Goal: Task Accomplishment & Management: Use online tool/utility

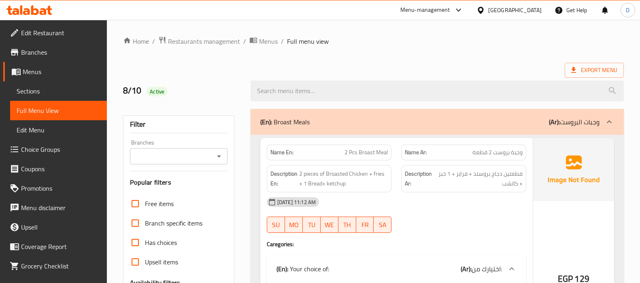
scroll to position [88, 0]
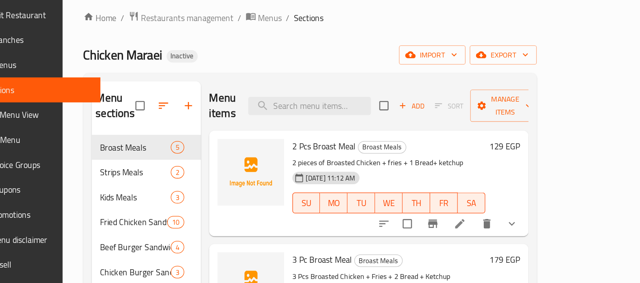
scroll to position [6, 0]
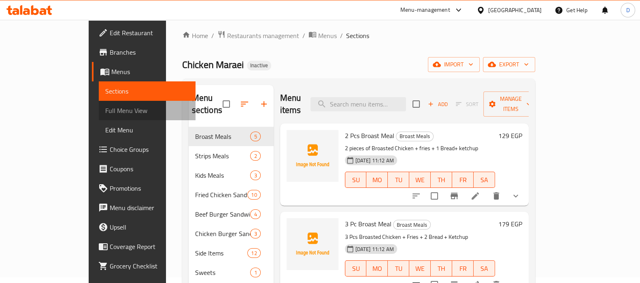
click at [99, 118] on link "Full Menu View" at bounding box center [147, 110] width 97 height 19
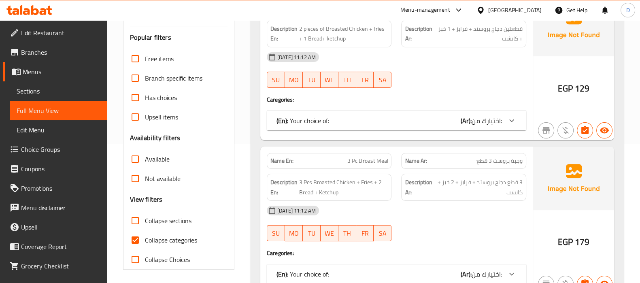
scroll to position [145, 0]
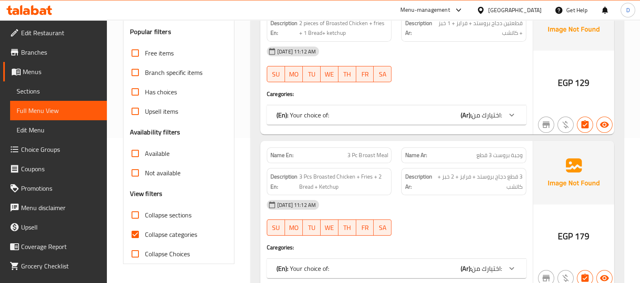
click at [174, 232] on span "Collapse categories" at bounding box center [171, 235] width 52 height 10
click at [145, 232] on input "Collapse categories" at bounding box center [134, 234] width 19 height 19
checkbox input "false"
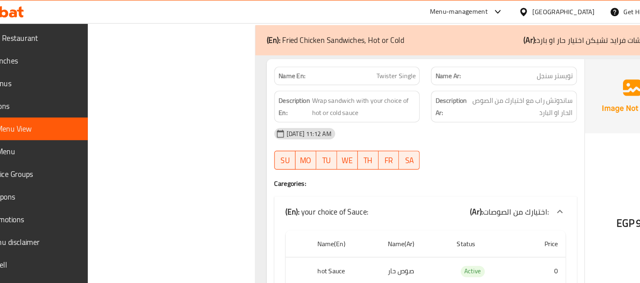
scroll to position [2665, 0]
copy span "Twister Single"
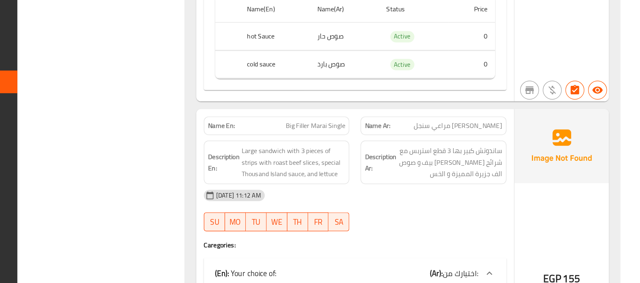
scroll to position [2835, 0]
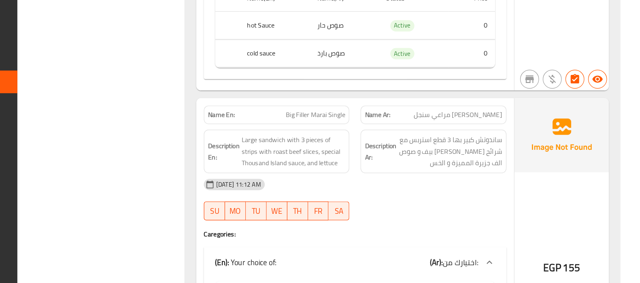
copy span "Big Filler Marai Single"
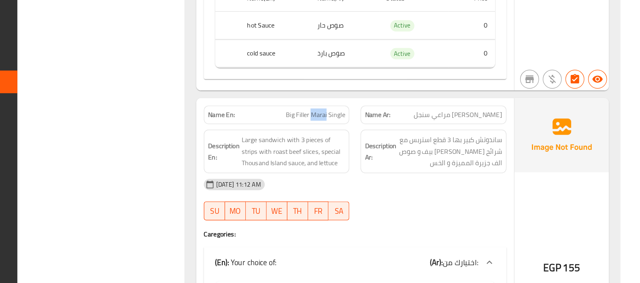
copy span "Big Filler Marai Single"
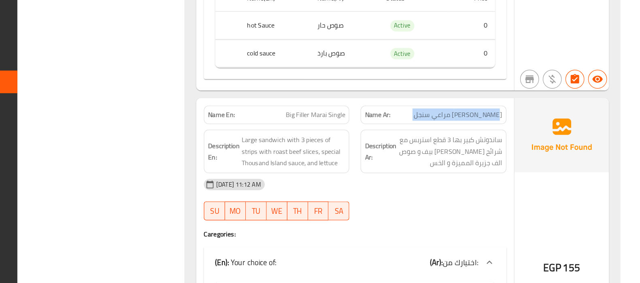
copy span "بيج فيلر مراعي سنجل"
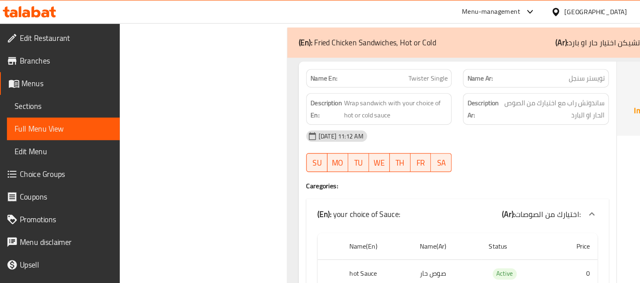
scroll to position [2658, 0]
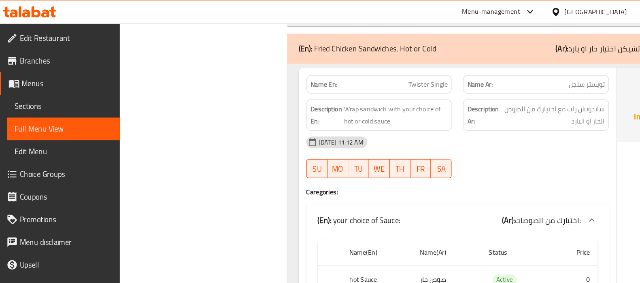
copy span "Twister Single"
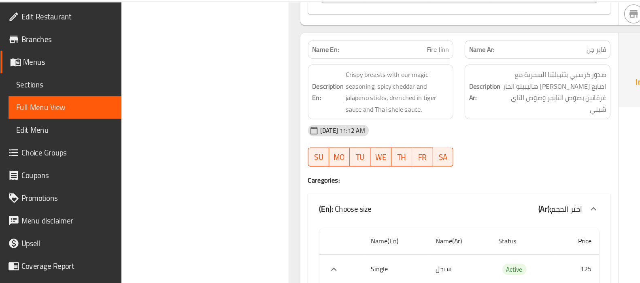
scroll to position [4905, 0]
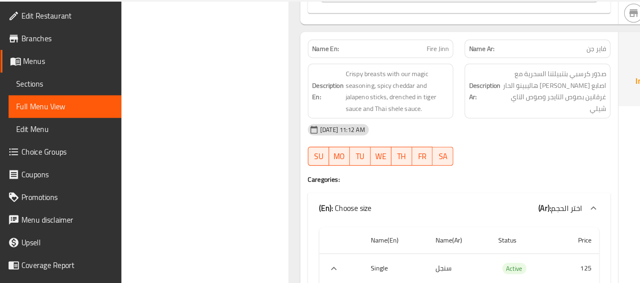
click at [376, 57] on span "Fire Jinn" at bounding box center [377, 61] width 19 height 9
copy span "Fire Jinn"
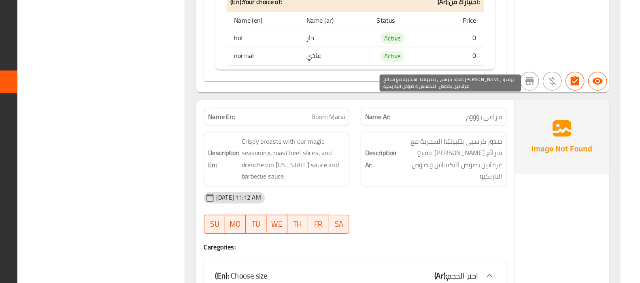
scroll to position [5331, 0]
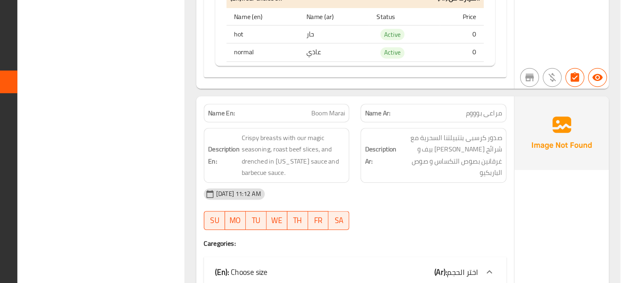
click at [480, 197] on div "10-08-2025 11:12 AM" at bounding box center [396, 206] width 269 height 19
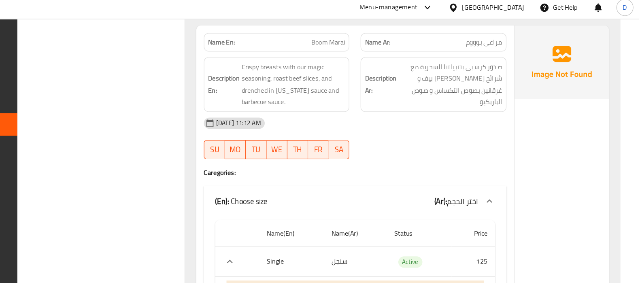
scroll to position [5418, 0]
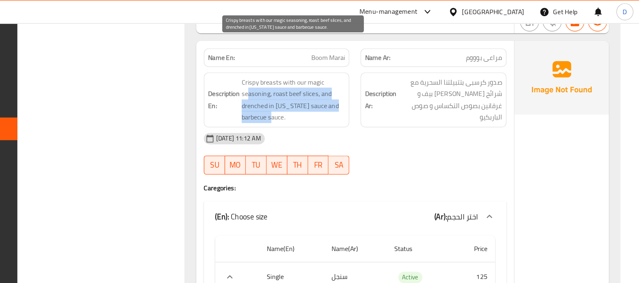
drag, startPoint x: 305, startPoint y: 47, endPoint x: 346, endPoint y: 71, distance: 47.2
click at [346, 71] on span "Crispy breasts with our magic seasoning, roast beef slices, and drenched in Tex…" at bounding box center [343, 86] width 89 height 40
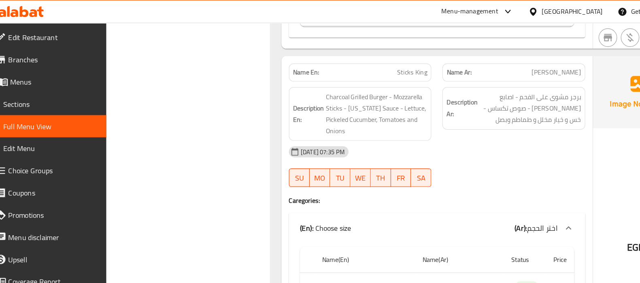
scroll to position [7539, 0]
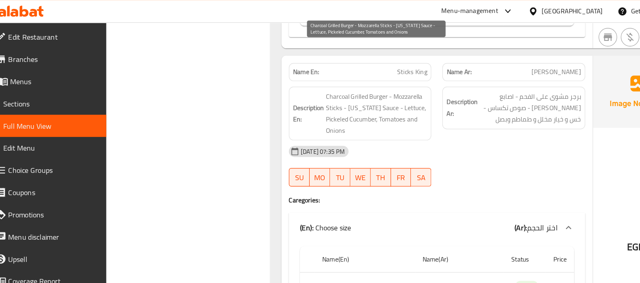
click at [315, 80] on span "Charcoal Grilled Burger - Mozzarella Sticks - Texas Sauce - Lettuce, Pickeled C…" at bounding box center [343, 100] width 89 height 40
copy span "Pickeled"
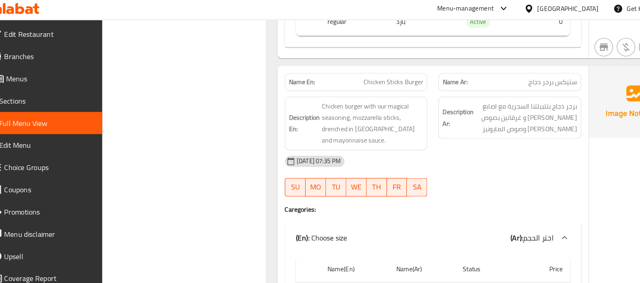
scroll to position [8564, 0]
copy span "Chicken Sticks Burger"
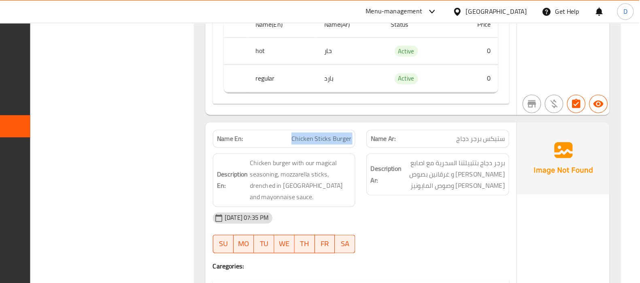
scroll to position [8517, 0]
drag, startPoint x: 502, startPoint y: 77, endPoint x: 481, endPoint y: 75, distance: 21.5
copy span "برجر دجاج"
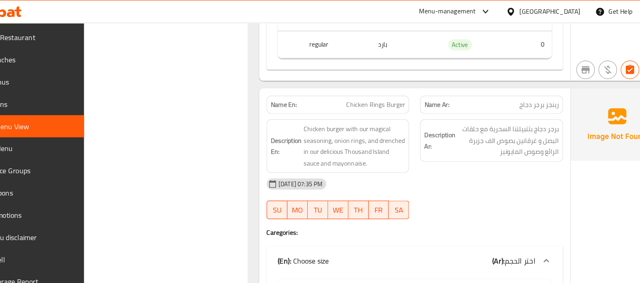
scroll to position [8950, 0]
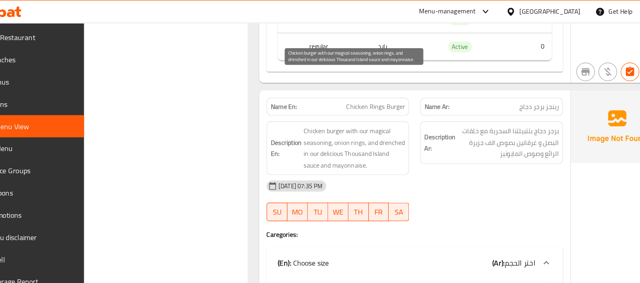
drag, startPoint x: 312, startPoint y: 64, endPoint x: 355, endPoint y: 93, distance: 51.9
click at [355, 110] on span "Chicken burger with our magical seasoning, onion rings, and drenched in our del…" at bounding box center [343, 130] width 89 height 40
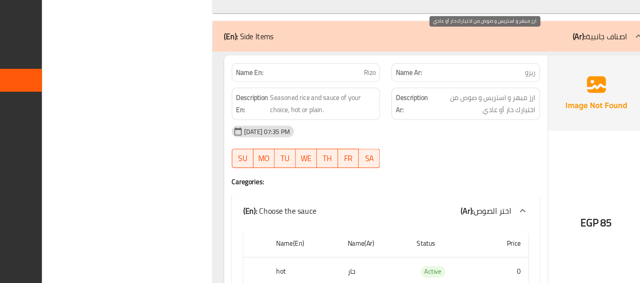
scroll to position [9389, 0]
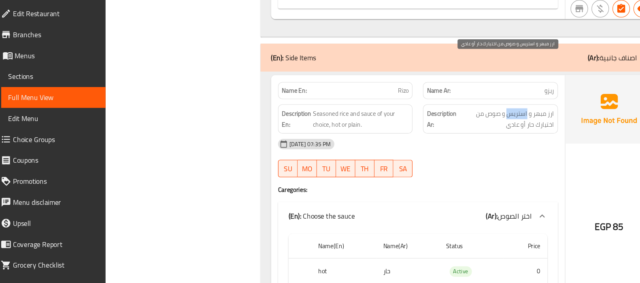
drag, startPoint x: 498, startPoint y: 76, endPoint x: 480, endPoint y: 76, distance: 18.6
click at [480, 121] on span "ارز مبهر و استریس و صوص من اختيارك حار أو عادي" at bounding box center [478, 131] width 89 height 20
copy span "استریس"
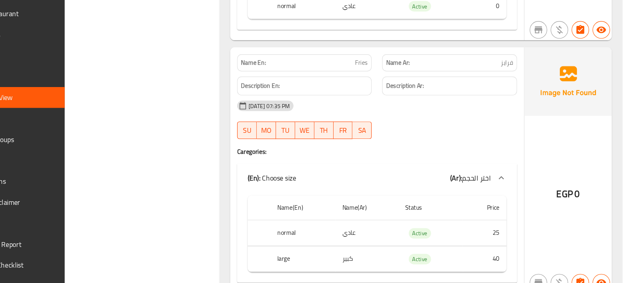
scroll to position [9660, 0]
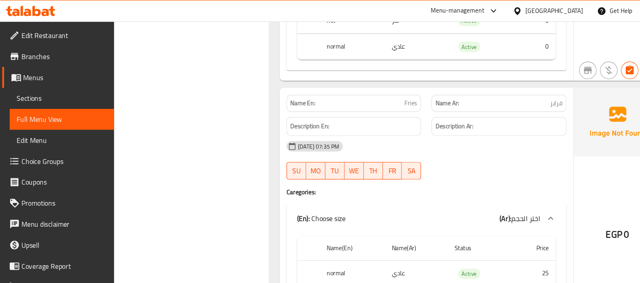
scroll to position [9641, 0]
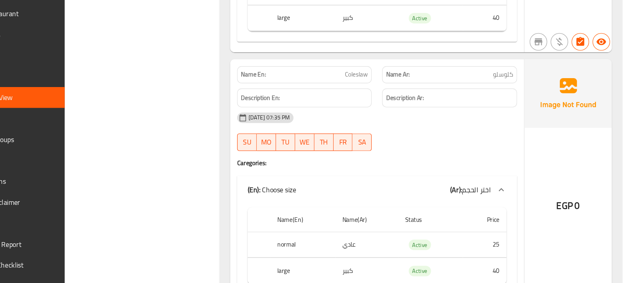
scroll to position [9882, 0]
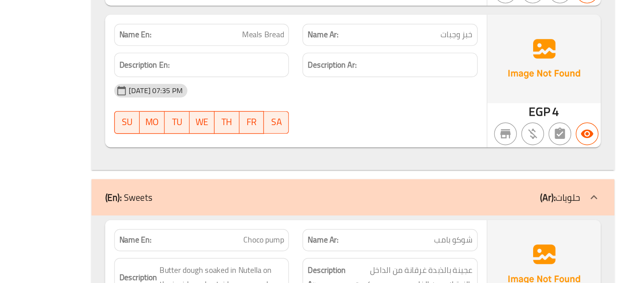
scroll to position [11139, 0]
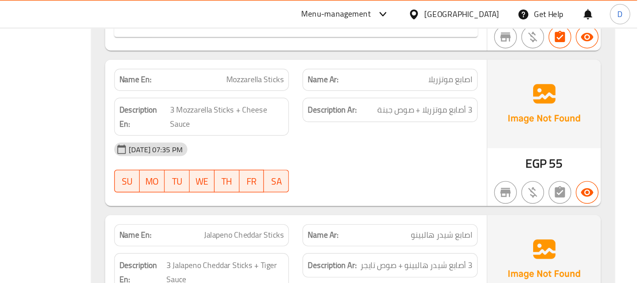
scroll to position [10484, 0]
drag, startPoint x: 463, startPoint y: 203, endPoint x: 424, endPoint y: 169, distance: 51.3
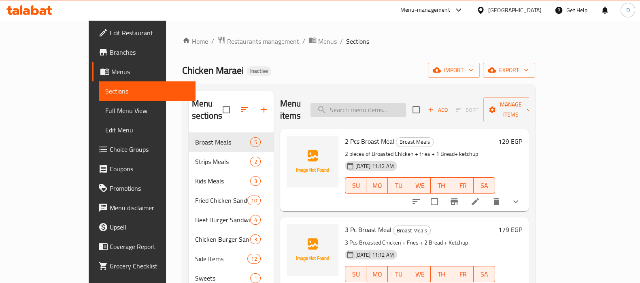
click at [360, 105] on input "search" at bounding box center [358, 110] width 96 height 14
paste input "your choice of Sauce:"
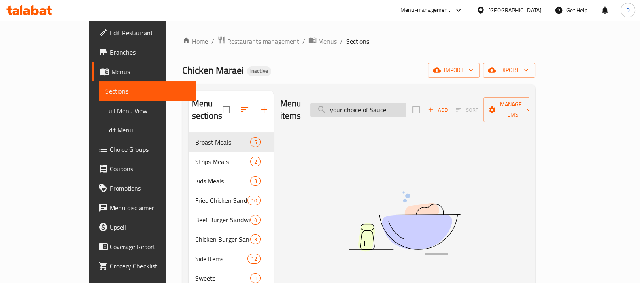
click at [378, 105] on input "your choice of Sauce:" at bounding box center [358, 110] width 96 height 14
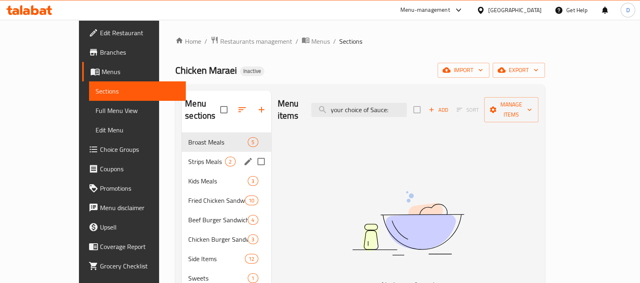
type input "your choice of Sauce:"
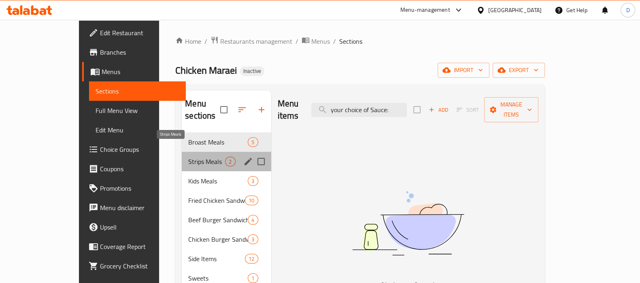
click at [188, 157] on span "Strips Meals" at bounding box center [206, 162] width 37 height 10
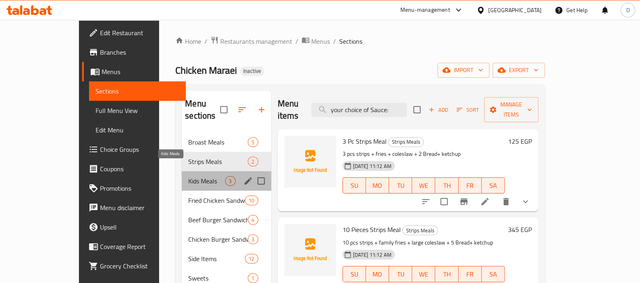
click at [188, 176] on span "Kids Meals" at bounding box center [206, 181] width 37 height 10
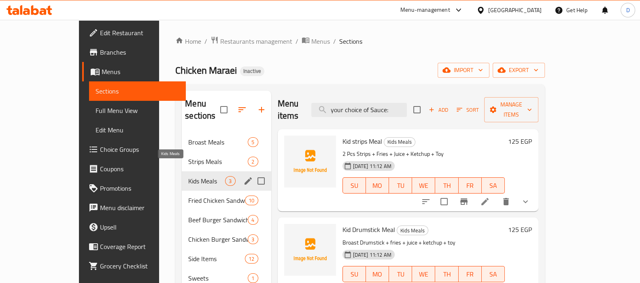
scroll to position [17, 0]
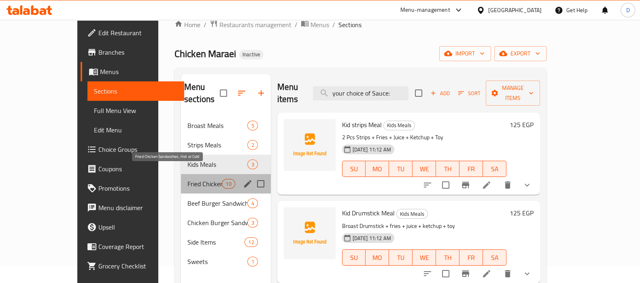
click at [187, 179] on span "Fried Chicken Sandwiches, Hot or Cold" at bounding box center [204, 184] width 34 height 10
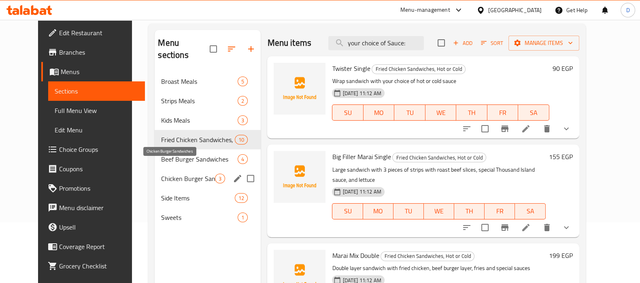
scroll to position [67, 0]
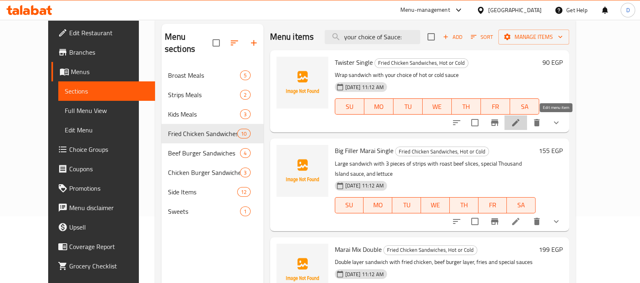
click at [521, 120] on icon at bounding box center [516, 123] width 10 height 10
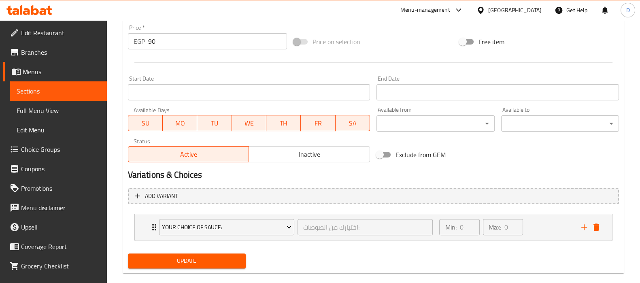
scroll to position [302, 0]
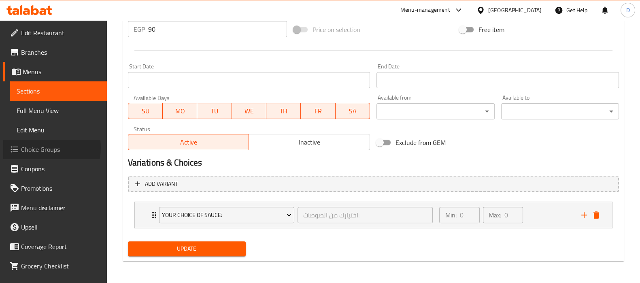
click at [42, 148] on span "Choice Groups" at bounding box center [60, 150] width 79 height 10
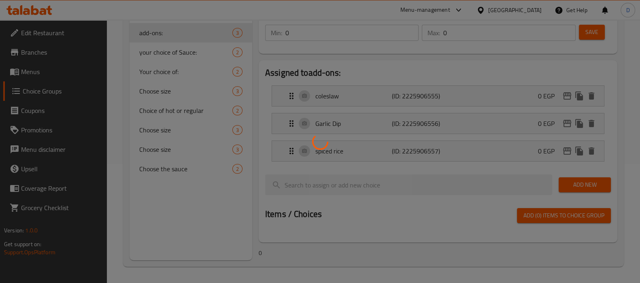
scroll to position [115, 0]
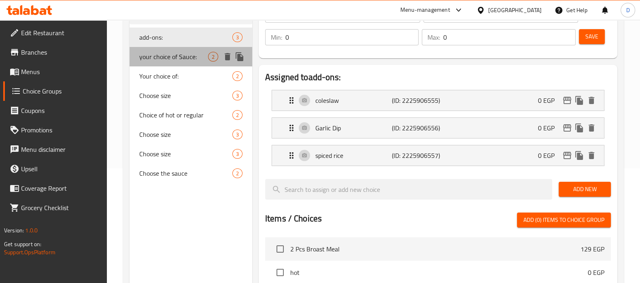
click at [184, 62] on span "your choice of Sauce:" at bounding box center [173, 57] width 69 height 10
type input "your choice of Sauce:"
type input "اختيارك من الصوصات:"
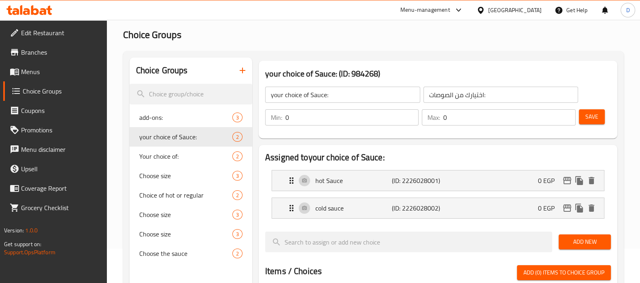
scroll to position [34, 0]
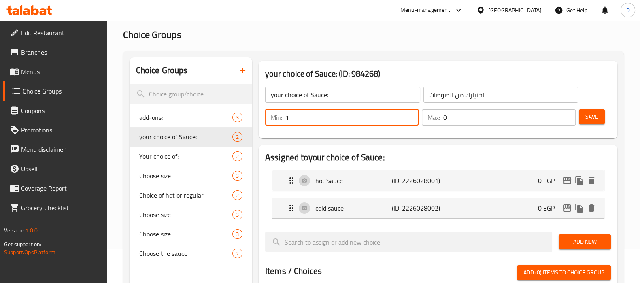
type input "1"
click at [411, 114] on input "1" at bounding box center [351, 117] width 133 height 16
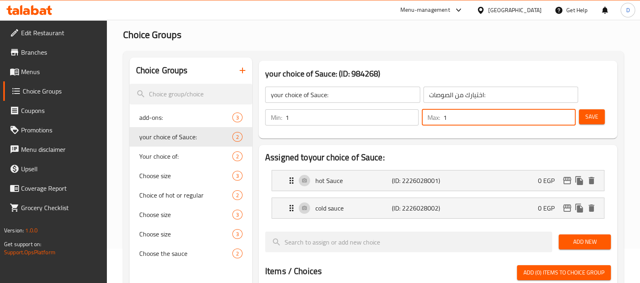
type input "1"
click at [568, 114] on input "1" at bounding box center [509, 117] width 132 height 16
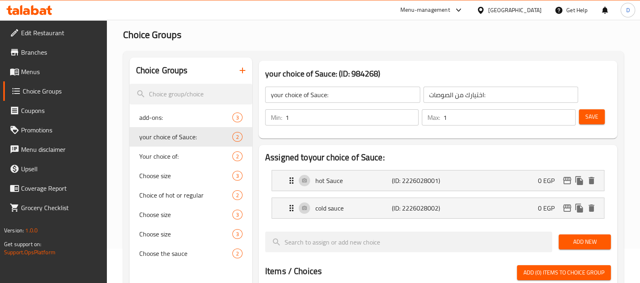
click at [597, 122] on span "Save" at bounding box center [591, 117] width 13 height 10
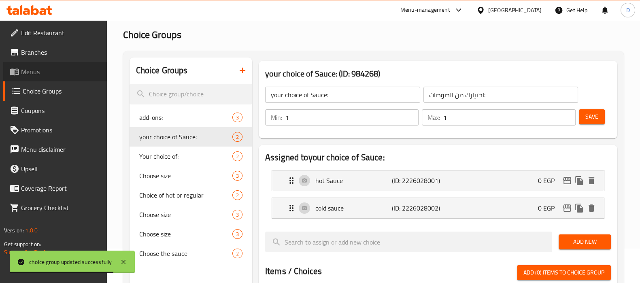
click at [72, 76] on span "Menus" at bounding box center [60, 72] width 79 height 10
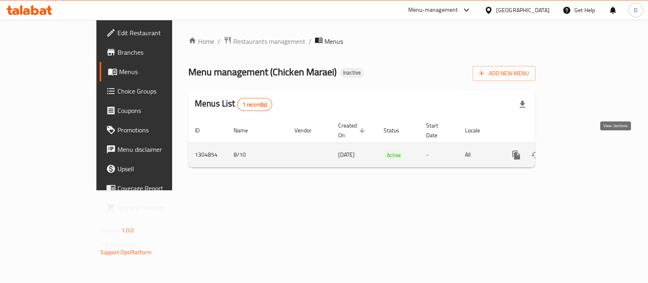
click at [584, 151] on link "enhanced table" at bounding box center [574, 154] width 19 height 19
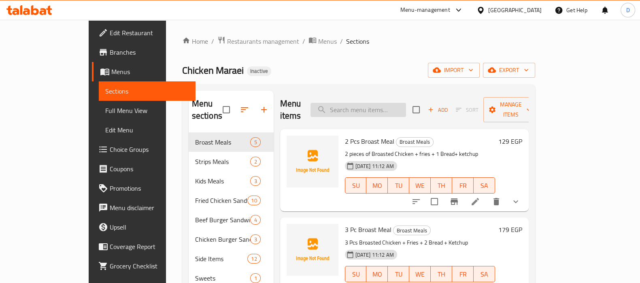
click at [378, 107] on input "search" at bounding box center [358, 110] width 96 height 14
paste input "Big Filler Marai Single"
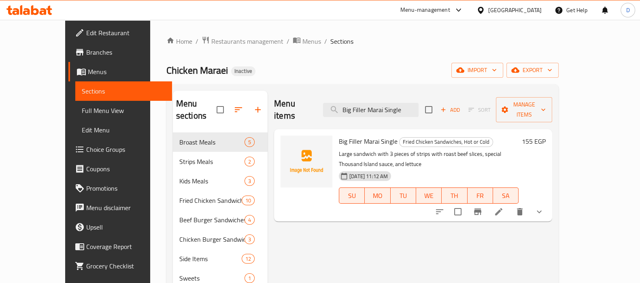
type input "Big Filler Marai Single"
click at [510, 204] on li at bounding box center [498, 211] width 23 height 15
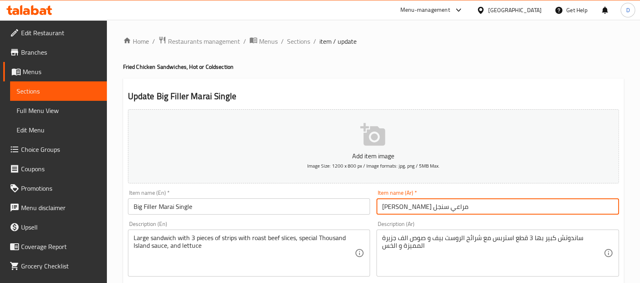
drag, startPoint x: 398, startPoint y: 210, endPoint x: 381, endPoint y: 204, distance: 17.9
click at [381, 204] on input "بيج فيلر مراعي سنجل" at bounding box center [497, 206] width 242 height 16
click at [391, 209] on input "بيج فيلر مراعي سنجل" at bounding box center [497, 206] width 242 height 16
drag, startPoint x: 399, startPoint y: 209, endPoint x: 385, endPoint y: 207, distance: 14.3
click at [385, 207] on input "بيج فيلر مراعي سنجل" at bounding box center [497, 206] width 242 height 16
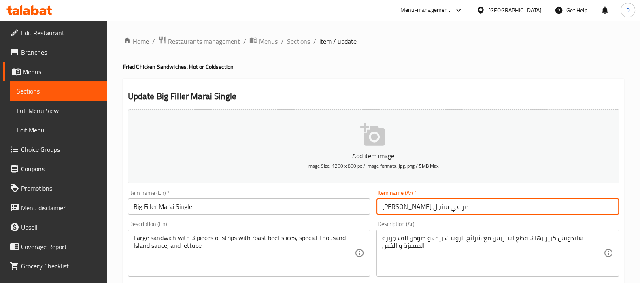
paste input "ب"
type input "بيج فيلر مراعي دبل"
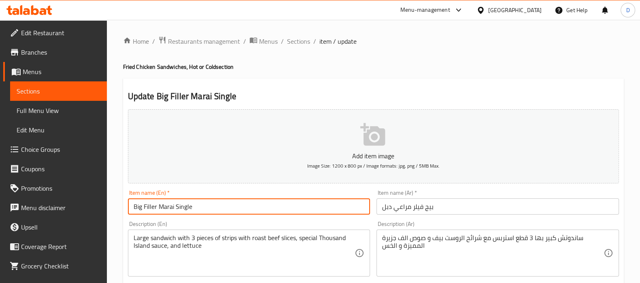
click at [181, 205] on input "Big Filler Marai Single" at bounding box center [249, 206] width 242 height 16
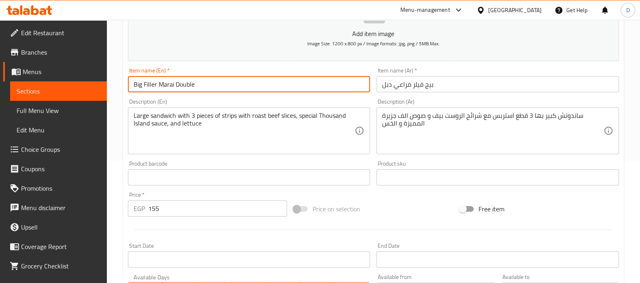
scroll to position [302, 0]
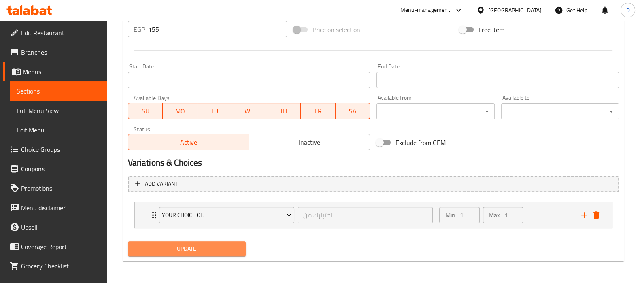
click at [199, 244] on span "Update" at bounding box center [186, 249] width 105 height 10
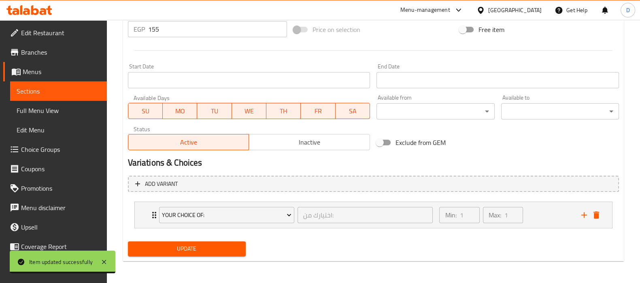
click at [483, 138] on div "Exclude from GEM" at bounding box center [456, 143] width 166 height 22
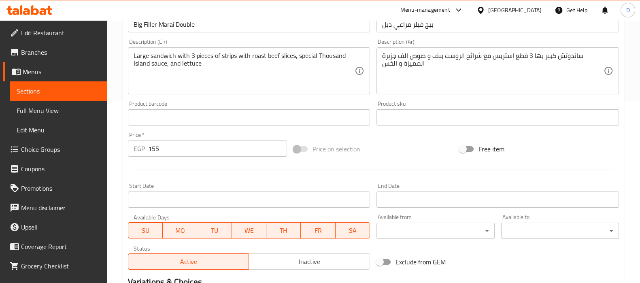
scroll to position [178, 0]
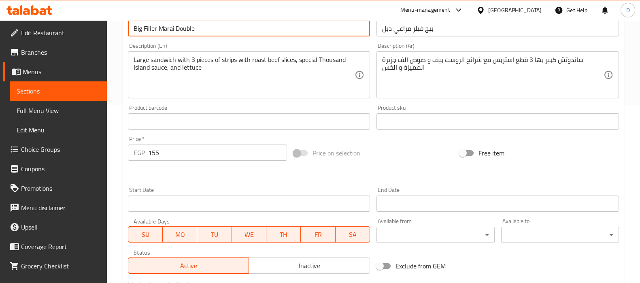
click at [206, 23] on input "Big Filler Marai Double" at bounding box center [249, 28] width 242 height 16
paste input "Sing"
type input "Big Filler Marai Single"
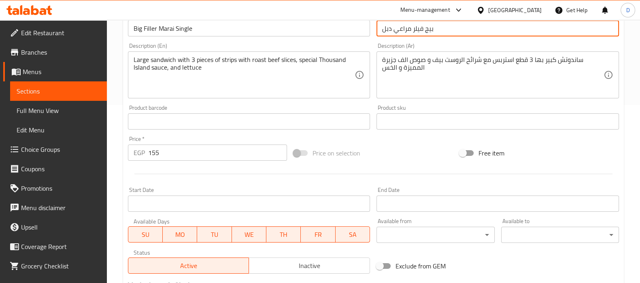
click at [419, 26] on input "بيج فيلر مراعي دبل" at bounding box center [497, 28] width 242 height 16
paste input "بيج فيلر مراعي سنج"
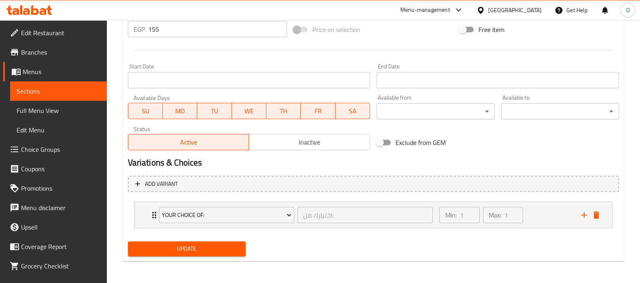
type input "بيج فيلر مراعي سنجل"
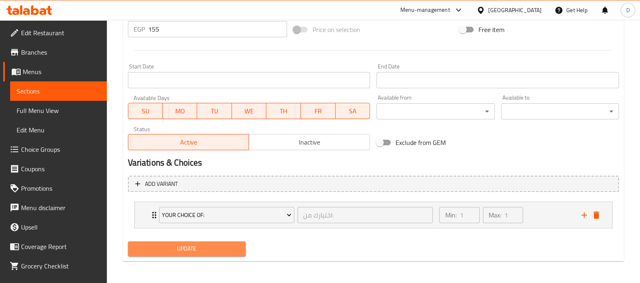
click at [196, 246] on span "Update" at bounding box center [186, 249] width 105 height 10
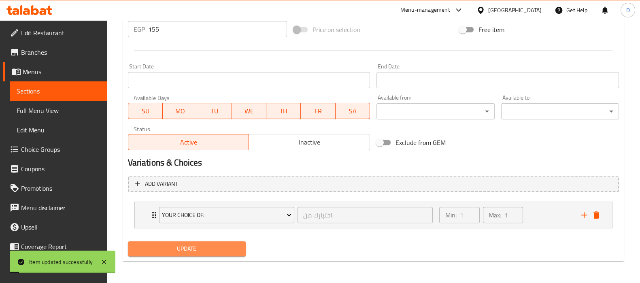
click at [196, 246] on span "Update" at bounding box center [186, 249] width 105 height 10
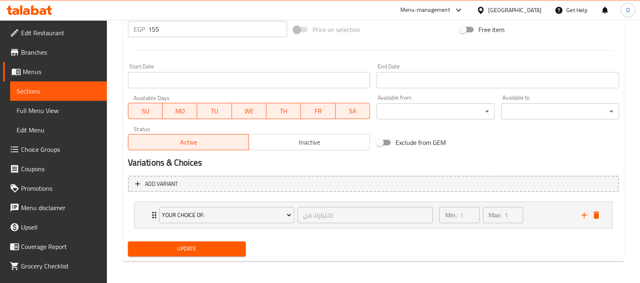
scroll to position [194, 0]
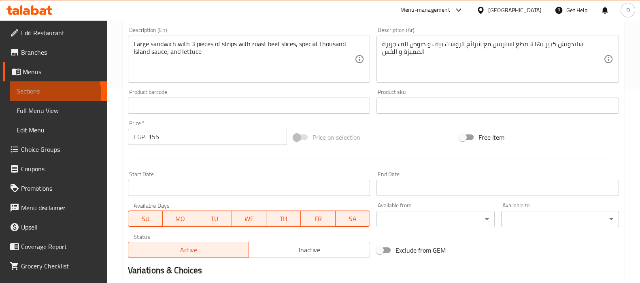
click at [53, 94] on span "Sections" at bounding box center [59, 91] width 84 height 10
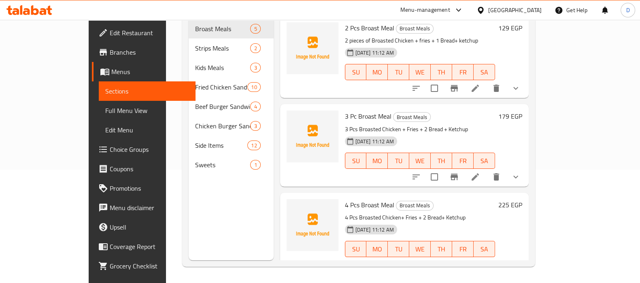
scroll to position [113, 0]
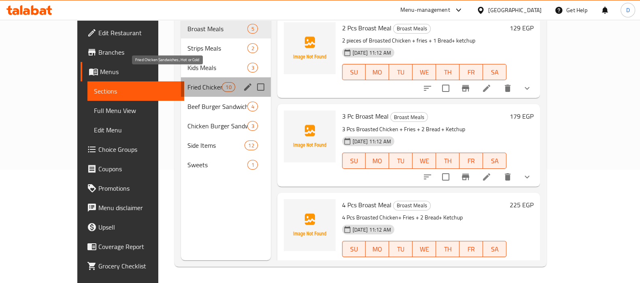
click at [187, 82] on span "Fried Chicken Sandwiches, Hot or Cold" at bounding box center [204, 87] width 34 height 10
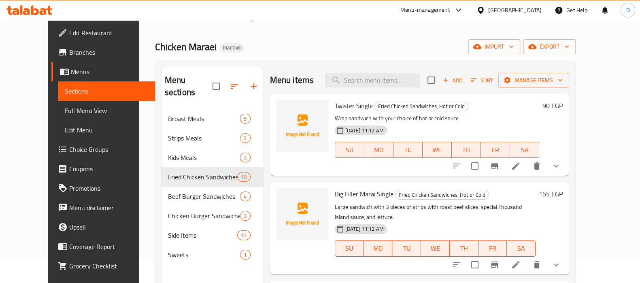
scroll to position [23, 0]
click at [527, 173] on li at bounding box center [515, 166] width 23 height 15
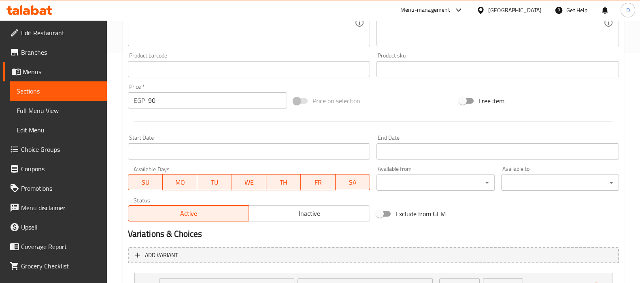
scroll to position [302, 0]
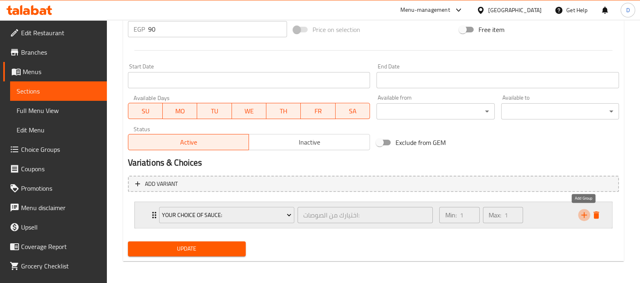
click at [583, 217] on icon "add" at bounding box center [584, 215] width 10 height 10
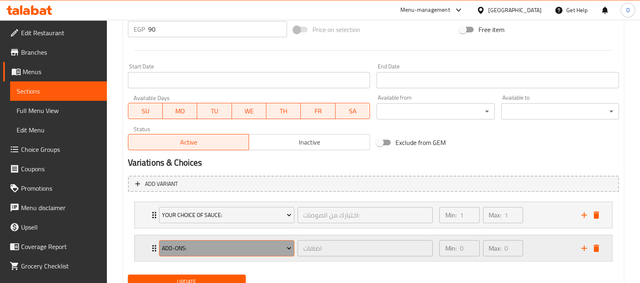
click at [226, 250] on span "add-ons:" at bounding box center [227, 248] width 130 height 10
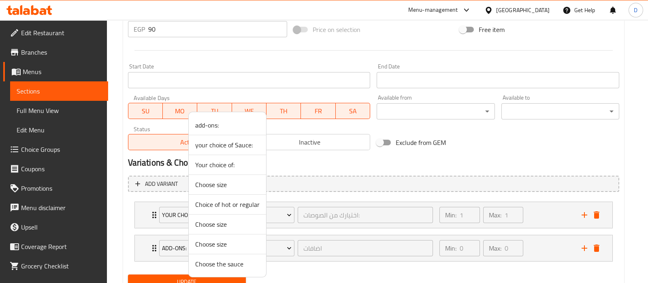
click at [225, 166] on span "Your choice of:" at bounding box center [227, 165] width 64 height 10
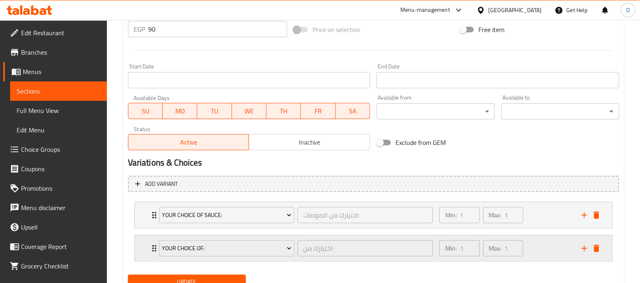
click at [145, 228] on div "Your choice of: اختيارك من: ​ Min: 1 ​ Max: 1 ​" at bounding box center [373, 215] width 477 height 26
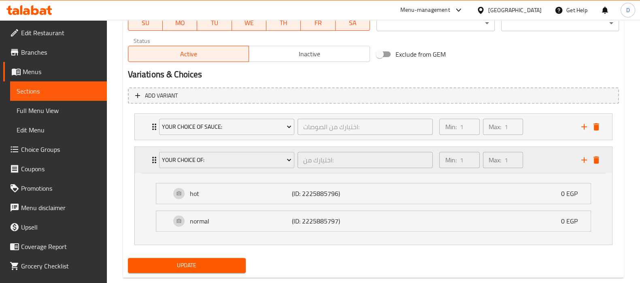
scroll to position [406, 0]
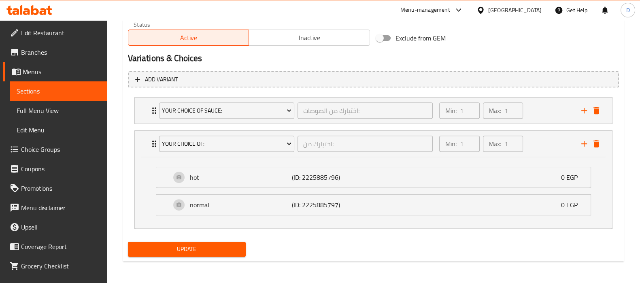
click at [204, 247] on span "Update" at bounding box center [186, 249] width 105 height 10
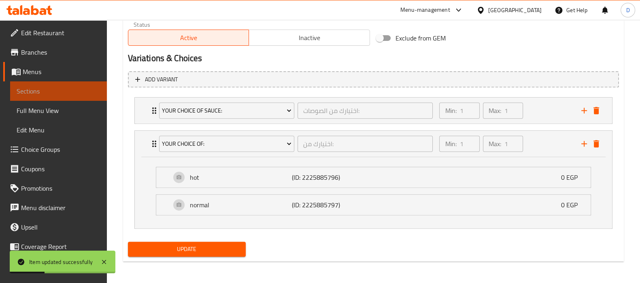
click at [83, 88] on span "Sections" at bounding box center [59, 91] width 84 height 10
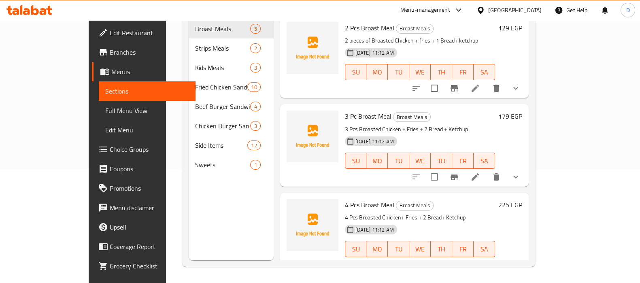
scroll to position [32, 0]
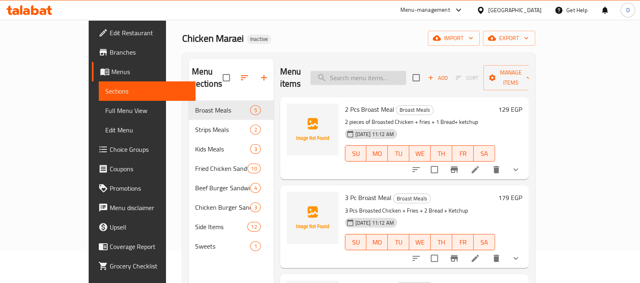
click at [393, 71] on input "search" at bounding box center [358, 78] width 96 height 14
paste input "Fire Jinn"
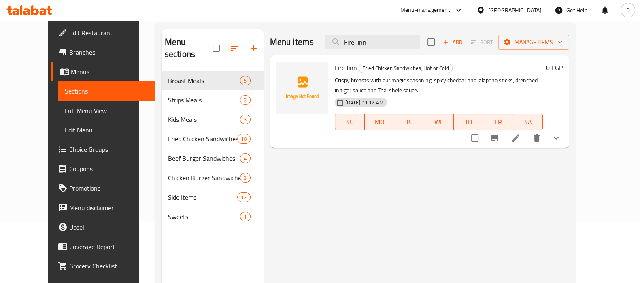
scroll to position [62, 0]
type input "Fire Jinn"
click at [527, 142] on li at bounding box center [515, 137] width 23 height 15
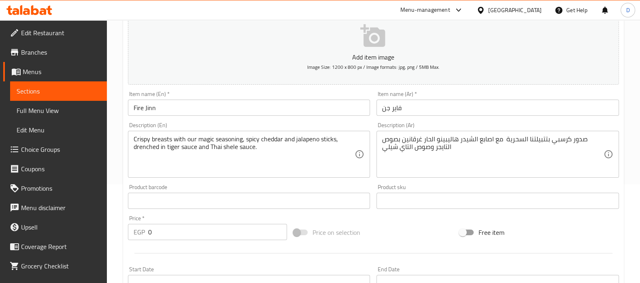
scroll to position [99, 0]
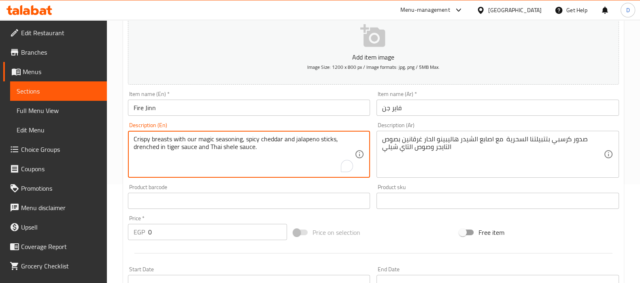
click at [227, 147] on textarea "Crispy breasts with our magic seasoning, spicy cheddar and jalapeno sticks, dre…" at bounding box center [244, 154] width 221 height 38
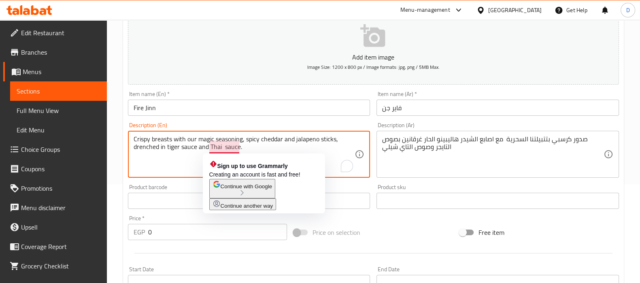
click at [222, 149] on textarea "Crispy breasts with our magic seasoning, spicy cheddar and jalapeno sticks, dre…" at bounding box center [244, 154] width 221 height 38
paste textarea "chili"
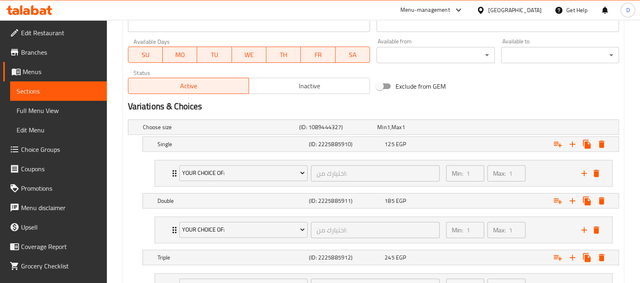
scroll to position [429, 0]
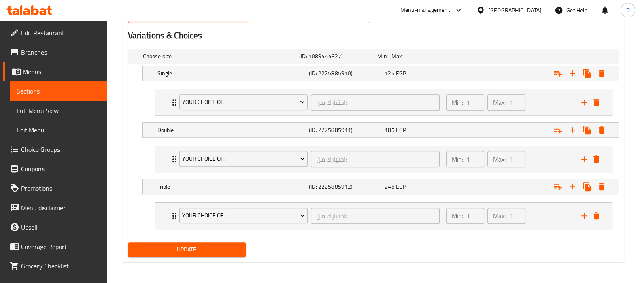
type textarea "Crispy breasts with our magic seasoning, spicy cheddar and jalapeno sticks, dre…"
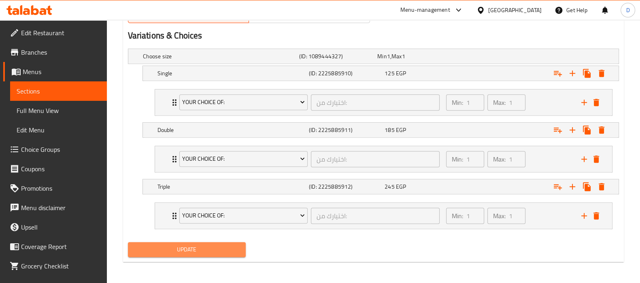
click at [180, 249] on span "Update" at bounding box center [186, 249] width 105 height 10
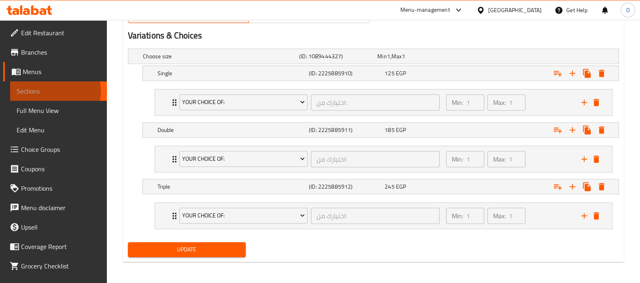
click at [49, 91] on span "Sections" at bounding box center [59, 91] width 84 height 10
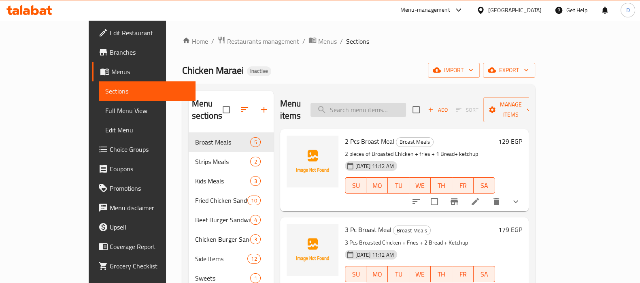
click at [397, 104] on input "search" at bounding box center [358, 110] width 96 height 14
paste input "Pickeled"
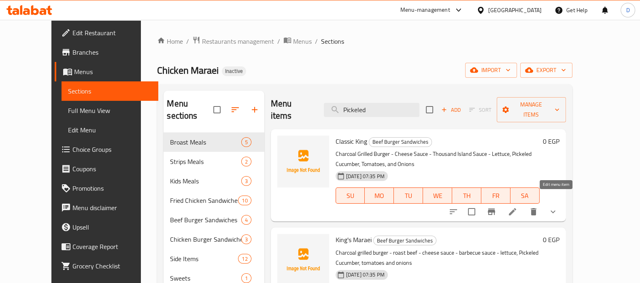
type input "Pickeled"
click at [516, 208] on icon at bounding box center [512, 211] width 7 height 7
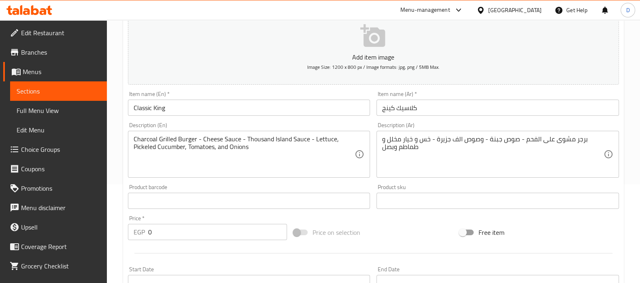
scroll to position [99, 0]
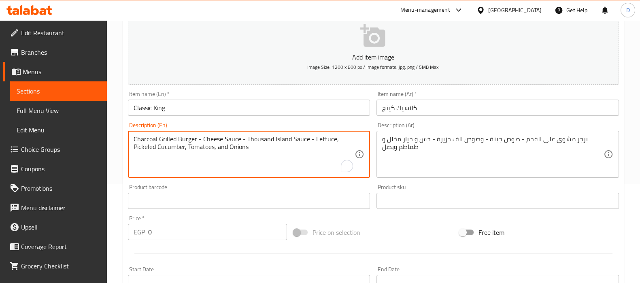
click at [146, 149] on textarea "Charcoal Grilled Burger - Cheese Sauce - Thousand Island Sauce - Lettuce, Picke…" at bounding box center [244, 154] width 221 height 38
paste textarea "To enrich screen reader interactions, please activate Accessibility in Grammarl…"
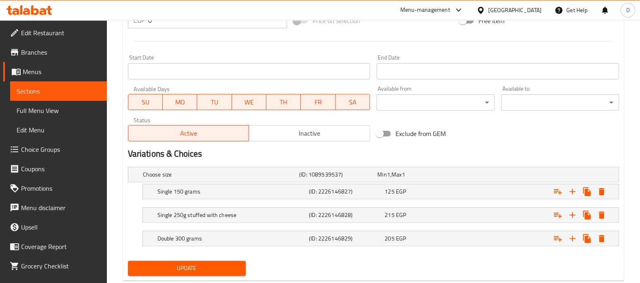
scroll to position [329, 0]
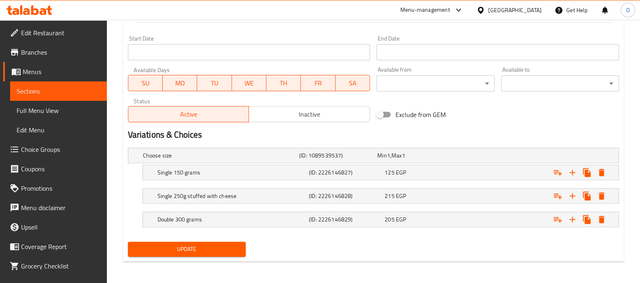
type textarea "Charcoal Grilled Burger - Cheese Sauce - Thousand Island Sauce - Lettuce, Pickl…"
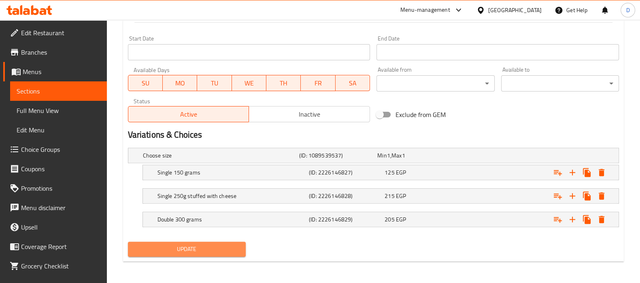
click at [192, 247] on span "Update" at bounding box center [186, 249] width 105 height 10
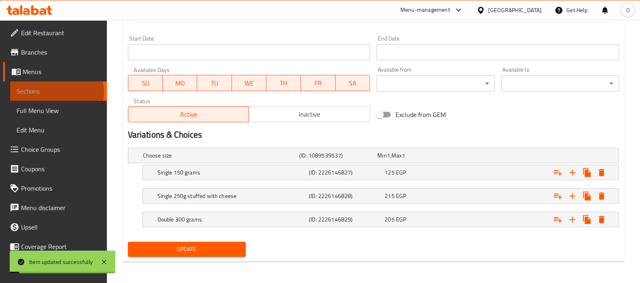
click at [56, 92] on span "Sections" at bounding box center [59, 91] width 84 height 10
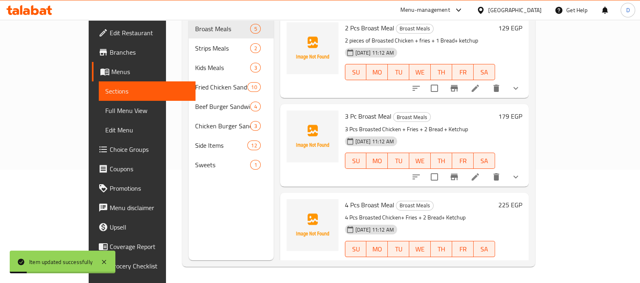
scroll to position [13, 0]
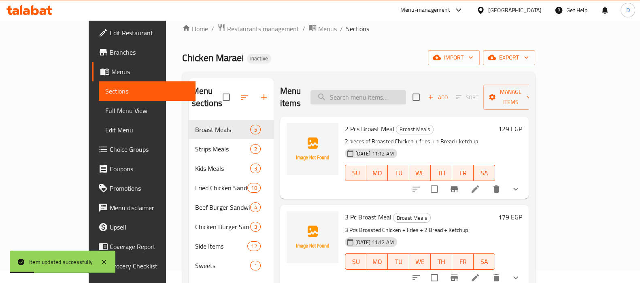
click at [396, 91] on input "search" at bounding box center [358, 97] width 96 height 14
paste input "Pickled"
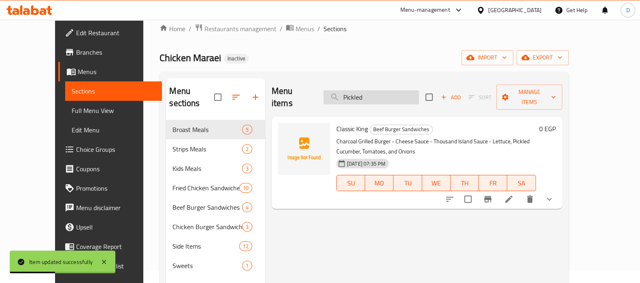
click at [374, 91] on input "Pickled" at bounding box center [371, 97] width 96 height 14
click at [383, 94] on input "Pickled" at bounding box center [371, 97] width 96 height 14
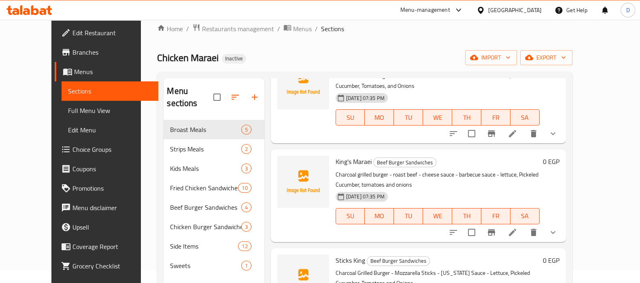
scroll to position [68, 0]
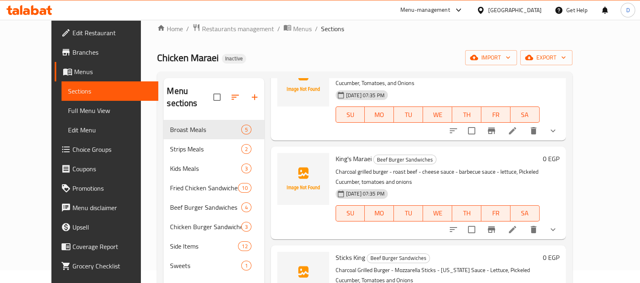
type input "Pick"
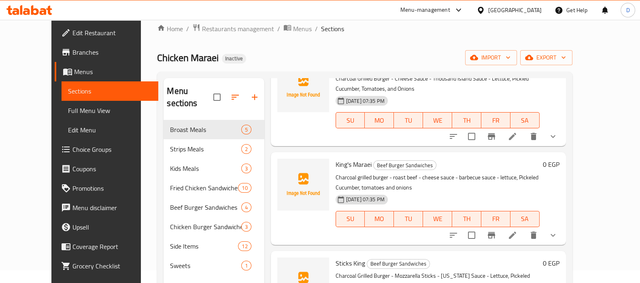
scroll to position [91, 0]
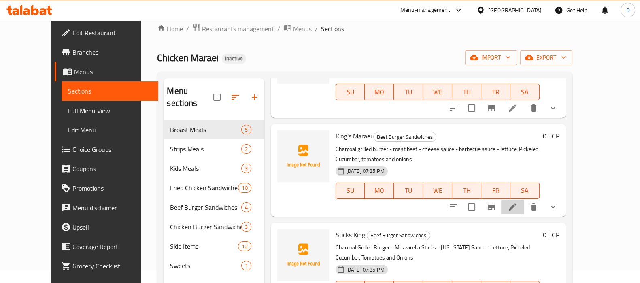
click at [524, 200] on li at bounding box center [512, 207] width 23 height 15
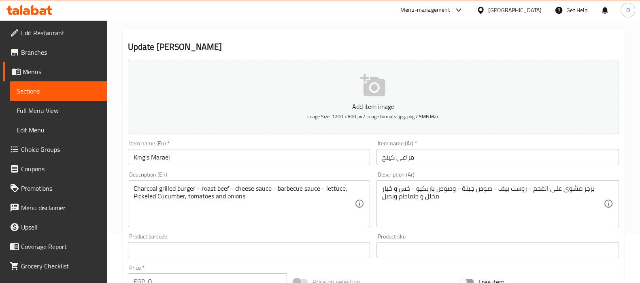
scroll to position [52, 0]
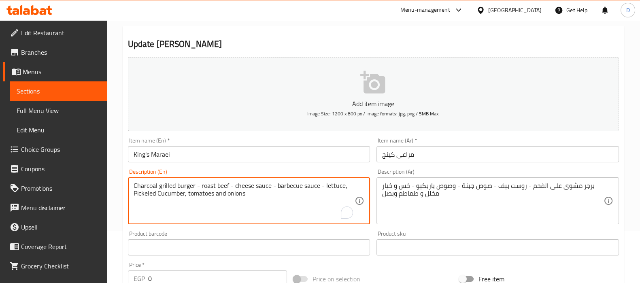
click at [147, 192] on textarea "Charcoal grilled burger - roast beef - cheese sauce - barbecue sauce - lettuce,…" at bounding box center [244, 201] width 221 height 38
paste textarea "To enrich screen reader interactions, please activate Accessibility in Grammarl…"
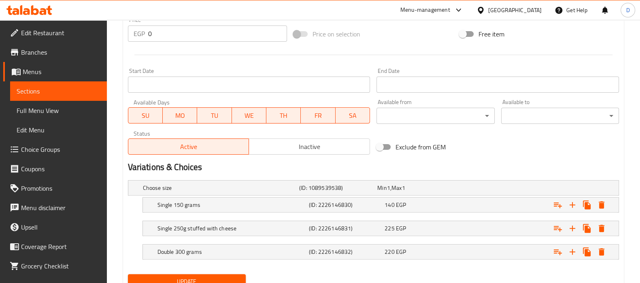
scroll to position [329, 0]
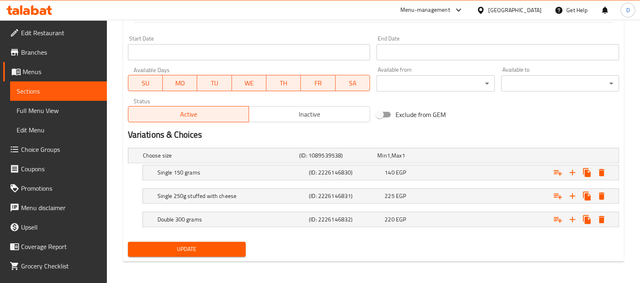
type textarea "Charcoal grilled burger - roast beef - cheese sauce - barbecue sauce - lettuce,…"
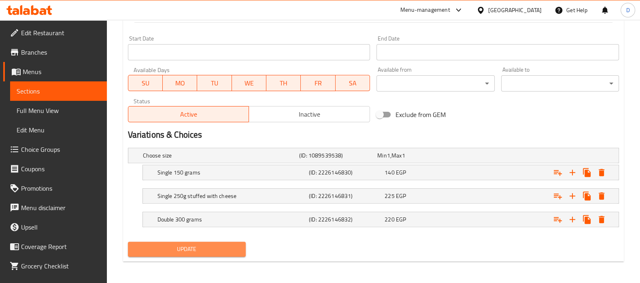
click at [188, 244] on span "Update" at bounding box center [186, 249] width 105 height 10
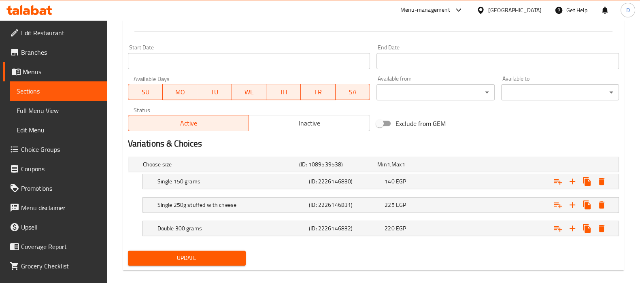
scroll to position [65, 0]
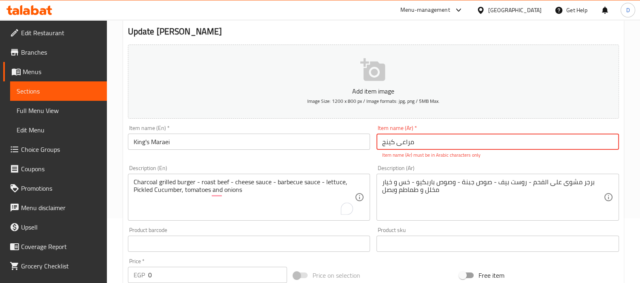
click at [398, 146] on input "مراعی کینج" at bounding box center [497, 142] width 242 height 16
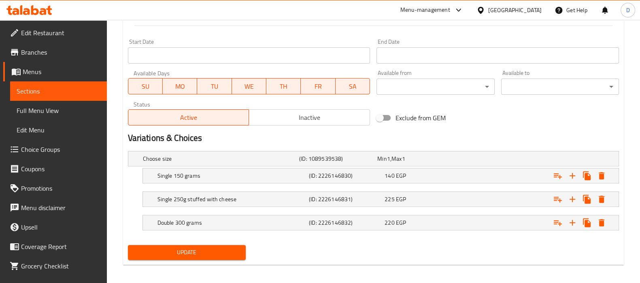
scroll to position [338, 0]
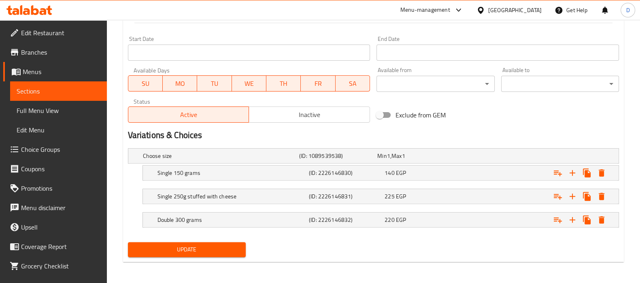
click at [190, 251] on span "Update" at bounding box center [186, 249] width 105 height 10
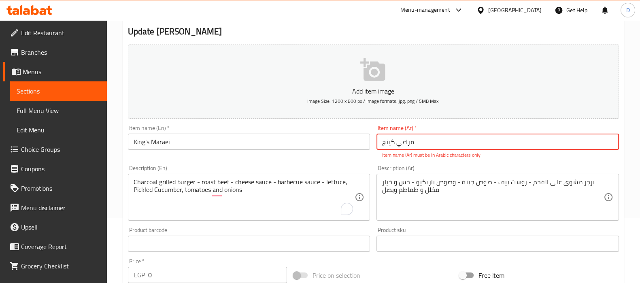
click at [419, 144] on input "مراعي کینج" at bounding box center [497, 142] width 242 height 16
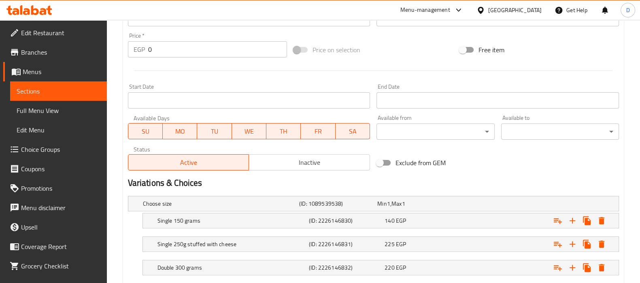
scroll to position [329, 0]
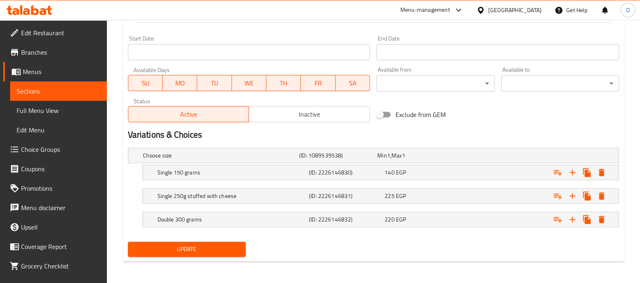
type input "مراعي كينج"
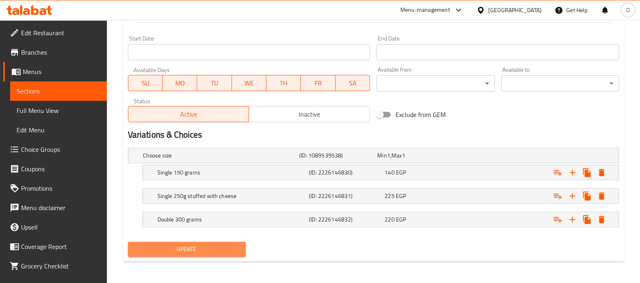
click at [225, 246] on span "Update" at bounding box center [186, 249] width 105 height 10
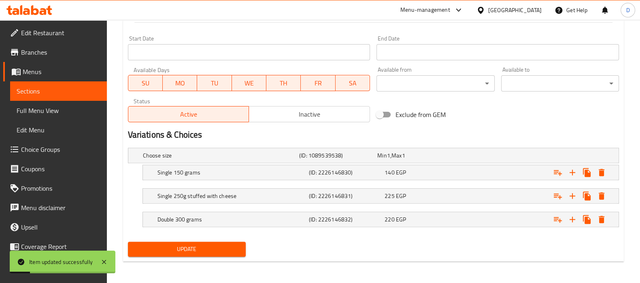
click at [79, 91] on span "Sections" at bounding box center [59, 91] width 84 height 10
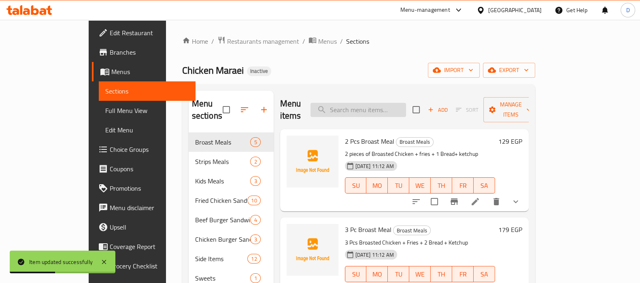
paste input "Pickled"
click at [383, 103] on input "Pickled" at bounding box center [358, 110] width 96 height 14
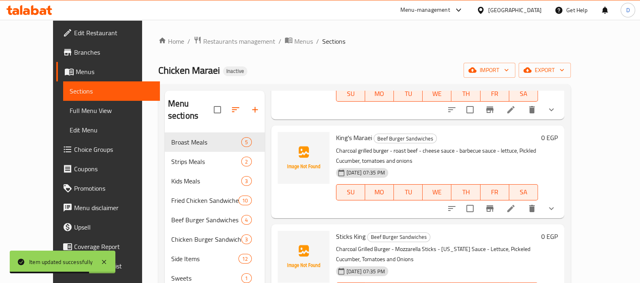
scroll to position [110, 0]
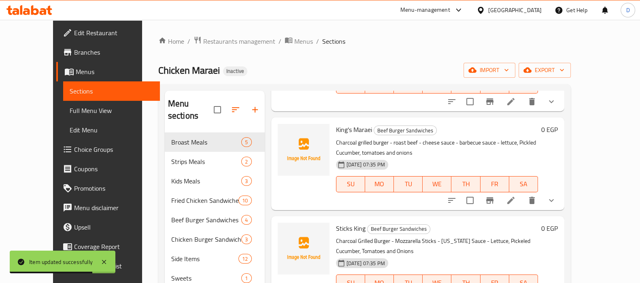
type input "Pick"
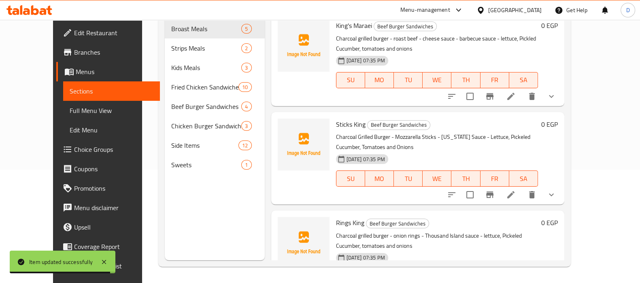
scroll to position [102, 0]
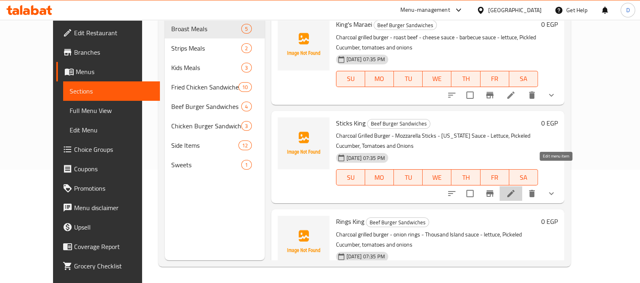
click at [516, 189] on icon at bounding box center [511, 194] width 10 height 10
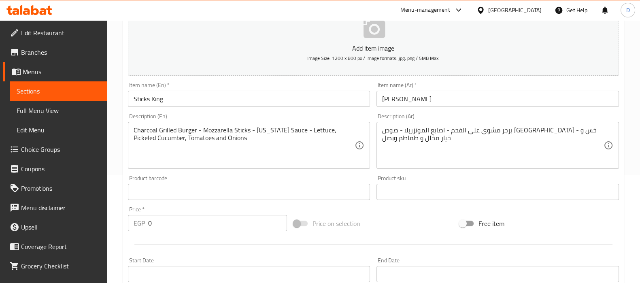
scroll to position [114, 0]
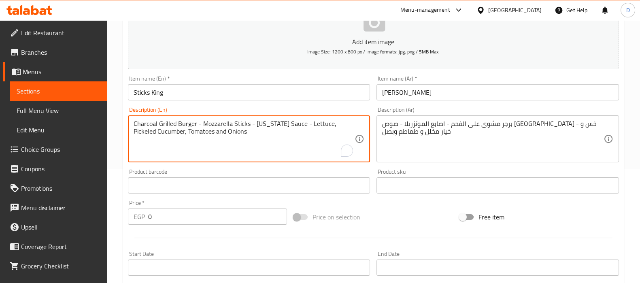
click at [329, 125] on textarea "Charcoal Grilled Burger - Mozzarella Sticks - Texas Sauce - Lettuce, Pickeled C…" at bounding box center [244, 139] width 221 height 38
paste textarea "To enrich screen reader interactions, please activate Accessibility in Grammarl…"
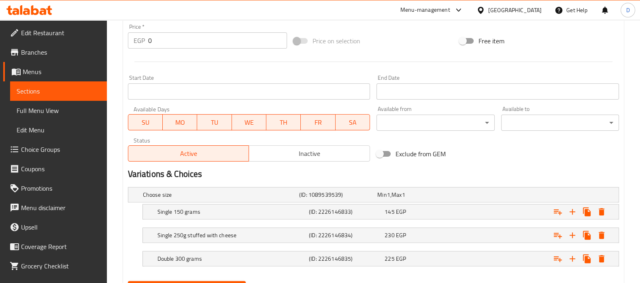
scroll to position [329, 0]
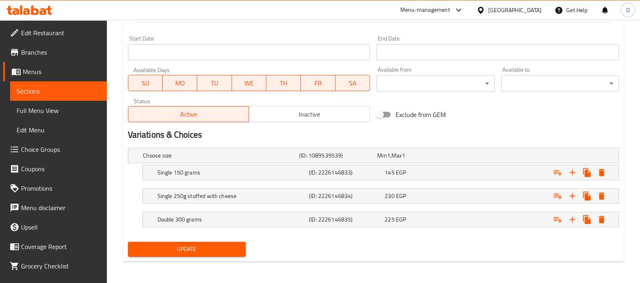
type textarea "Charcoal Grilled Burger - Mozzarella Sticks - Texas Sauce - Lettuce, Pickled Cu…"
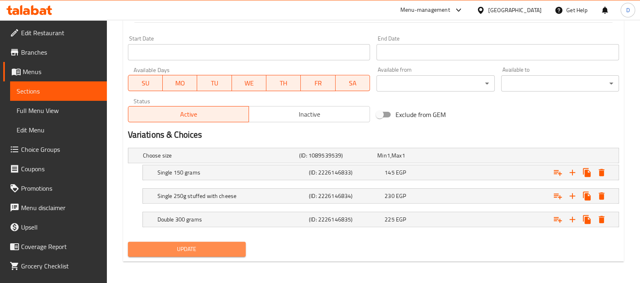
click at [233, 242] on button "Update" at bounding box center [187, 249] width 118 height 15
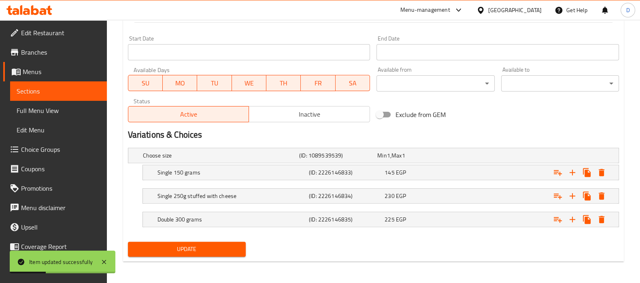
click at [83, 87] on span "Sections" at bounding box center [59, 91] width 84 height 10
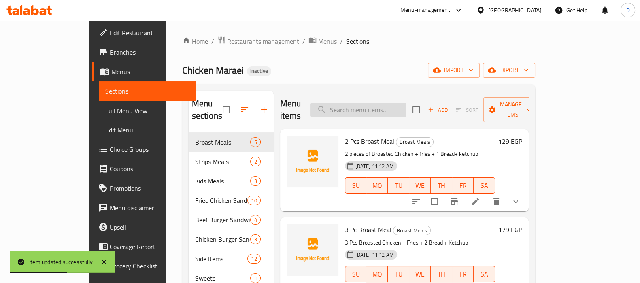
click at [387, 104] on input "search" at bounding box center [358, 110] width 96 height 14
paste input "Pickled"
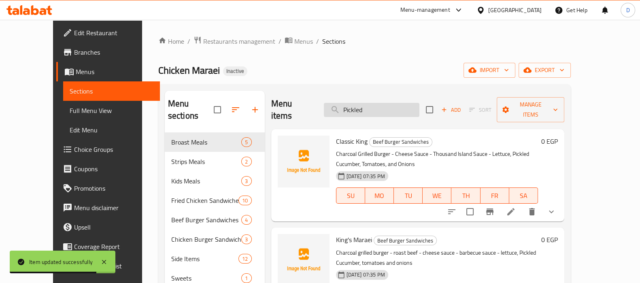
drag, startPoint x: 373, startPoint y: 104, endPoint x: 398, endPoint y: 106, distance: 24.3
click at [398, 106] on input "Pickled" at bounding box center [372, 110] width 96 height 14
type input "Pick"
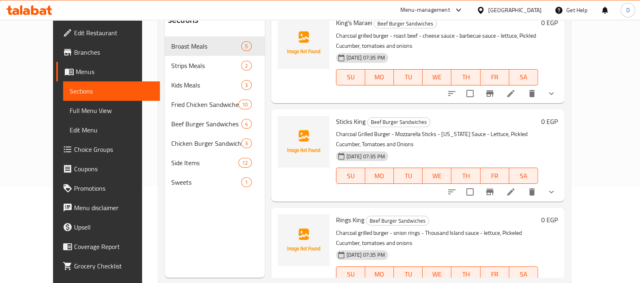
scroll to position [113, 0]
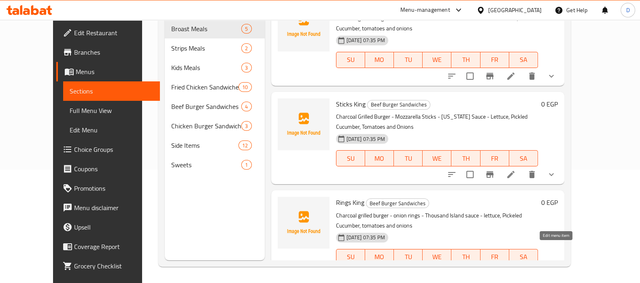
click at [516, 268] on icon at bounding box center [511, 273] width 10 height 10
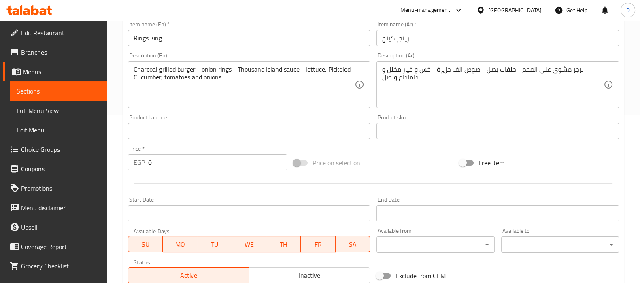
scroll to position [170, 0]
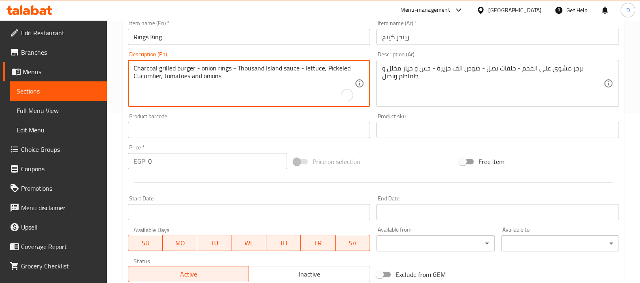
click at [332, 68] on textarea "Charcoal grilled burger - onion rings - Thousand Island sauce - lettuce, Pickel…" at bounding box center [244, 83] width 221 height 38
paste textarea "To enrich screen reader interactions, please activate Accessibility in Grammarl…"
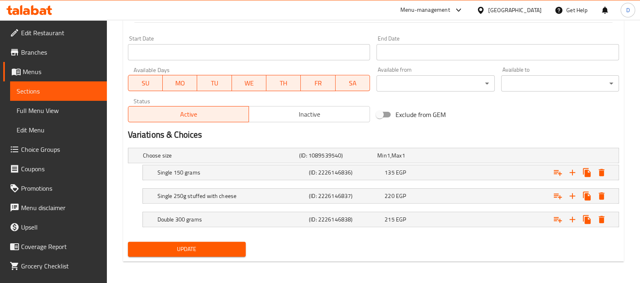
type textarea "Charcoal grilled burger - onion rings - Thousand Island sauce - lettuce, Pickle…"
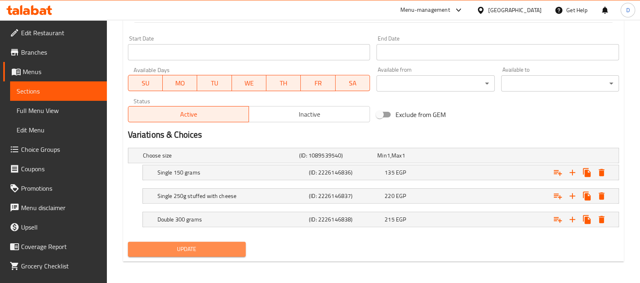
click at [202, 248] on span "Update" at bounding box center [186, 249] width 105 height 10
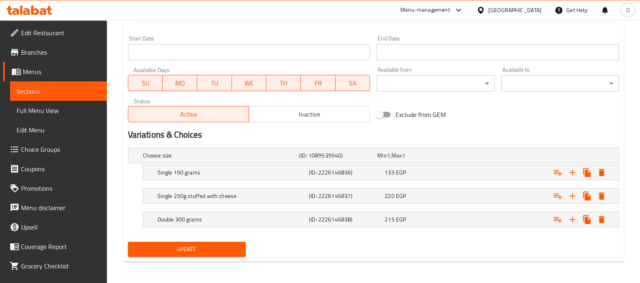
click at [79, 94] on span "Sections" at bounding box center [59, 91] width 84 height 10
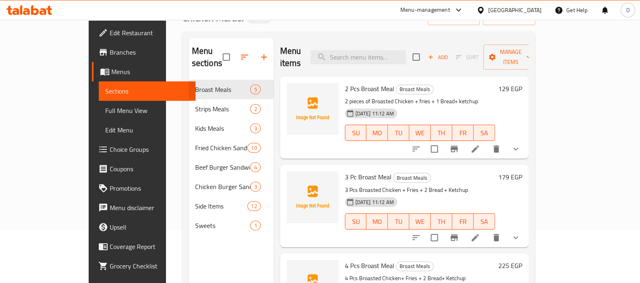
scroll to position [50, 0]
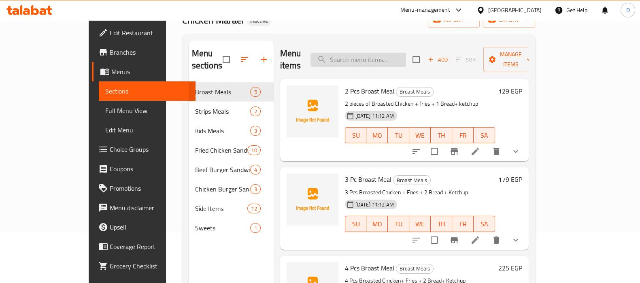
click at [365, 56] on input "search" at bounding box center [358, 60] width 96 height 14
paste input "Chicken Sticks Burger"
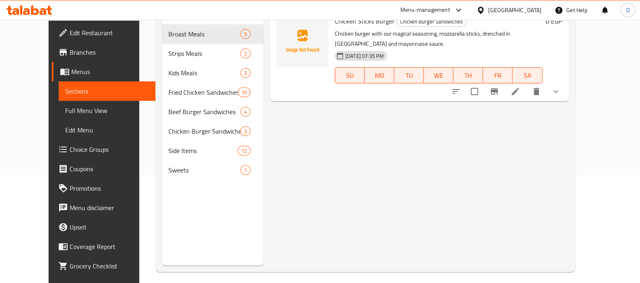
scroll to position [113, 0]
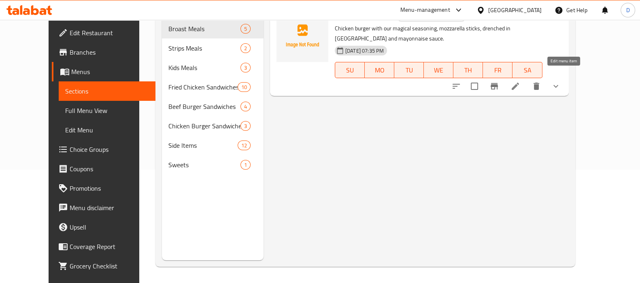
type input "Chicken Sticks Burger"
click at [520, 81] on icon at bounding box center [515, 86] width 10 height 10
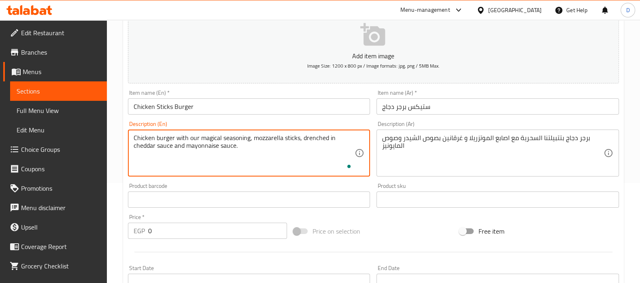
scroll to position [335, 0]
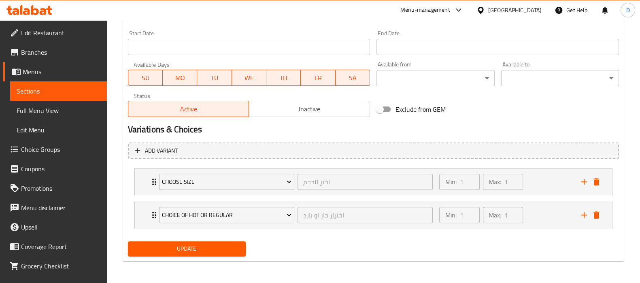
type textarea "Chicken burger with our magical seasoning, mozzarella sticks, drenched in chedd…"
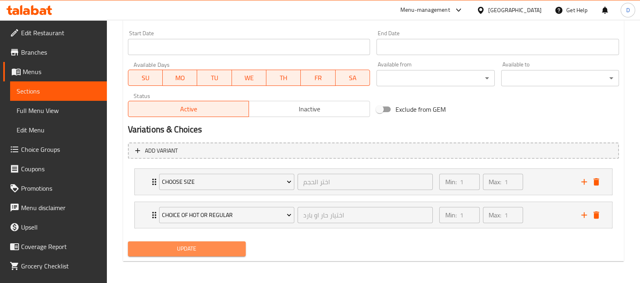
click at [225, 249] on span "Update" at bounding box center [186, 249] width 105 height 10
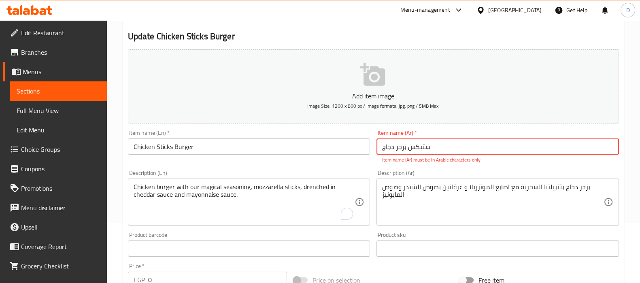
scroll to position [59, 0]
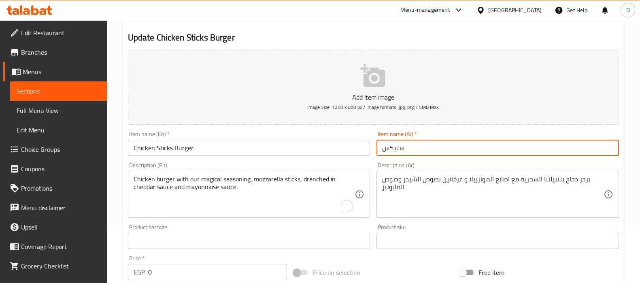
paste input "برجر دجاج"
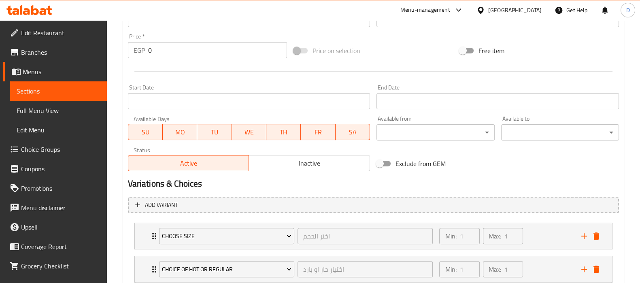
scroll to position [335, 0]
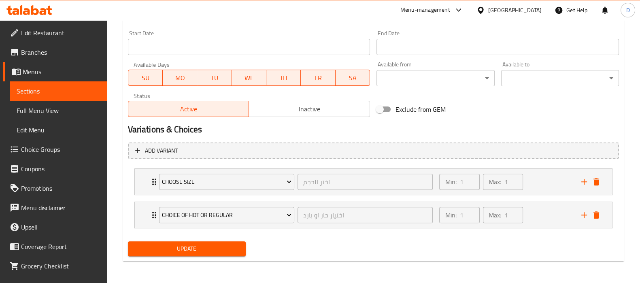
type input "ستيكس برجر دجاج"
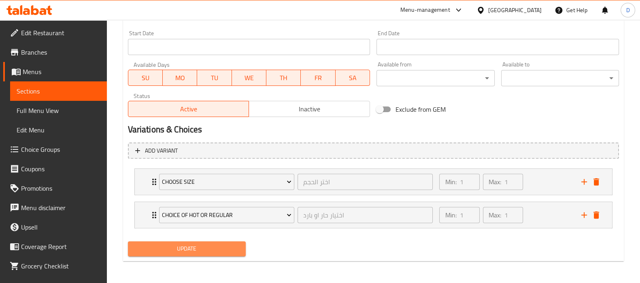
click at [226, 251] on span "Update" at bounding box center [186, 249] width 105 height 10
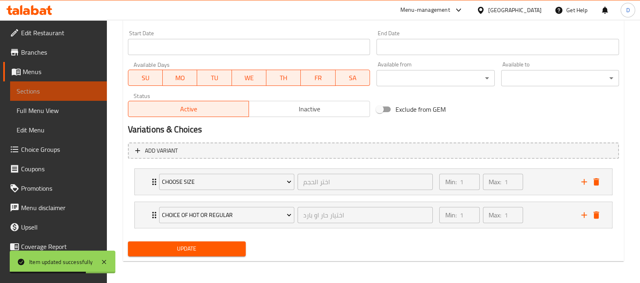
click at [83, 92] on span "Sections" at bounding box center [59, 91] width 84 height 10
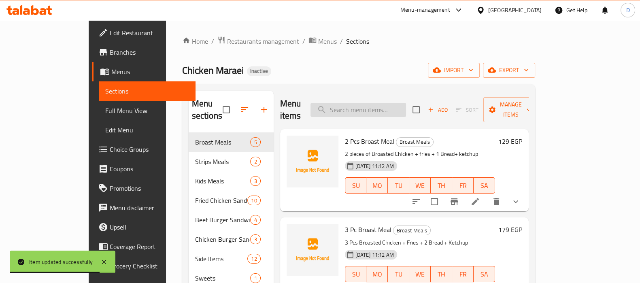
paste input "Rizo"
click at [370, 104] on input "Rizo" at bounding box center [358, 110] width 96 height 14
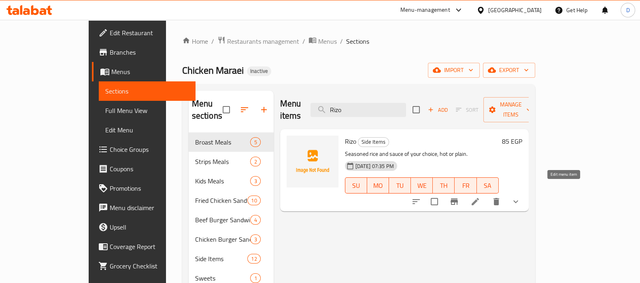
type input "Rizo"
click at [480, 197] on icon at bounding box center [475, 202] width 10 height 10
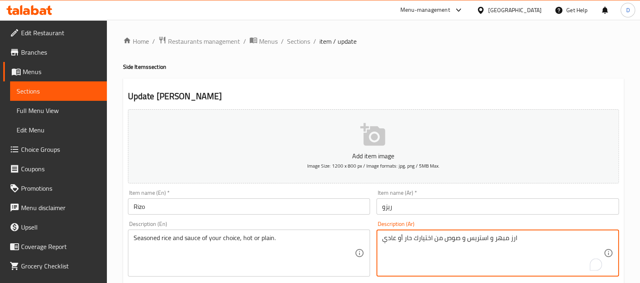
click at [480, 239] on textarea "ارز مبهر و استریس و صوص من اختيارك حار أو عادي" at bounding box center [492, 253] width 221 height 38
paste textarea "ب"
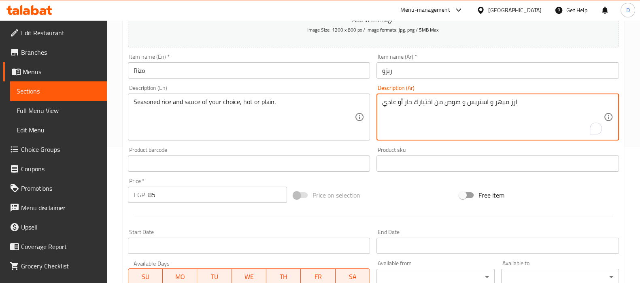
scroll to position [136, 0]
type textarea "ارز مبهر و استربس و صوص من اختيارك حار أو عادي"
click at [441, 104] on textarea "ارز مبهر و استربس و صوص من اختيارك حار أو عادي" at bounding box center [492, 117] width 221 height 38
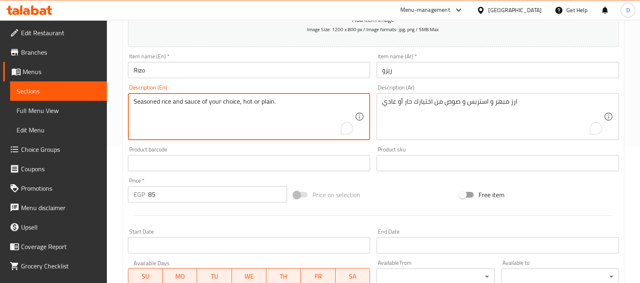
click at [251, 102] on textarea "Seasoned rice and sauce of your choice, hot or plain." at bounding box center [244, 117] width 221 height 38
paste textarea ", strips, and sauce of your choice, hot or regular"
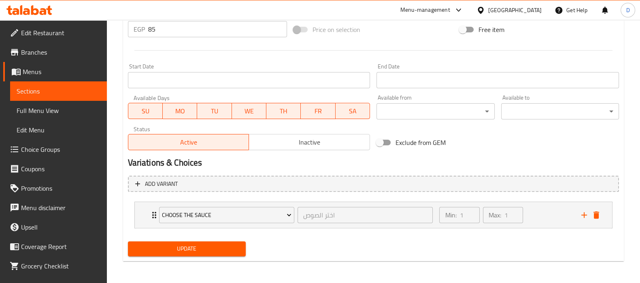
type textarea "Seasoned rice, strips, and sauce of your choice, hot or regular."
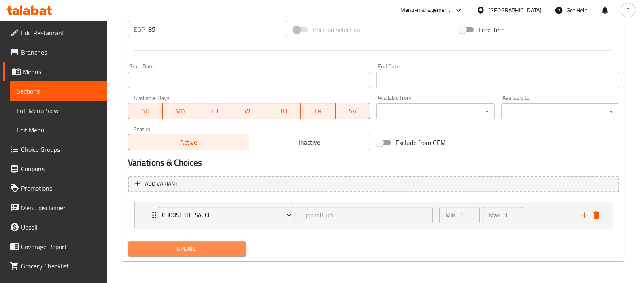
click at [213, 248] on span "Update" at bounding box center [186, 249] width 105 height 10
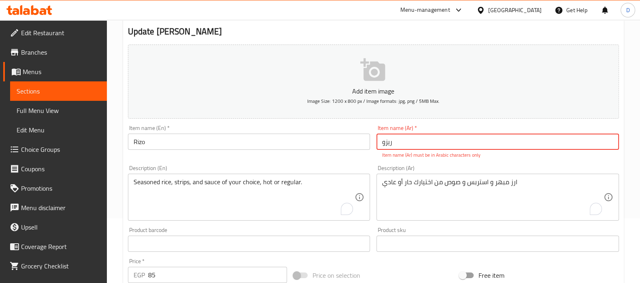
click at [419, 146] on input "ریزو" at bounding box center [497, 142] width 242 height 16
click at [388, 145] on input "ریزو" at bounding box center [497, 142] width 242 height 16
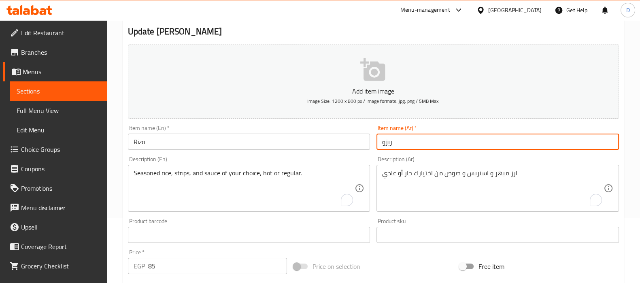
scroll to position [302, 0]
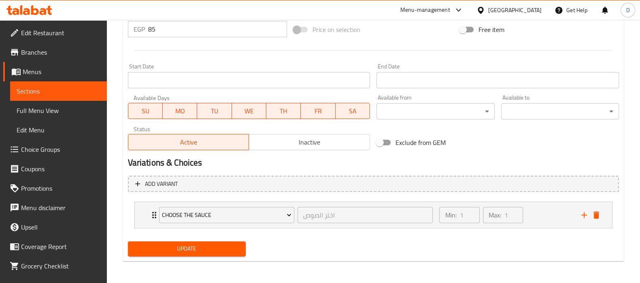
type input "ريزو"
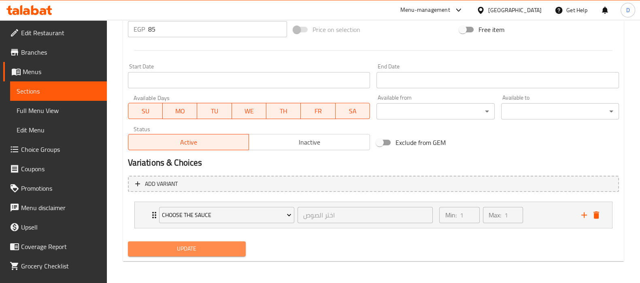
click at [225, 244] on span "Update" at bounding box center [186, 249] width 105 height 10
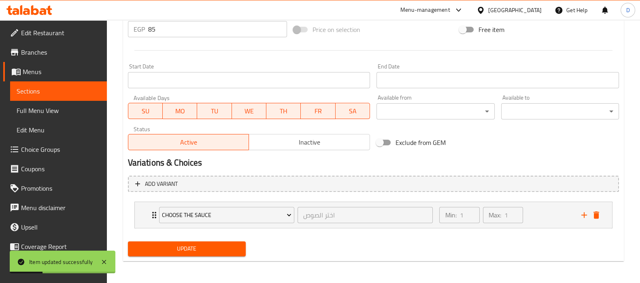
click at [59, 92] on span "Sections" at bounding box center [59, 91] width 84 height 10
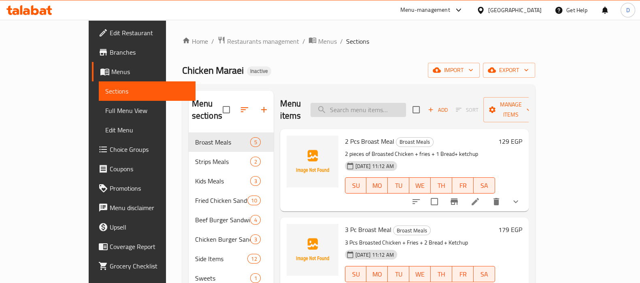
paste input "Fries"
click at [397, 103] on input "Fries" at bounding box center [358, 110] width 96 height 14
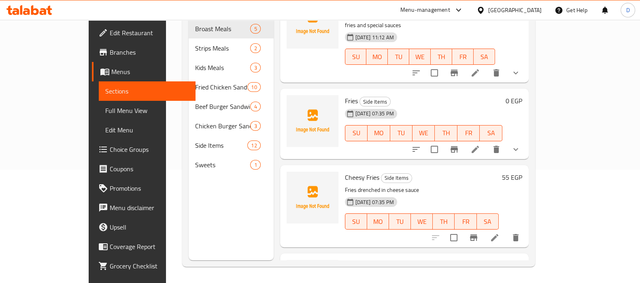
scroll to position [897, 0]
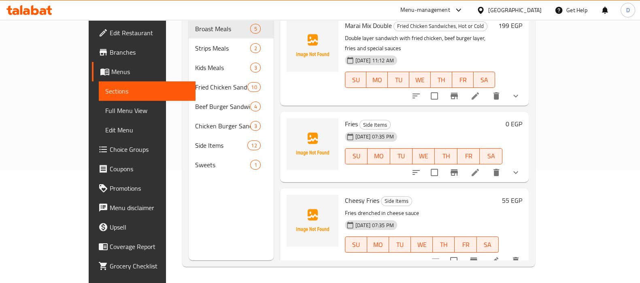
type input "Fries"
click at [487, 165] on li at bounding box center [475, 172] width 23 height 15
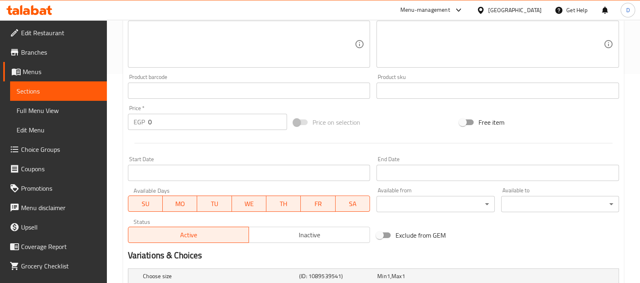
scroll to position [306, 0]
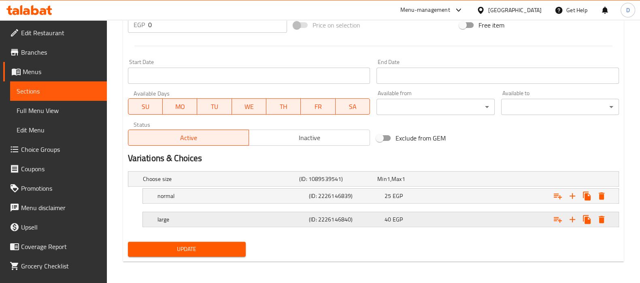
click at [270, 183] on h5 "large" at bounding box center [219, 179] width 153 height 8
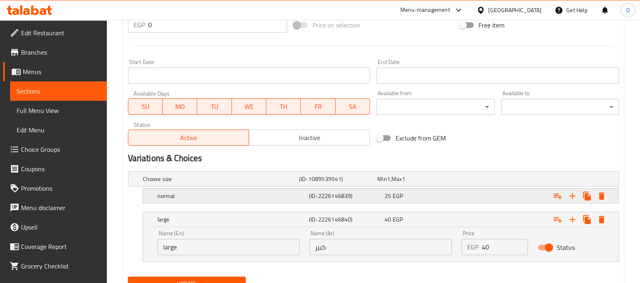
click at [249, 183] on h5 "normal" at bounding box center [219, 179] width 153 height 8
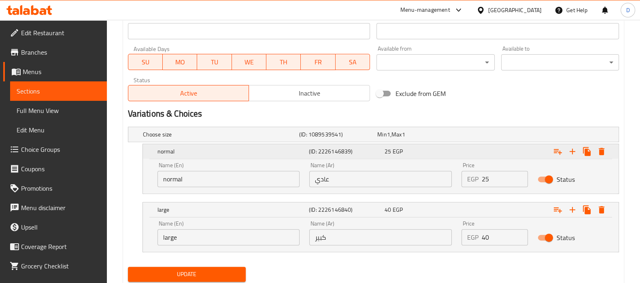
scroll to position [376, 0]
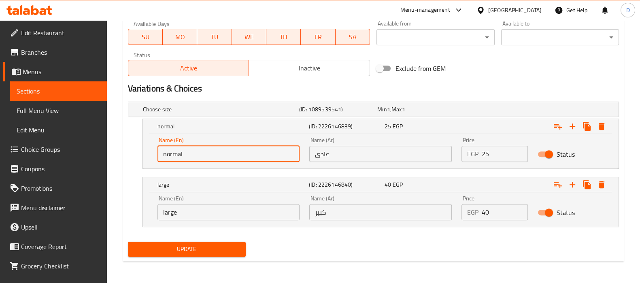
click at [173, 157] on input "normal" at bounding box center [228, 154] width 142 height 16
click at [184, 155] on input "text" at bounding box center [228, 154] width 142 height 16
type input "Medium"
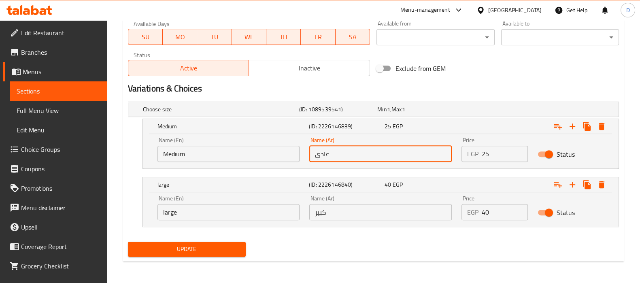
click at [320, 150] on input "عادي" at bounding box center [380, 154] width 142 height 16
type input "وسط"
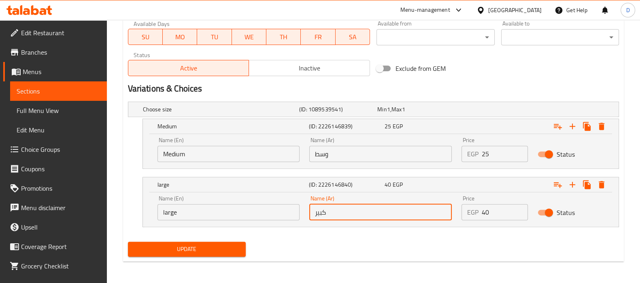
click at [322, 213] on input "كبير" at bounding box center [380, 212] width 142 height 16
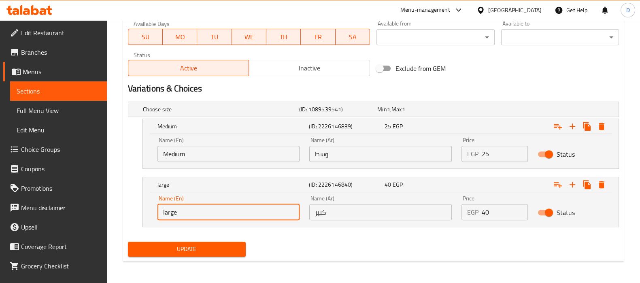
click at [196, 210] on input "large" at bounding box center [228, 212] width 142 height 16
click at [322, 239] on div "Update" at bounding box center [373, 248] width 497 height 21
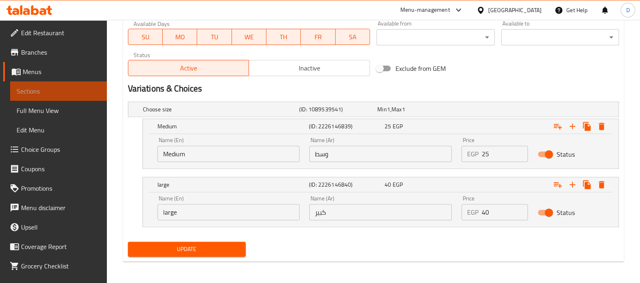
click at [70, 89] on span "Sections" at bounding box center [59, 91] width 84 height 10
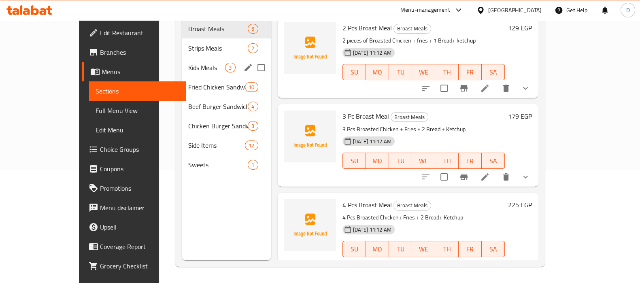
scroll to position [113, 0]
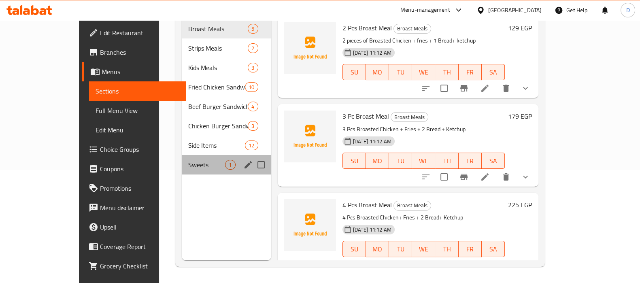
click at [182, 159] on div "Sweets 1" at bounding box center [226, 164] width 89 height 19
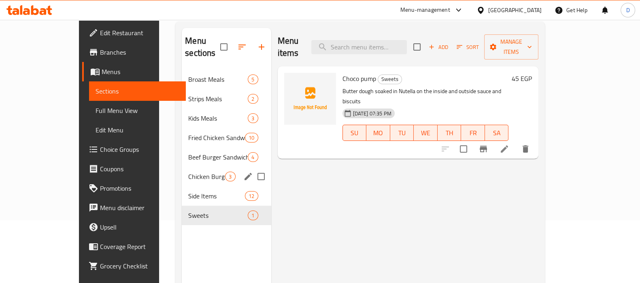
scroll to position [62, 0]
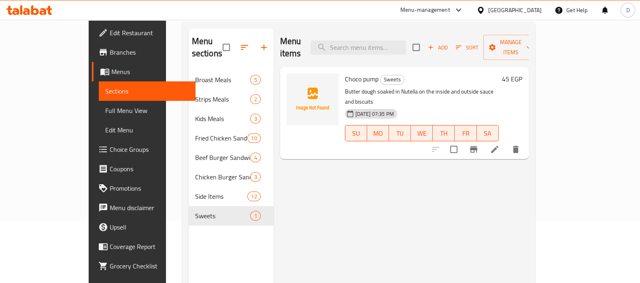
click at [338, 222] on div "Menu items Add Sort Manage items Choco pump Sweets Butter dough soaked in Nutel…" at bounding box center [401, 169] width 255 height 283
click at [259, 43] on icon "button" at bounding box center [264, 48] width 10 height 10
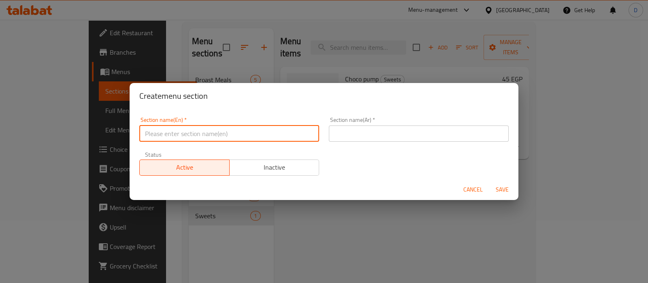
click at [251, 136] on input "text" at bounding box center [229, 133] width 180 height 16
paste input "Sauces"
type input "Sauces"
click at [420, 134] on input "text" at bounding box center [419, 133] width 180 height 16
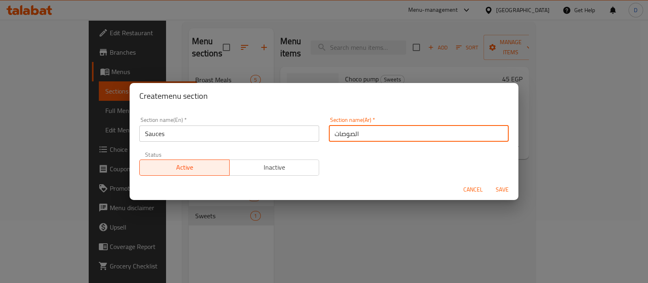
type input "الصوصات"
click at [489, 182] on button "Save" at bounding box center [502, 189] width 26 height 15
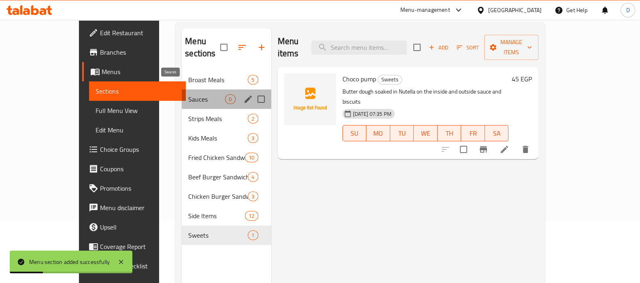
click at [188, 94] on span "Sauces" at bounding box center [206, 99] width 37 height 10
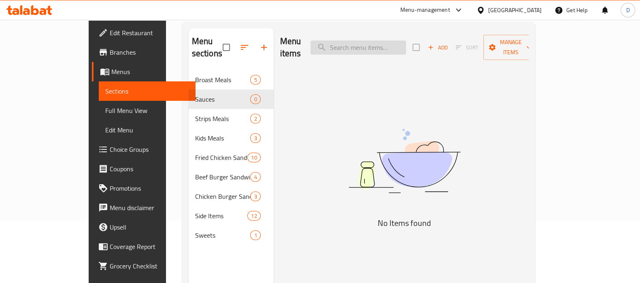
click at [381, 40] on input "search" at bounding box center [358, 47] width 96 height 14
paste input "جبنة"
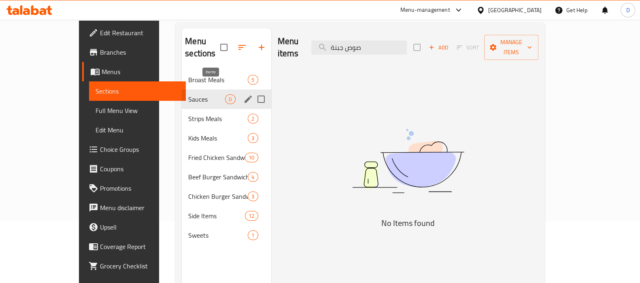
type input "صوص جبنة"
click at [225, 96] on span "0" at bounding box center [229, 100] width 9 height 8
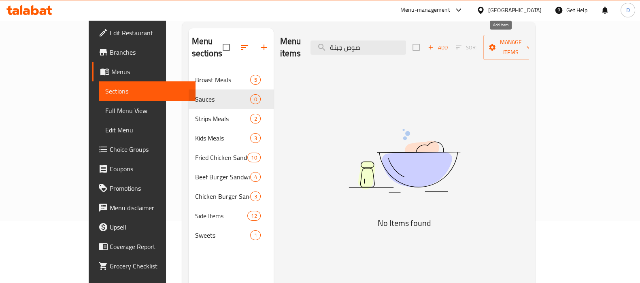
click at [449, 43] on span "Add" at bounding box center [438, 47] width 22 height 9
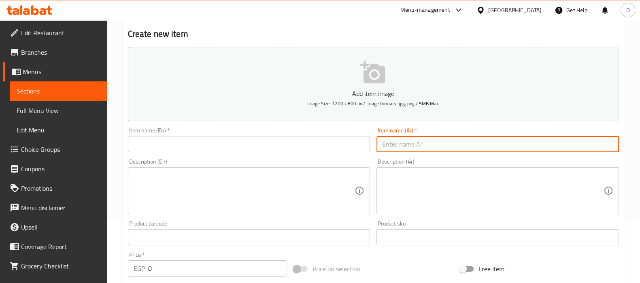
click at [396, 142] on input "text" at bounding box center [497, 144] width 242 height 16
paste input "جبنة"
click at [395, 141] on input "صوص جبنة" at bounding box center [497, 144] width 242 height 16
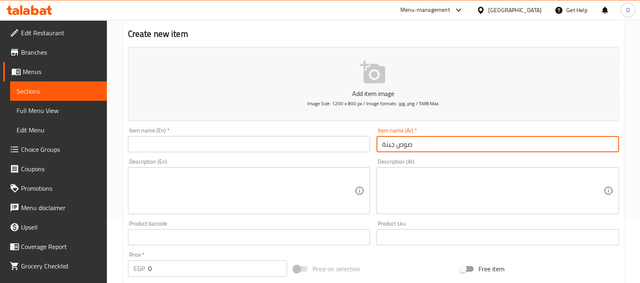
type input "صوص جبنة"
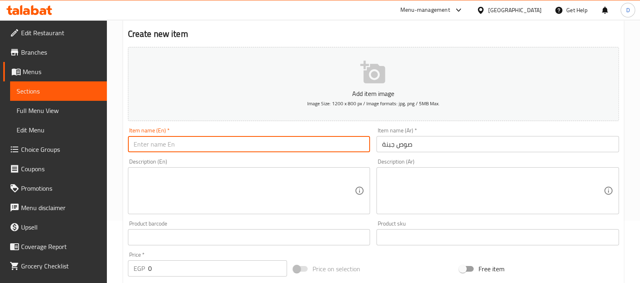
click at [199, 142] on input "text" at bounding box center [249, 144] width 242 height 16
paste input "cheese sauce"
type input "cheese sauce"
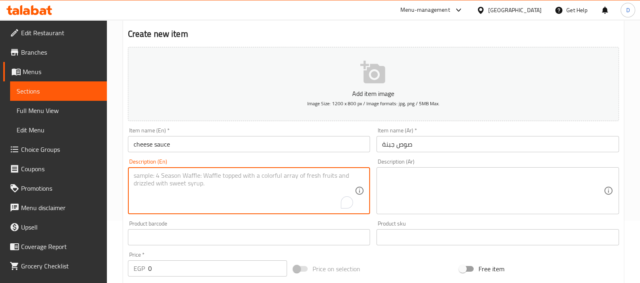
click at [347, 191] on textarea "To enrich screen reader interactions, please activate Accessibility in Grammarl…" at bounding box center [244, 191] width 221 height 38
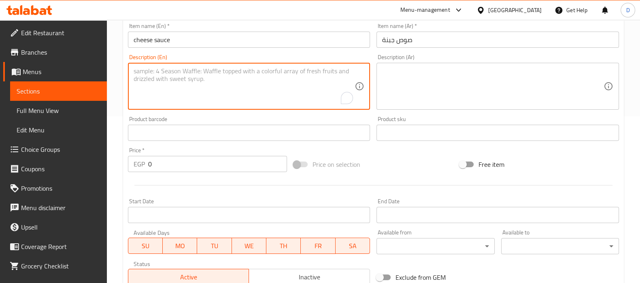
scroll to position [170, 0]
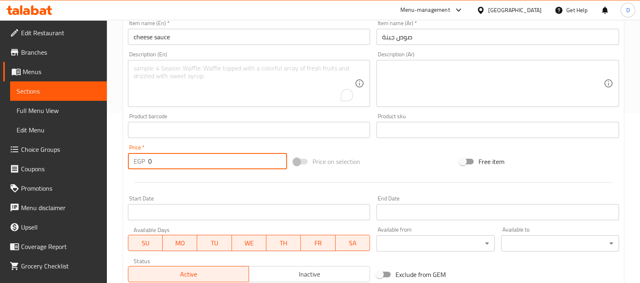
drag, startPoint x: 161, startPoint y: 163, endPoint x: 139, endPoint y: 161, distance: 22.4
click at [139, 161] on div "EGP 0 Price *" at bounding box center [207, 161] width 159 height 16
paste input "25"
type input "25"
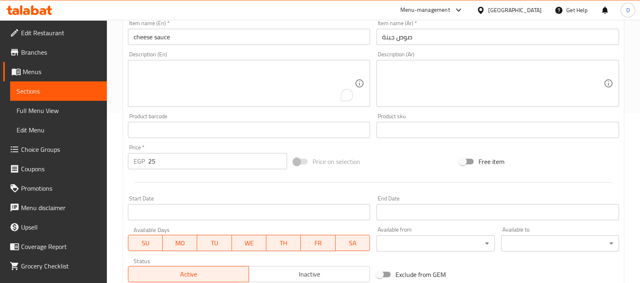
click at [112, 173] on div "Home / Restaurants management / Menus / Sections / item / create Sauces section…" at bounding box center [373, 126] width 533 height 552
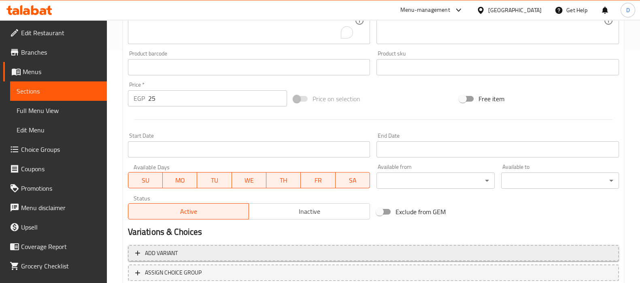
scroll to position [288, 0]
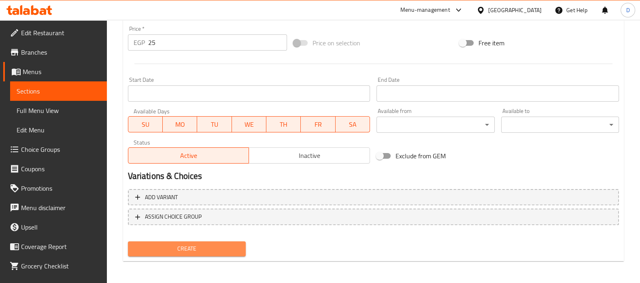
click at [206, 247] on span "Create" at bounding box center [186, 249] width 105 height 10
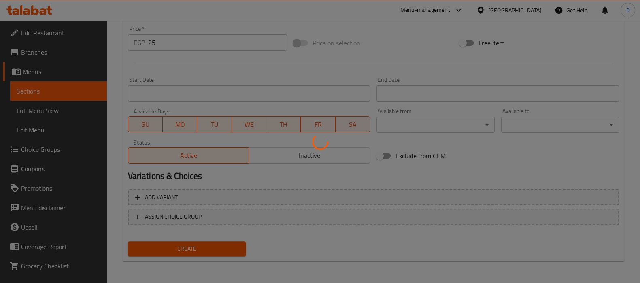
type input "0"
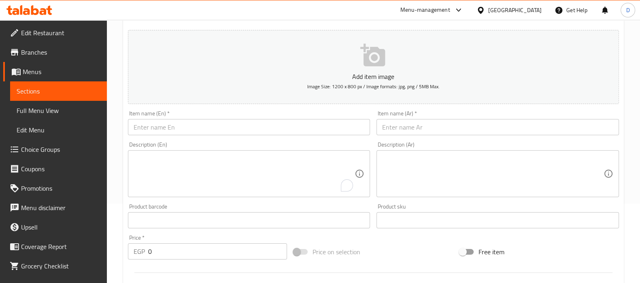
scroll to position [65, 0]
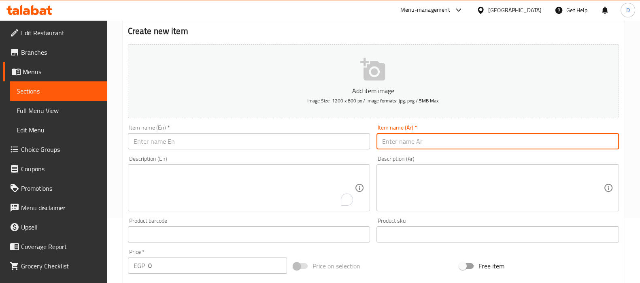
click at [406, 138] on input "text" at bounding box center [497, 141] width 242 height 16
paste input "جبنة"
click at [378, 145] on input "جار جبنة" at bounding box center [497, 141] width 242 height 16
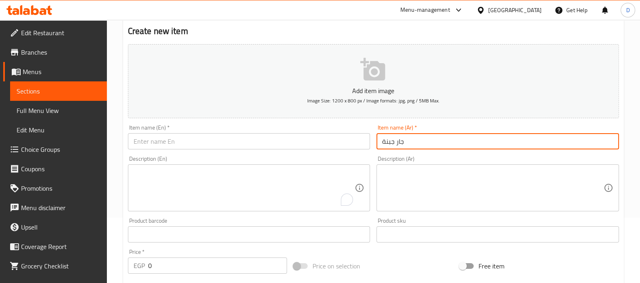
type input "جار جبنة"
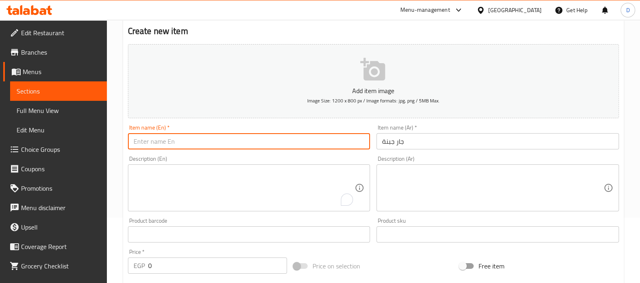
click at [189, 142] on input "text" at bounding box center [249, 141] width 242 height 16
paste input "Cheese"
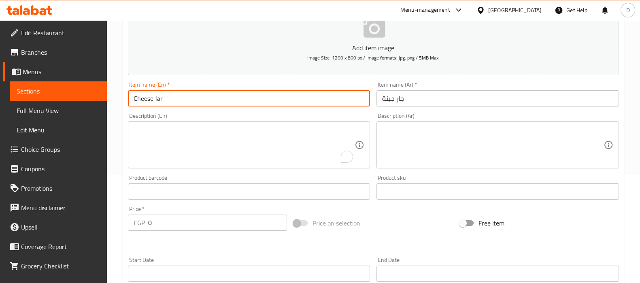
scroll to position [109, 0]
type input "Cheese Jar"
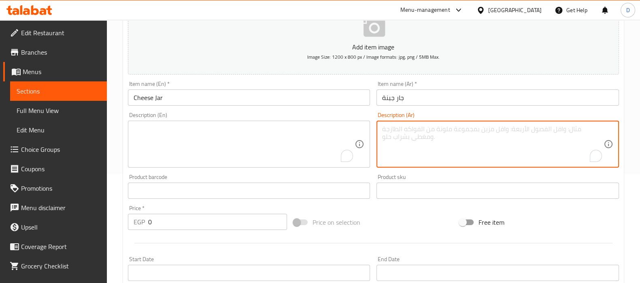
paste textarea "250جرام"
click at [393, 130] on textarea "250جرام صوص جبنة" at bounding box center [492, 144] width 221 height 38
click at [393, 130] on textarea "250 جرام صوص جبنة" at bounding box center [492, 144] width 221 height 38
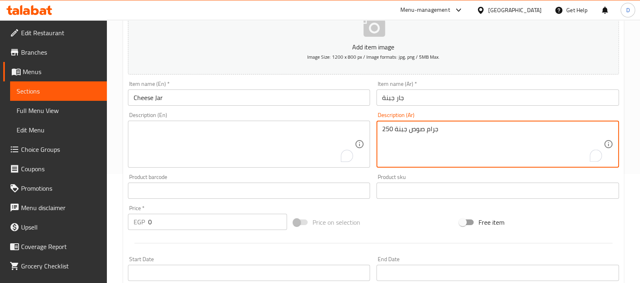
type textarea "250 جرام صوص جبنة"
click at [194, 145] on textarea "To enrich screen reader interactions, please activate Accessibility in Grammarl…" at bounding box center [244, 144] width 221 height 38
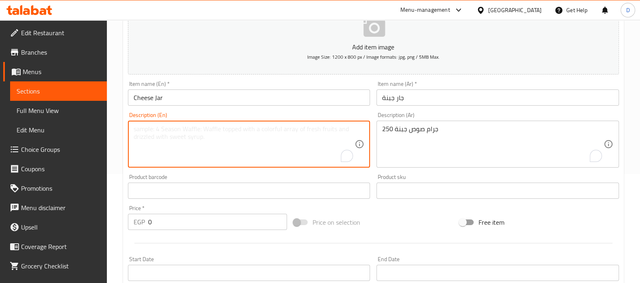
paste textarea "250 grams of cheese sauce"
type textarea "250 grams of cheese sauce"
click at [312, 140] on textarea "250 grams of cheese sauce" at bounding box center [244, 144] width 221 height 38
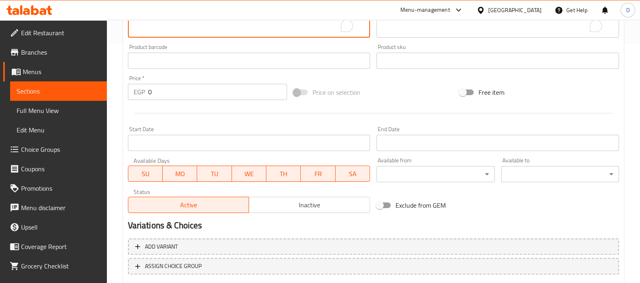
scroll to position [249, 0]
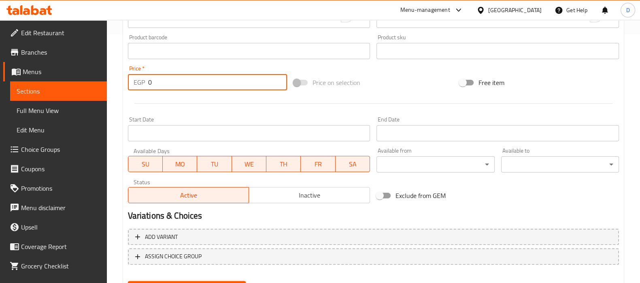
drag, startPoint x: 156, startPoint y: 84, endPoint x: 136, endPoint y: 84, distance: 19.8
click at [136, 84] on div "EGP 0 Price *" at bounding box center [207, 82] width 159 height 16
paste input "85"
type input "85"
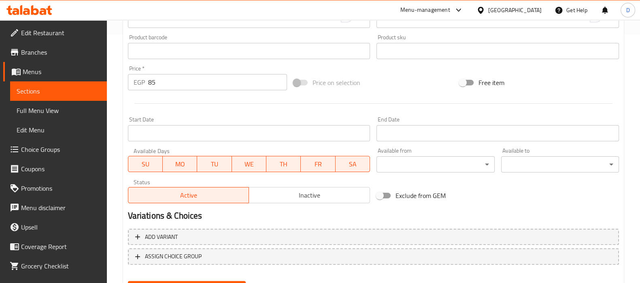
click at [125, 86] on div "Price   * EGP 85 Price *" at bounding box center [208, 77] width 166 height 31
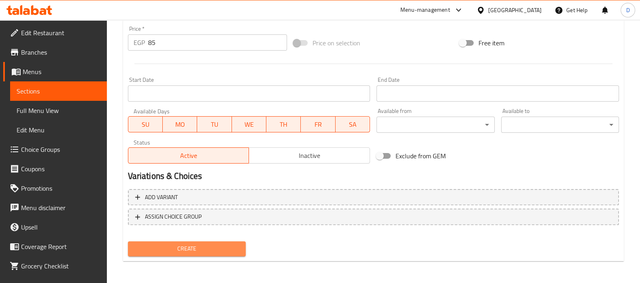
click at [211, 249] on span "Create" at bounding box center [186, 249] width 105 height 10
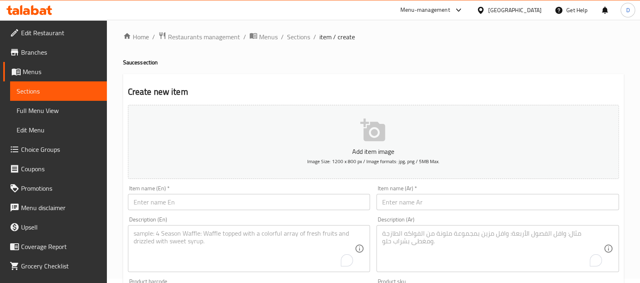
scroll to position [0, 0]
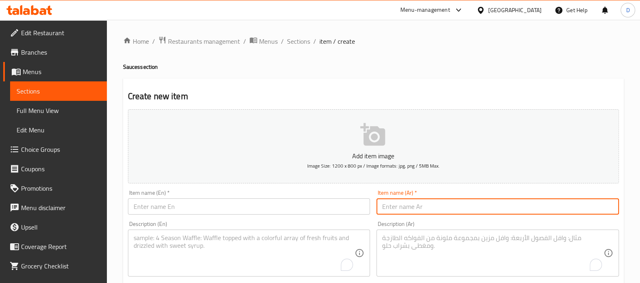
click at [390, 204] on input "text" at bounding box center [497, 206] width 242 height 16
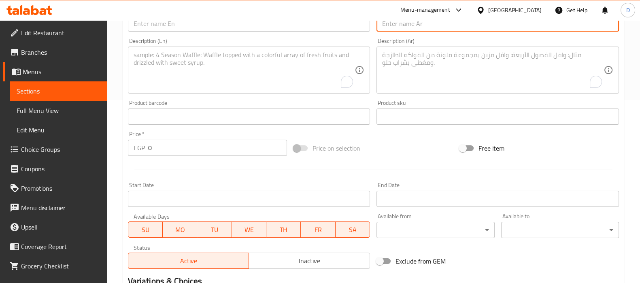
scroll to position [190, 0]
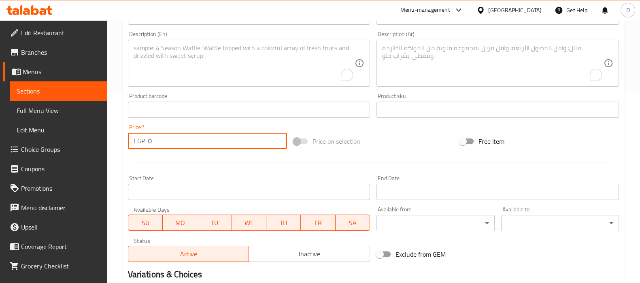
drag, startPoint x: 161, startPoint y: 139, endPoint x: 128, endPoint y: 138, distance: 32.4
click at [128, 138] on div "EGP 0 Price *" at bounding box center [207, 141] width 159 height 16
paste input "15"
type input "15"
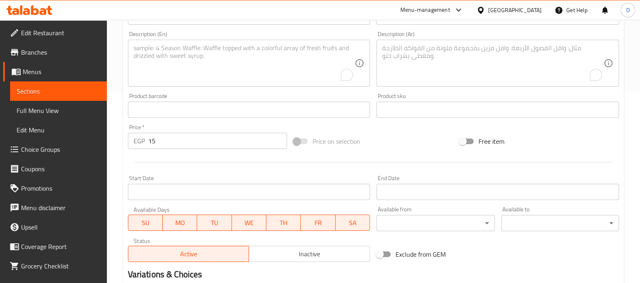
click at [125, 152] on div at bounding box center [373, 162] width 497 height 20
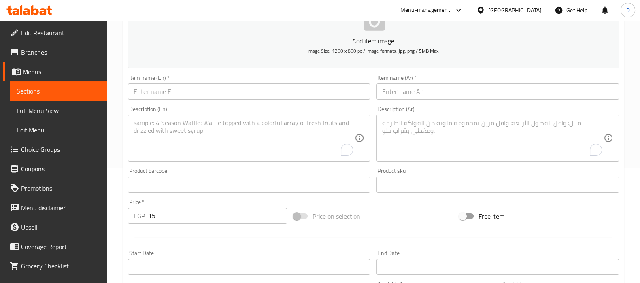
scroll to position [113, 0]
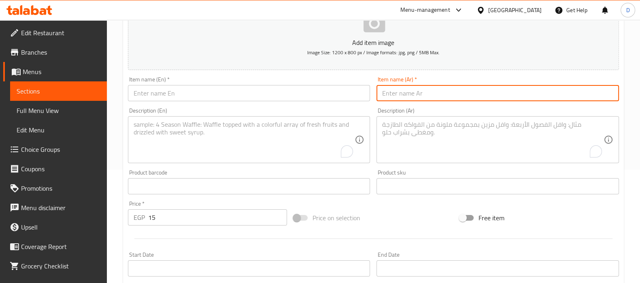
click at [410, 93] on input "text" at bounding box center [497, 93] width 242 height 16
click at [410, 93] on input "صوص باربيكيو" at bounding box center [497, 93] width 242 height 16
type input "صوص باربيكيو"
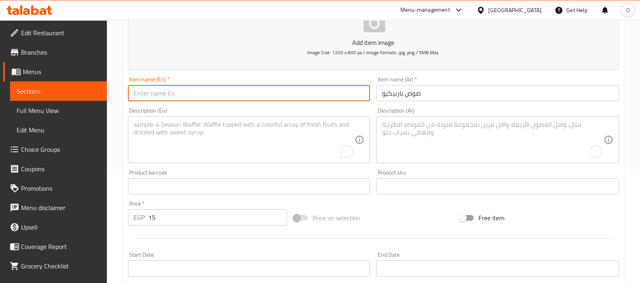
click at [196, 92] on input "text" at bounding box center [249, 93] width 242 height 16
paste input "barbecue sauce"
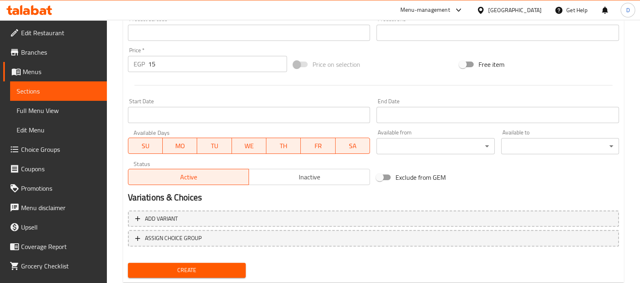
scroll to position [288, 0]
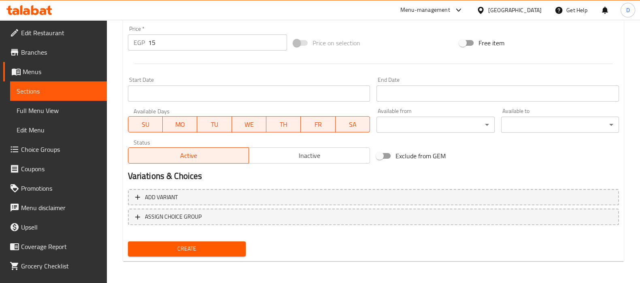
type input "barbecue sauce"
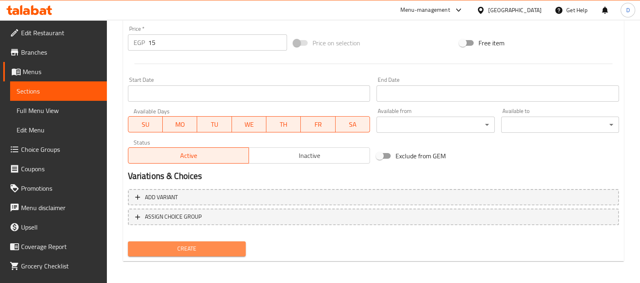
click at [202, 248] on span "Create" at bounding box center [186, 249] width 105 height 10
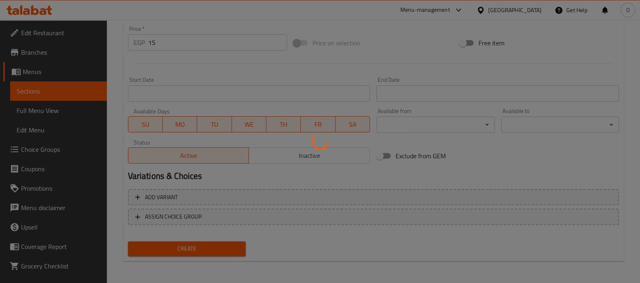
type input "0"
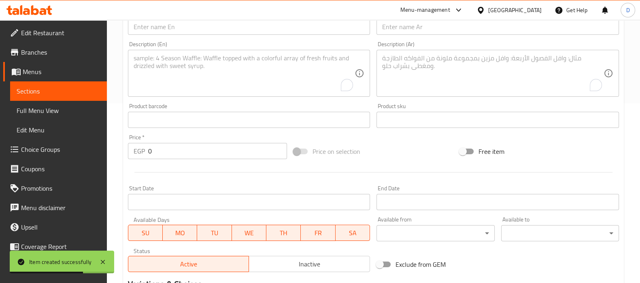
scroll to position [179, 0]
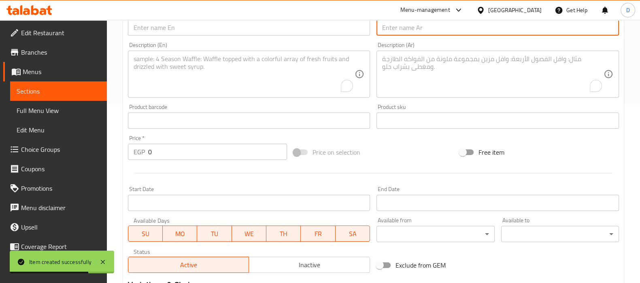
click at [404, 29] on input "text" at bounding box center [497, 27] width 242 height 16
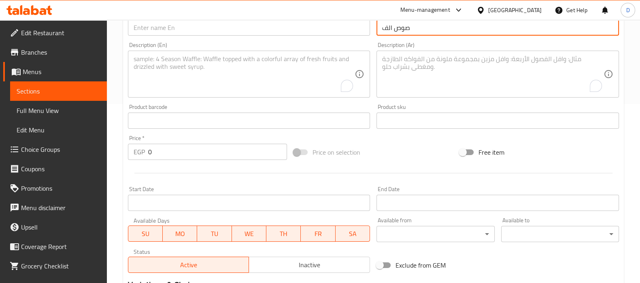
paste input "جزيرة"
click at [400, 29] on input "صوص الف جزيرة" at bounding box center [497, 27] width 242 height 16
type input "صوص الف جزيرة"
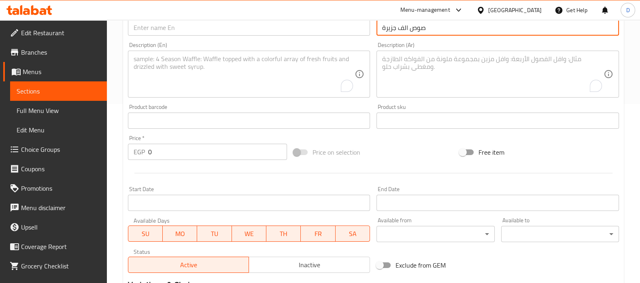
paste input "Thousand Island Sauce"
click at [177, 31] on input "text" at bounding box center [249, 27] width 242 height 16
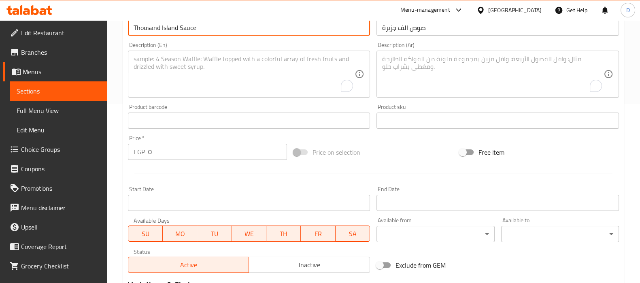
type input "Thousand Island Sauce"
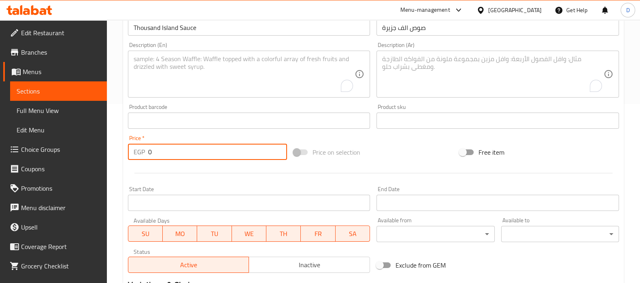
drag, startPoint x: 175, startPoint y: 154, endPoint x: 130, endPoint y: 151, distance: 45.8
click at [130, 151] on div "EGP 0 Price *" at bounding box center [207, 152] width 159 height 16
type input "15"
click at [123, 153] on div "Create new item Add item image Image Size: 1200 x 800 px / Image formats: jpg, …" at bounding box center [373, 135] width 501 height 471
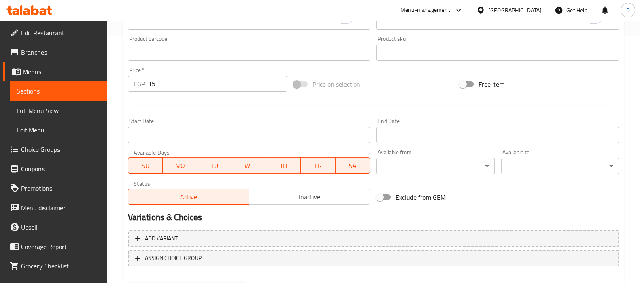
scroll to position [288, 0]
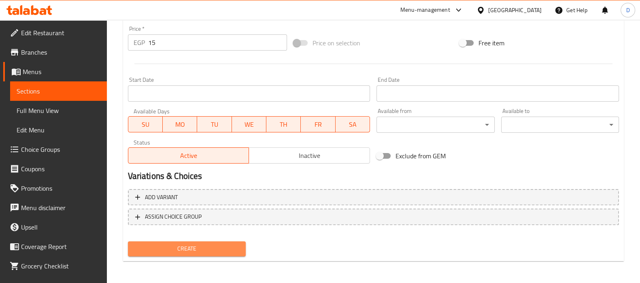
click at [192, 250] on span "Create" at bounding box center [186, 249] width 105 height 10
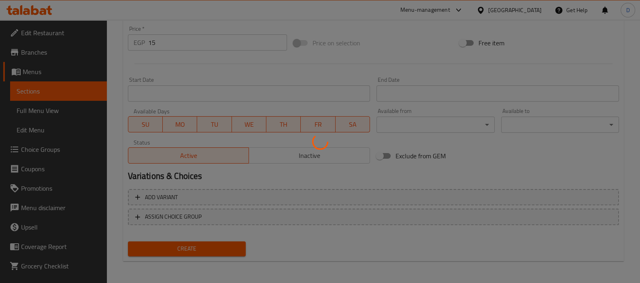
type input "0"
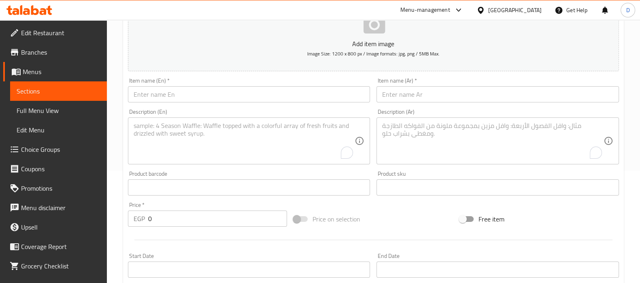
scroll to position [113, 0]
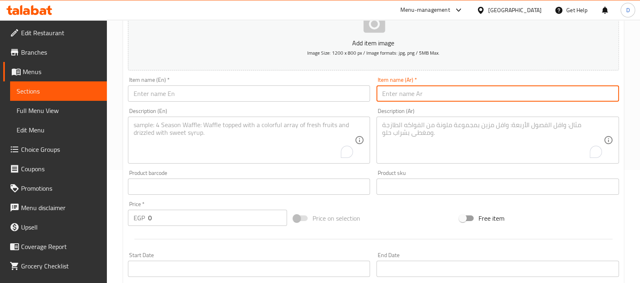
click at [402, 96] on input "text" at bounding box center [497, 93] width 242 height 16
paste input "رانش"
click at [402, 96] on input "صوص رانش" at bounding box center [497, 93] width 242 height 16
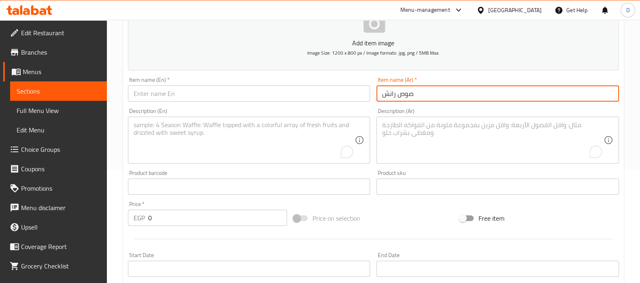
click at [402, 96] on input "صوص رانش" at bounding box center [497, 93] width 242 height 16
type input "صوص رانش"
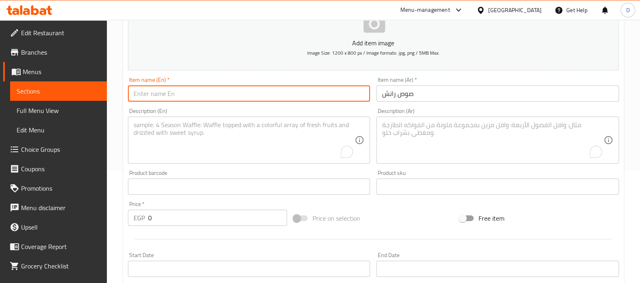
paste input "Ranch sauce"
click at [186, 96] on input "text" at bounding box center [249, 93] width 242 height 16
type input "Ranch sauce"
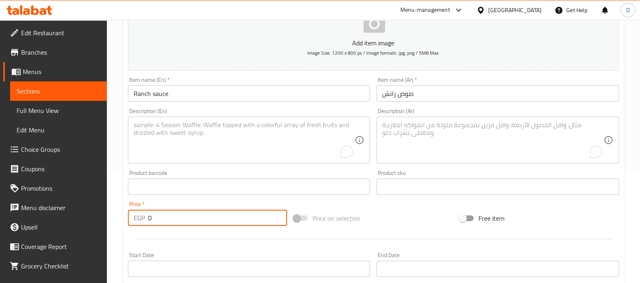
drag, startPoint x: 174, startPoint y: 221, endPoint x: 135, endPoint y: 219, distance: 39.3
click at [135, 219] on div "EGP 0 Price *" at bounding box center [207, 218] width 159 height 16
type input "15"
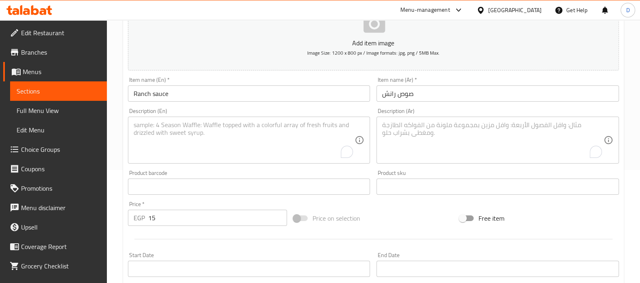
click at [112, 220] on div "Home / Restaurants management / Menus / Sections / item / create Sauces section…" at bounding box center [373, 183] width 533 height 552
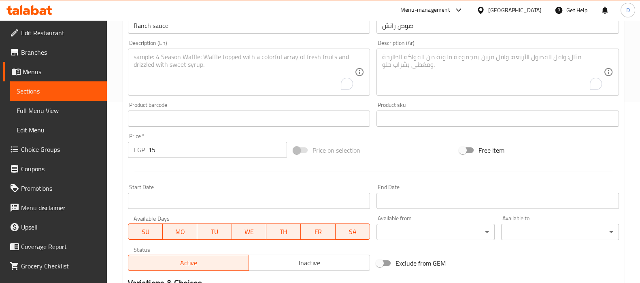
scroll to position [288, 0]
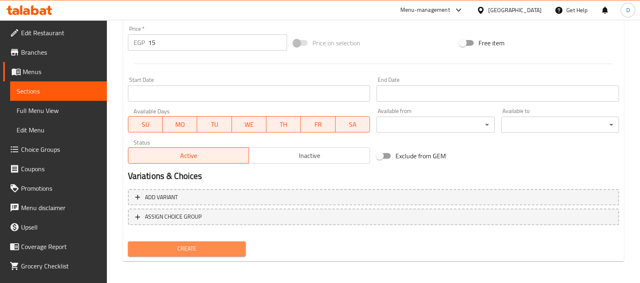
click at [226, 245] on span "Create" at bounding box center [186, 249] width 105 height 10
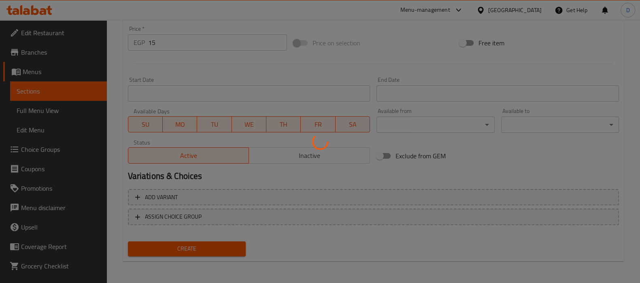
type input "0"
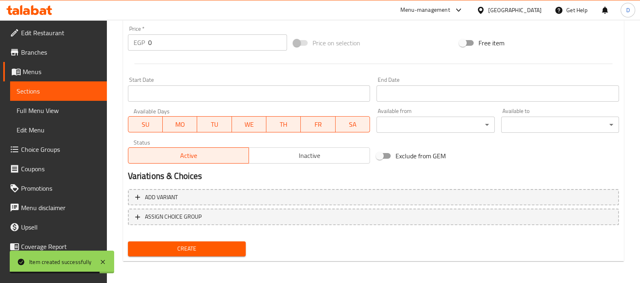
click at [343, 245] on div "Create" at bounding box center [373, 248] width 497 height 21
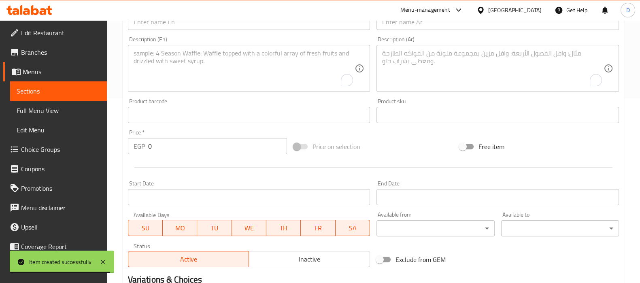
scroll to position [168, 0]
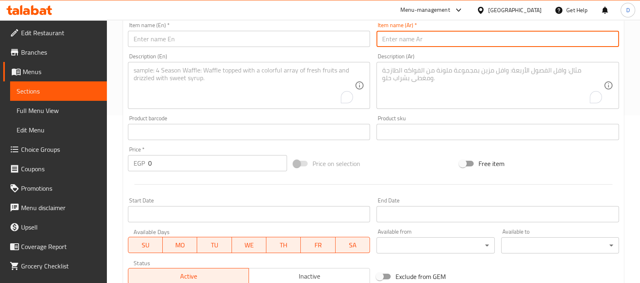
click at [417, 40] on input "text" at bounding box center [497, 39] width 242 height 16
click at [416, 35] on input "صوص تكساس" at bounding box center [497, 39] width 242 height 16
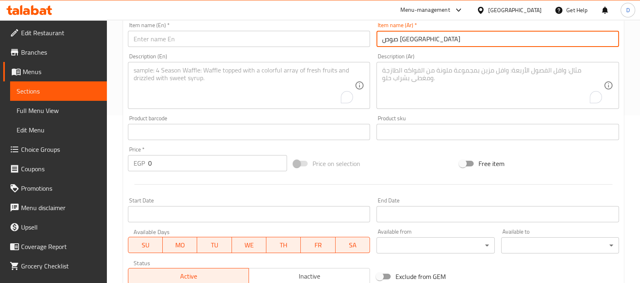
click at [416, 35] on input "صوص تكساس" at bounding box center [497, 39] width 242 height 16
type input "صوص تكساس"
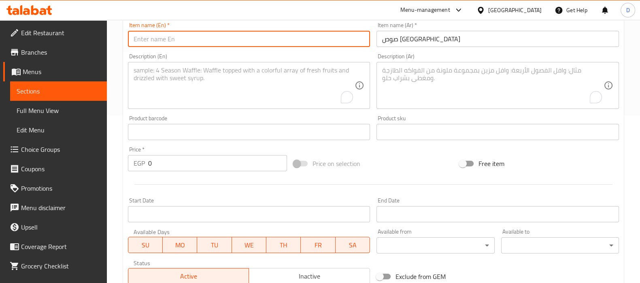
click at [169, 37] on input "text" at bounding box center [249, 39] width 242 height 16
paste input "Texas sauce"
type input "Texas sauce"
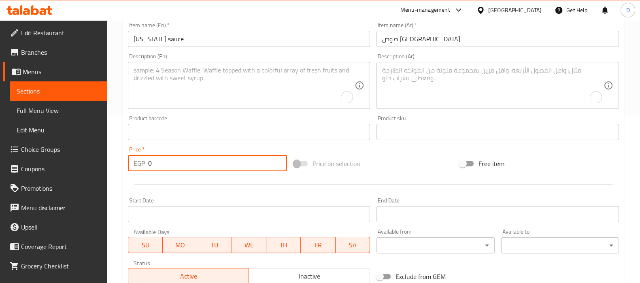
drag, startPoint x: 159, startPoint y: 164, endPoint x: 144, endPoint y: 163, distance: 15.4
click at [144, 163] on div "EGP 0 Price *" at bounding box center [207, 163] width 159 height 16
type input "15"
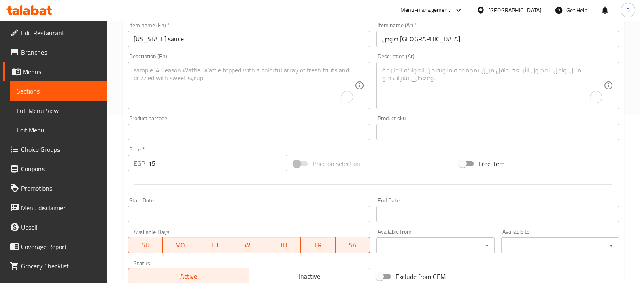
click at [125, 166] on div "Price   * EGP 15 Price *" at bounding box center [208, 158] width 166 height 31
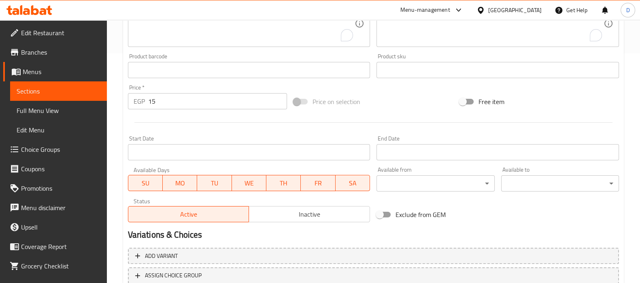
scroll to position [288, 0]
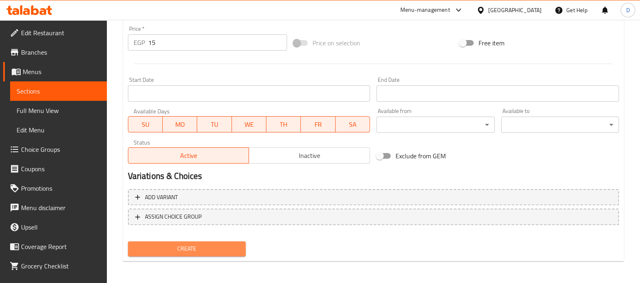
click at [211, 249] on span "Create" at bounding box center [186, 249] width 105 height 10
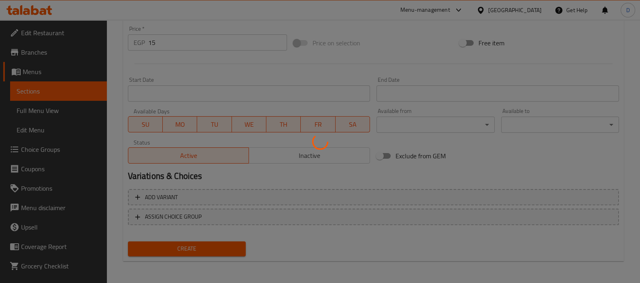
type input "0"
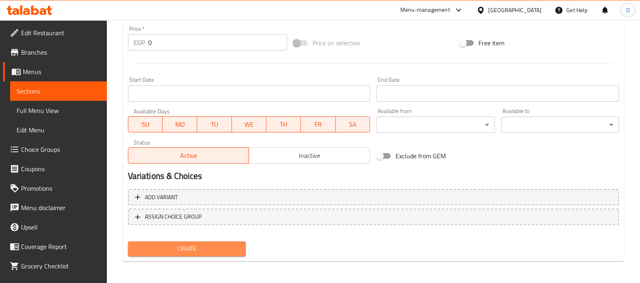
click at [211, 249] on span "Create" at bounding box center [186, 249] width 105 height 10
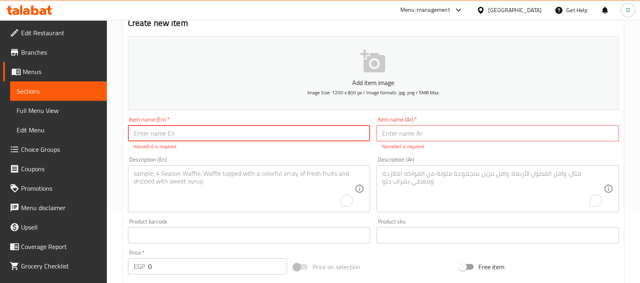
scroll to position [74, 0]
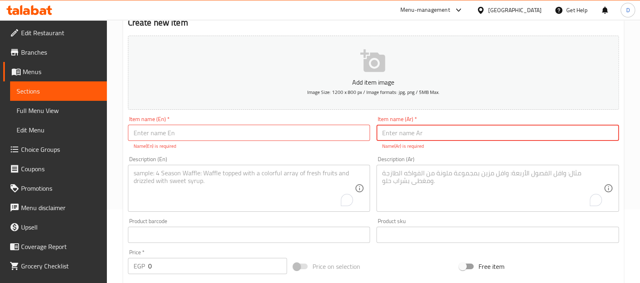
click at [409, 136] on input "text" at bounding box center [497, 133] width 242 height 16
type input "صوص تايجر"
click at [279, 136] on input "text" at bounding box center [249, 133] width 242 height 16
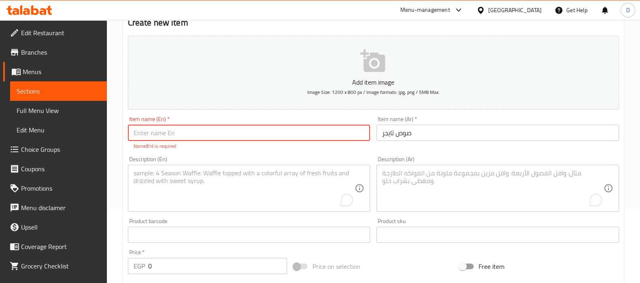
click at [385, 138] on input "صوص تايجر" at bounding box center [497, 133] width 242 height 16
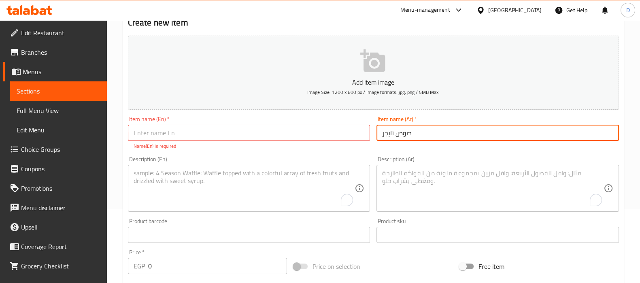
click at [385, 138] on input "صوص تايجر" at bounding box center [497, 133] width 242 height 16
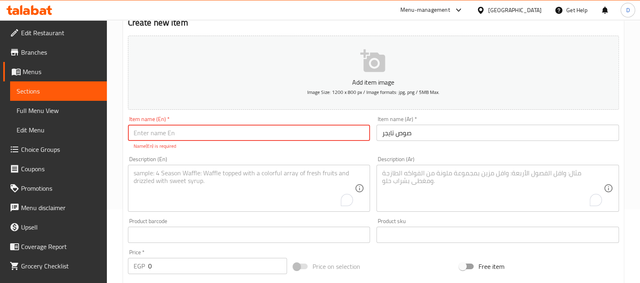
click at [180, 131] on input "text" at bounding box center [249, 133] width 242 height 16
paste input "Tiger sauce"
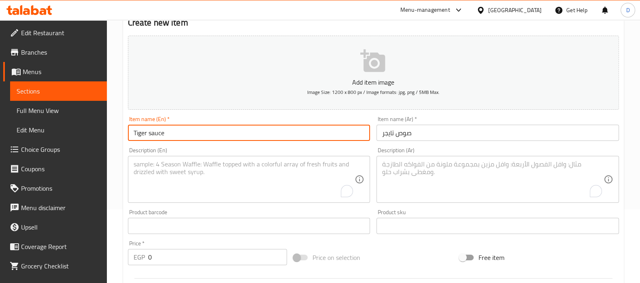
type input "Tiger sauce"
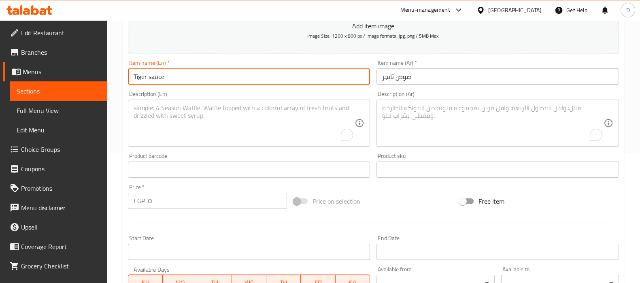
scroll to position [132, 0]
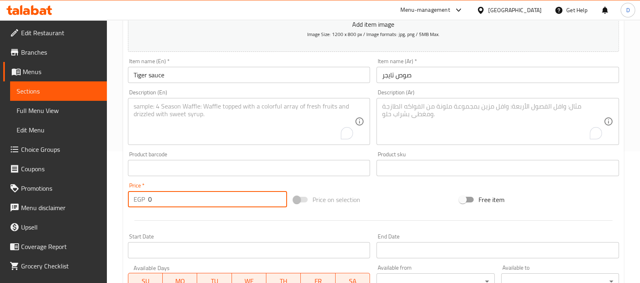
drag, startPoint x: 157, startPoint y: 198, endPoint x: 144, endPoint y: 197, distance: 13.1
click at [144, 197] on div "EGP 0 Price *" at bounding box center [207, 199] width 159 height 16
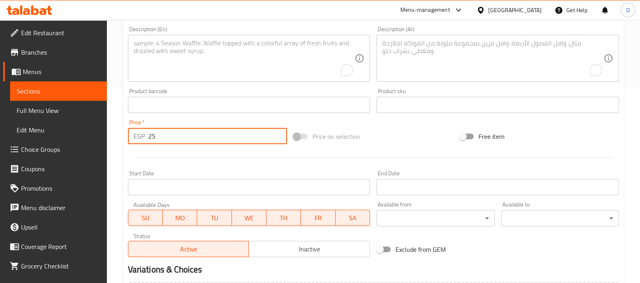
type input "25"
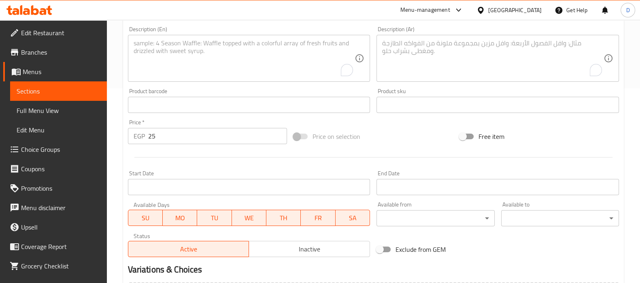
click at [132, 162] on div at bounding box center [373, 157] width 497 height 20
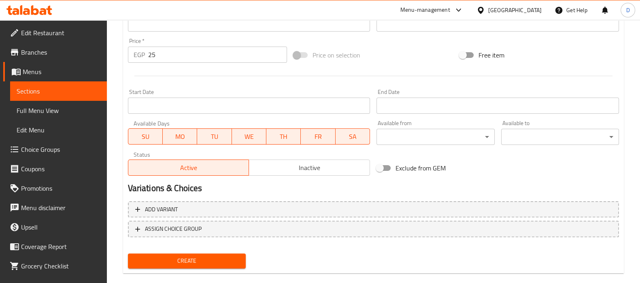
scroll to position [288, 0]
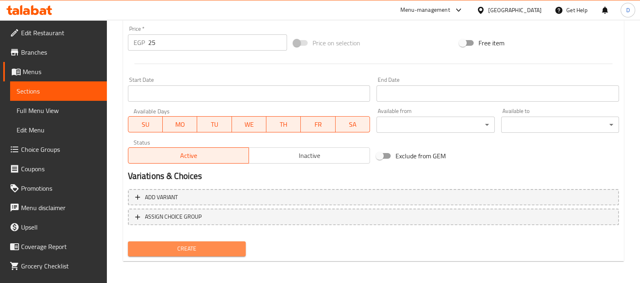
click at [174, 247] on span "Create" at bounding box center [186, 249] width 105 height 10
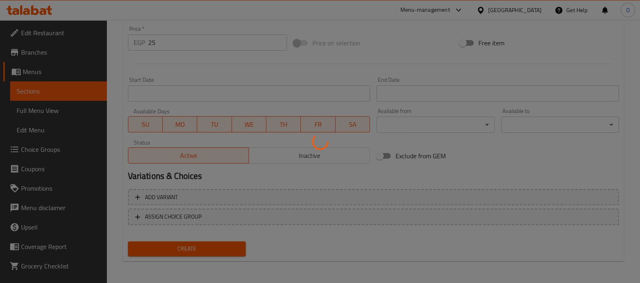
type input "0"
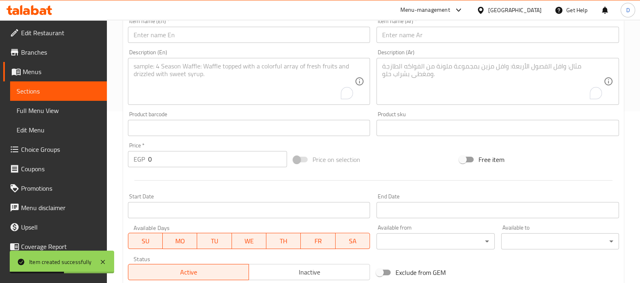
scroll to position [152, 0]
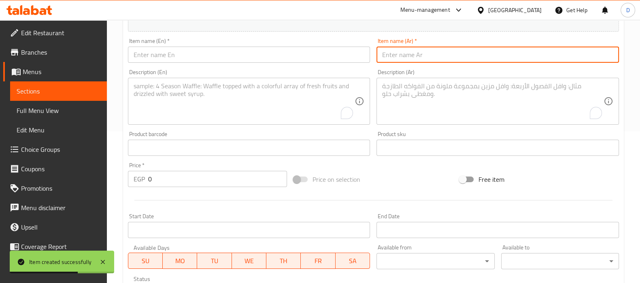
click at [412, 53] on input "text" at bounding box center [497, 55] width 242 height 16
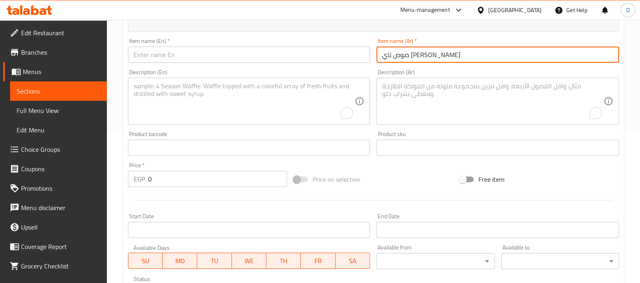
click at [410, 55] on input "صوص تاي شيلي حار" at bounding box center [497, 55] width 242 height 16
type input "صوص تاي شيلي حار"
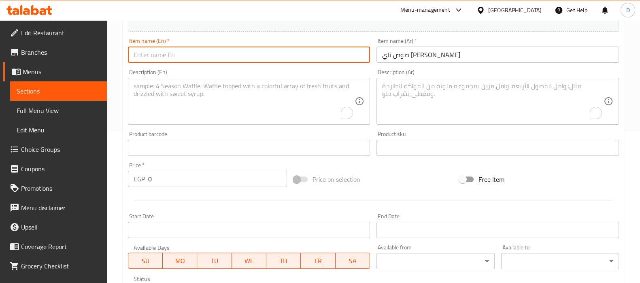
click at [213, 55] on input "text" at bounding box center [249, 55] width 242 height 16
paste input "Thai Chili Hot Sauce"
type input "Thai Chili Hot Sauce"
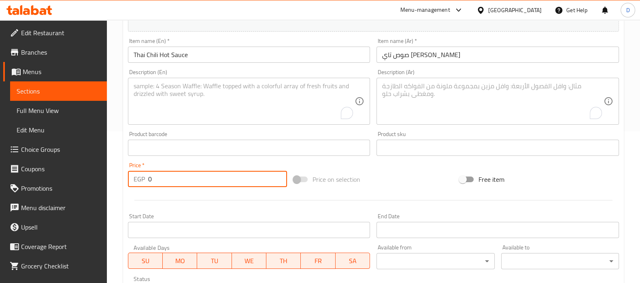
drag, startPoint x: 157, startPoint y: 183, endPoint x: 145, endPoint y: 182, distance: 12.2
click at [145, 182] on div "EGP 0 Price *" at bounding box center [207, 179] width 159 height 16
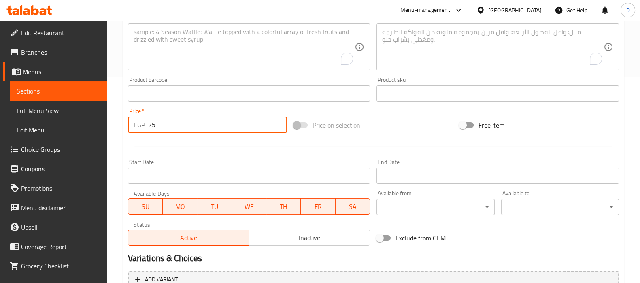
scroll to position [288, 0]
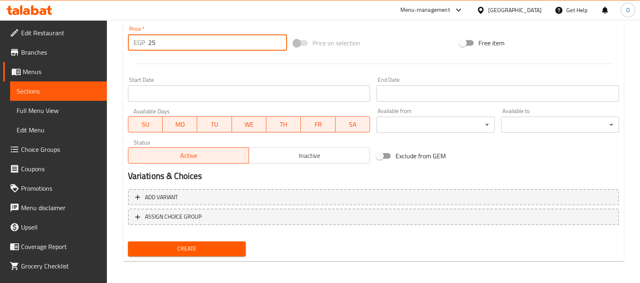
type input "25"
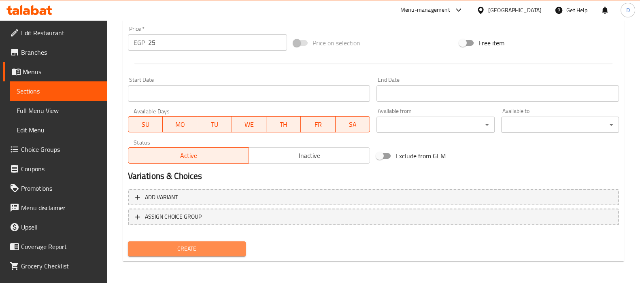
click at [168, 249] on span "Create" at bounding box center [186, 249] width 105 height 10
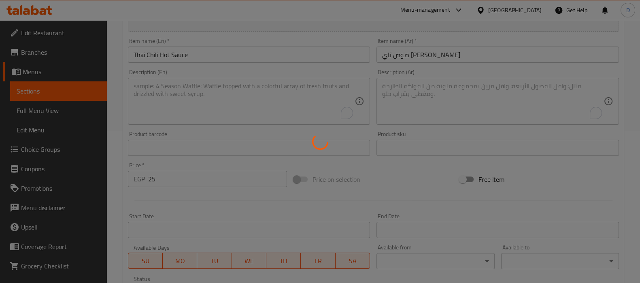
scroll to position [150, 0]
type input "0"
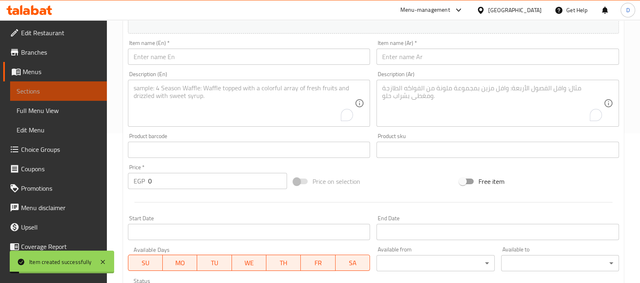
click at [65, 96] on span "Sections" at bounding box center [59, 91] width 84 height 10
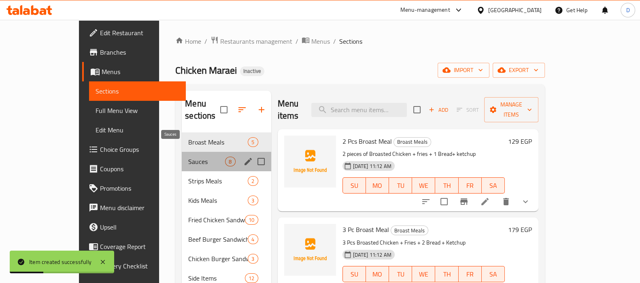
click at [188, 157] on span "Sauces" at bounding box center [206, 162] width 37 height 10
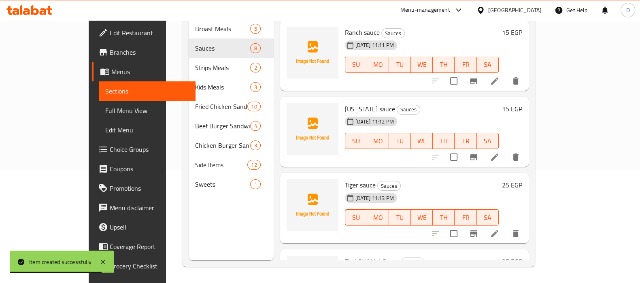
scroll to position [360, 0]
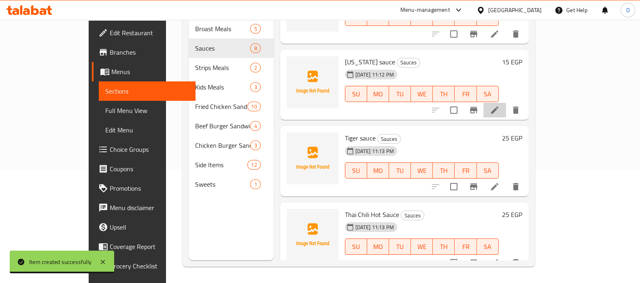
click at [506, 103] on li at bounding box center [494, 110] width 23 height 15
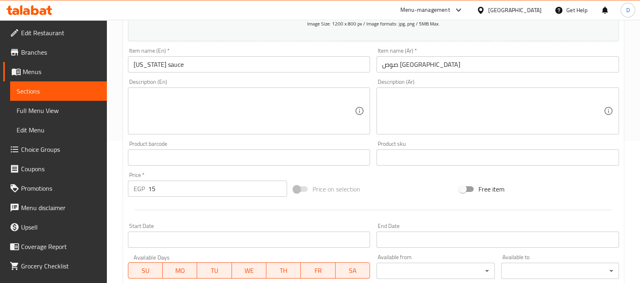
scroll to position [147, 0]
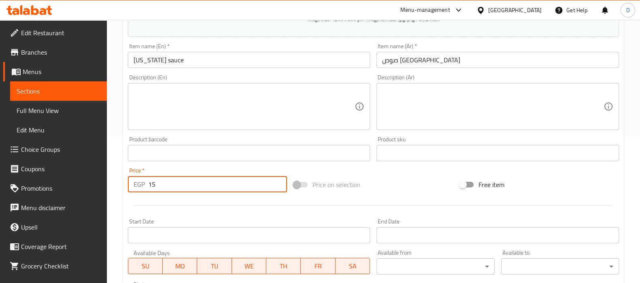
drag, startPoint x: 151, startPoint y: 188, endPoint x: 146, endPoint y: 188, distance: 4.5
click at [146, 188] on div "EGP 15 Price *" at bounding box center [207, 184] width 159 height 16
type input "25"
click at [120, 188] on div "Home / Restaurants management / Menus / Sections / item / update Sauces section…" at bounding box center [373, 149] width 533 height 552
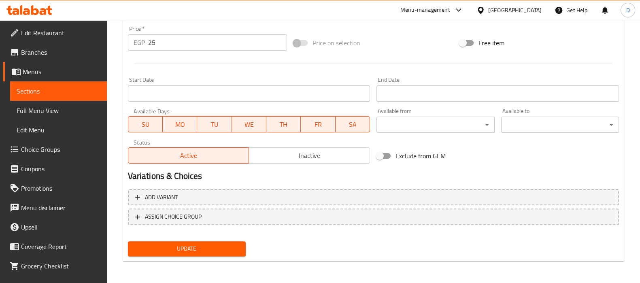
click at [164, 250] on span "Update" at bounding box center [186, 249] width 105 height 10
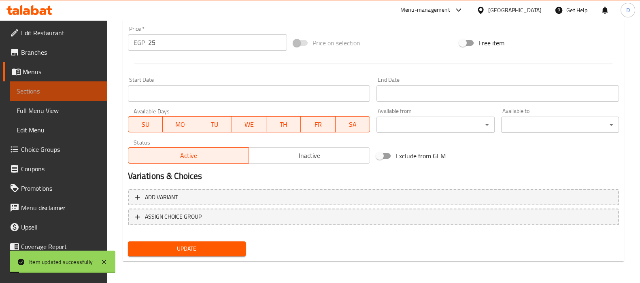
click at [83, 96] on span "Sections" at bounding box center [59, 91] width 84 height 10
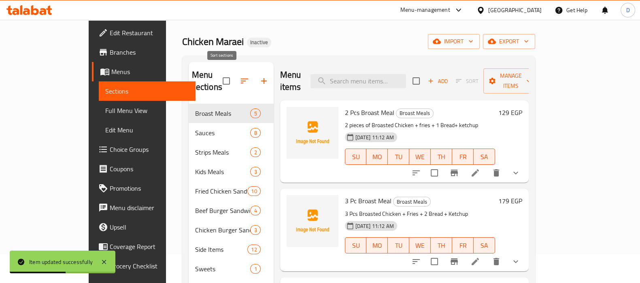
scroll to position [28, 0]
click at [261, 79] on icon "button" at bounding box center [264, 82] width 6 height 6
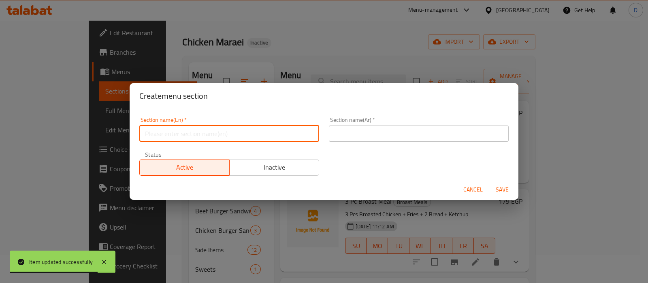
click at [199, 132] on input "text" at bounding box center [229, 133] width 180 height 16
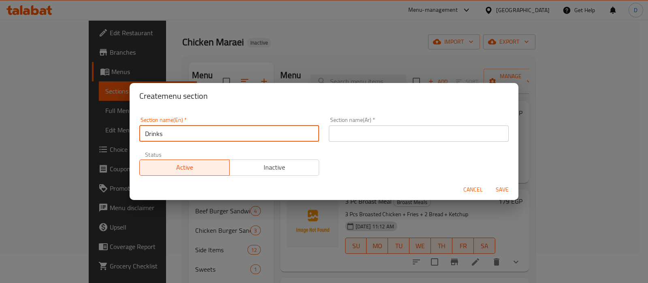
type input "Drinks"
click at [340, 136] on input "text" at bounding box center [419, 133] width 180 height 16
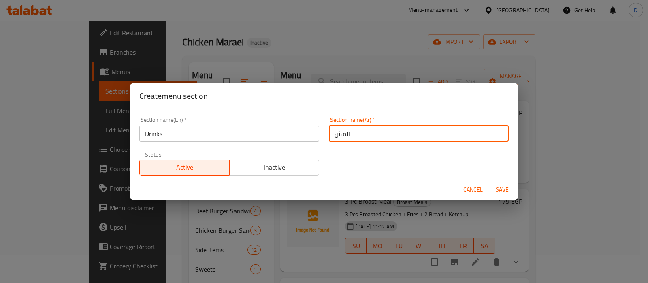
type input "المشروبات"
click at [489, 182] on button "Save" at bounding box center [502, 189] width 26 height 15
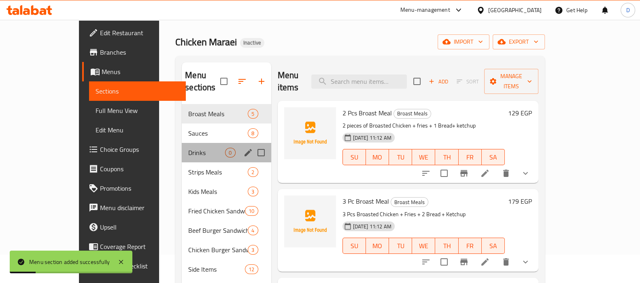
click at [207, 143] on div "Drinks 0" at bounding box center [226, 152] width 89 height 19
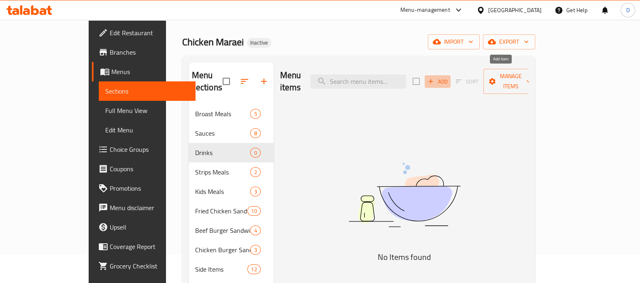
click at [449, 77] on span "Add" at bounding box center [438, 81] width 22 height 9
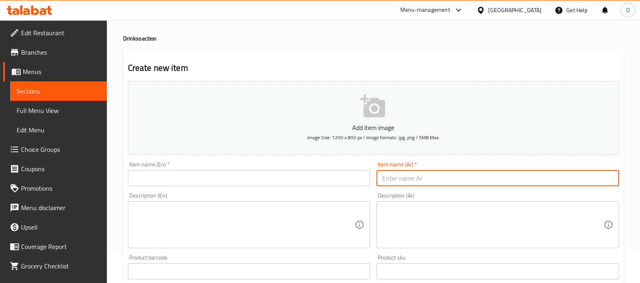
click at [391, 173] on input "text" at bounding box center [497, 178] width 242 height 16
paste input "م 250ملى"
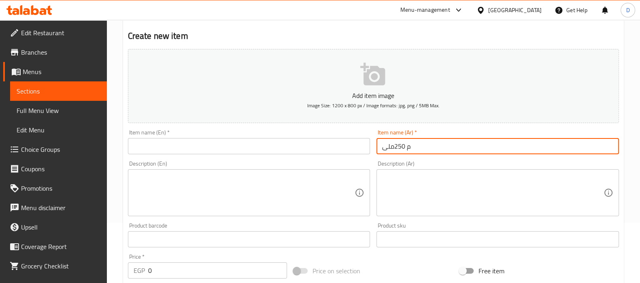
scroll to position [61, 0]
click at [411, 149] on input "م 250ملى" at bounding box center [497, 146] width 242 height 16
type input "مشروب غازي 250ملى"
click at [405, 144] on input "مشروب غازي 250ملى" at bounding box center [497, 146] width 242 height 16
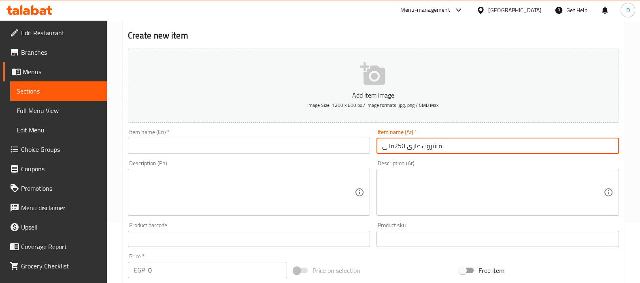
click at [405, 144] on input "مشروب غازي 250ملى" at bounding box center [497, 146] width 242 height 16
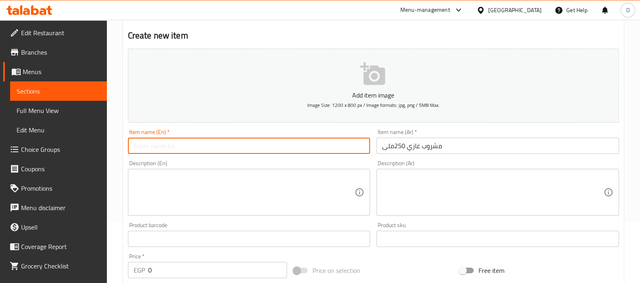
paste input "250ml soft drink"
click at [160, 146] on input "text" at bounding box center [249, 146] width 242 height 16
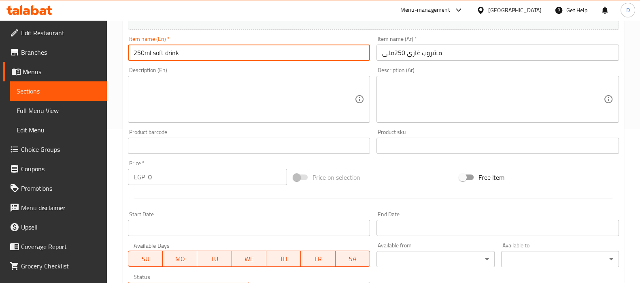
scroll to position [155, 0]
type input "250ml soft drink"
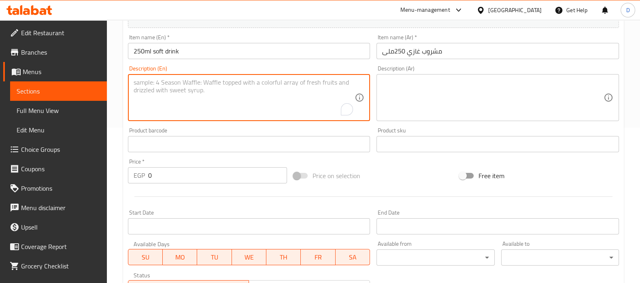
click at [321, 96] on textarea "To enrich screen reader interactions, please activate Accessibility in Grammarl…" at bounding box center [244, 98] width 221 height 38
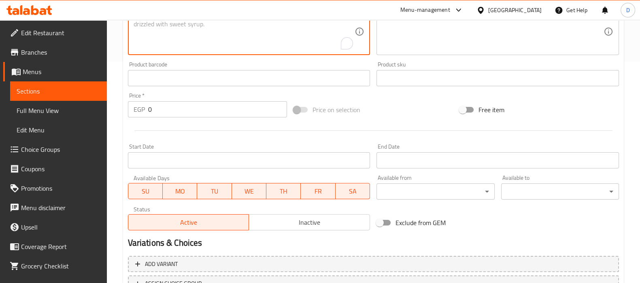
scroll to position [222, 0]
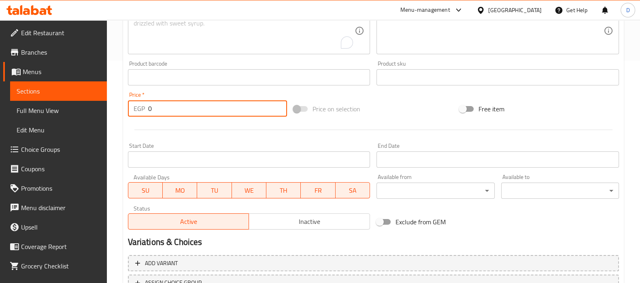
drag, startPoint x: 159, startPoint y: 111, endPoint x: 151, endPoint y: 111, distance: 8.5
click at [151, 111] on input "0" at bounding box center [217, 108] width 139 height 16
drag, startPoint x: 151, startPoint y: 111, endPoint x: 127, endPoint y: 108, distance: 23.6
click at [127, 108] on div "Price   * EGP 0 Price *" at bounding box center [208, 104] width 166 height 31
type input "20"
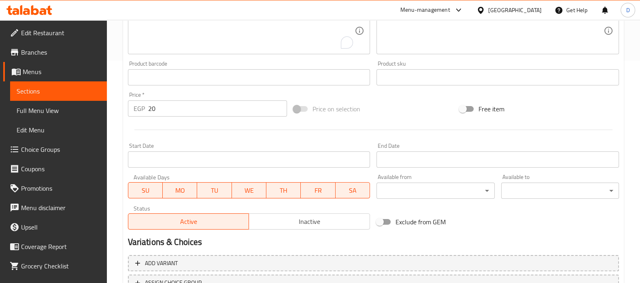
click at [122, 108] on div "Home / Restaurants management / Menus / Sections / item / create Drinks section…" at bounding box center [373, 74] width 533 height 552
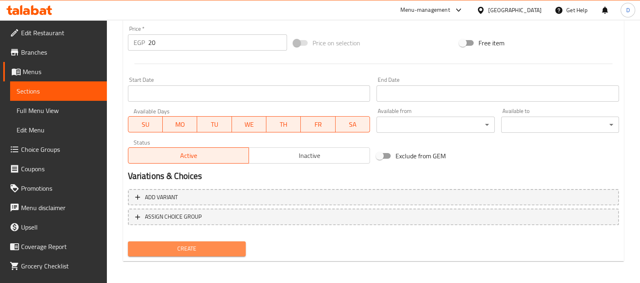
click at [187, 254] on button "Create" at bounding box center [187, 248] width 118 height 15
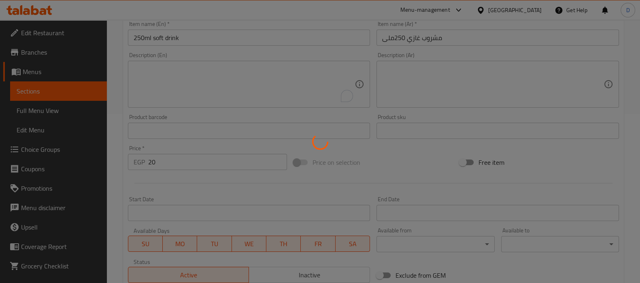
scroll to position [166, 0]
type input "0"
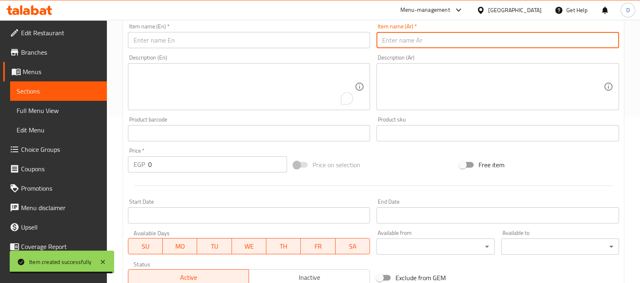
click at [427, 38] on input "text" at bounding box center [497, 40] width 242 height 16
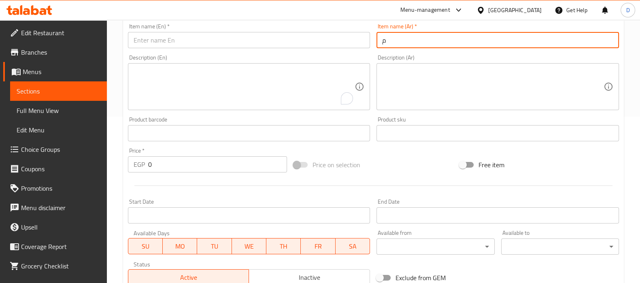
paste input "25 رشوب غازىكانز"
click at [427, 38] on input "م 25 رشوب غازىكانز" at bounding box center [497, 40] width 242 height 16
click at [421, 39] on input "مشروب غازي كانز" at bounding box center [497, 40] width 242 height 16
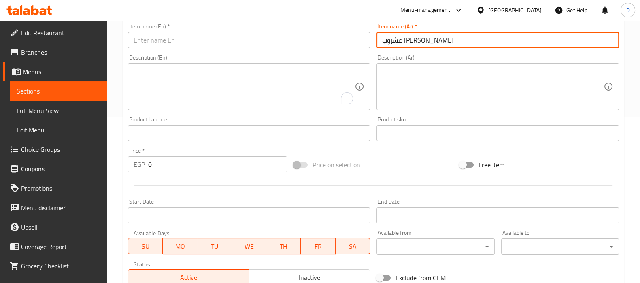
click at [421, 39] on input "مشروب غازي كانز" at bounding box center [497, 40] width 242 height 16
type input "مشروب غازي كانز"
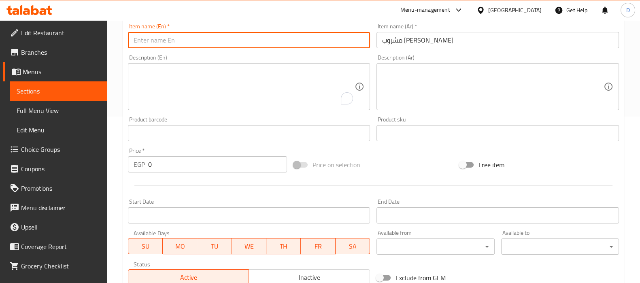
paste input "can of soft drink"
click at [183, 37] on input "text" at bounding box center [249, 40] width 242 height 16
type input "can of soft drink"
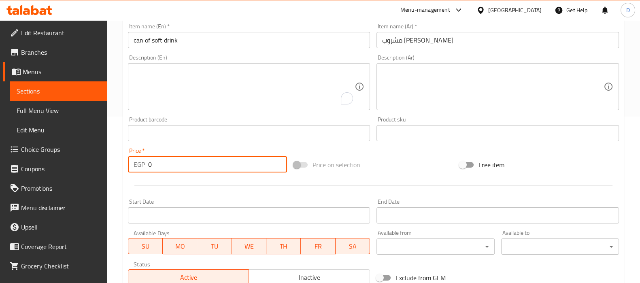
drag, startPoint x: 170, startPoint y: 164, endPoint x: 144, endPoint y: 163, distance: 26.3
click at [144, 163] on div "EGP 0 Price *" at bounding box center [207, 164] width 159 height 16
type input "25"
click at [119, 166] on div "Home / Restaurants management / Menus / Sections / item / create Drinks section…" at bounding box center [373, 129] width 533 height 552
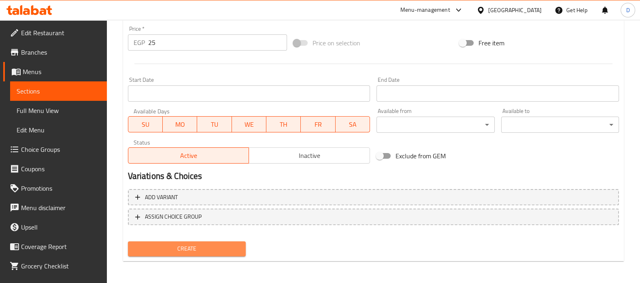
click at [195, 250] on span "Create" at bounding box center [186, 249] width 105 height 10
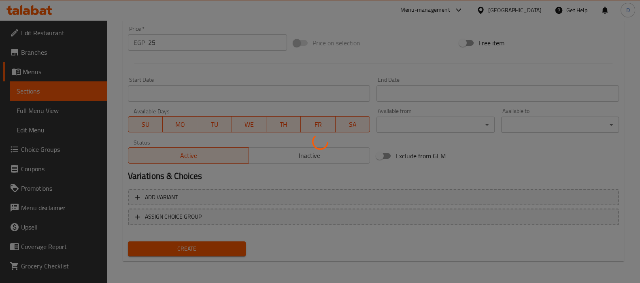
type input "0"
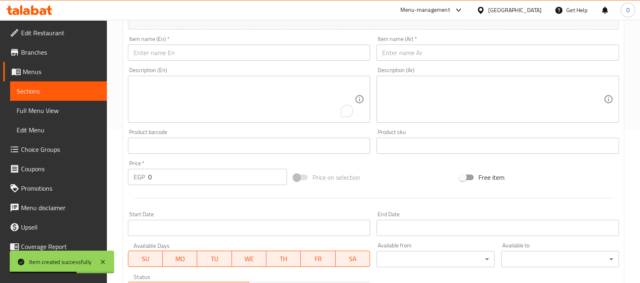
scroll to position [151, 0]
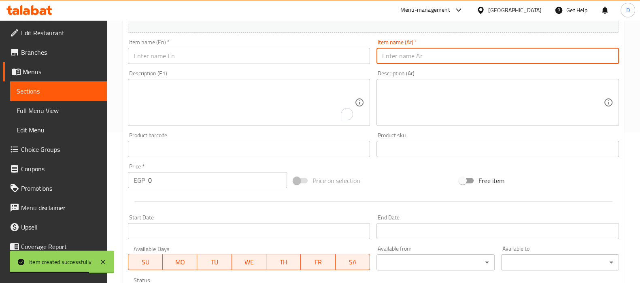
click at [415, 57] on input "text" at bounding box center [497, 56] width 242 height 16
paste input "وب غازى لب"
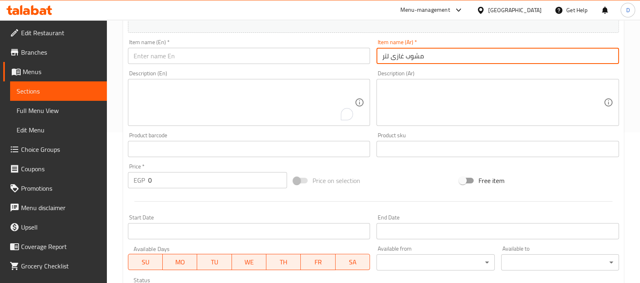
click at [414, 57] on input "مشوب غازى لتر" at bounding box center [497, 56] width 242 height 16
click at [414, 57] on input "مشروب غازى لتر" at bounding box center [497, 56] width 242 height 16
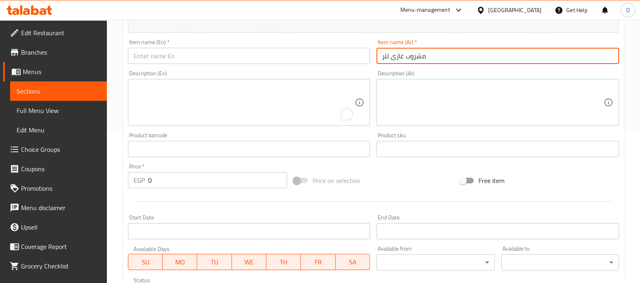
click at [414, 57] on input "مشروب غازى لتر" at bounding box center [497, 56] width 242 height 16
type input "مشروب غازى لتر"
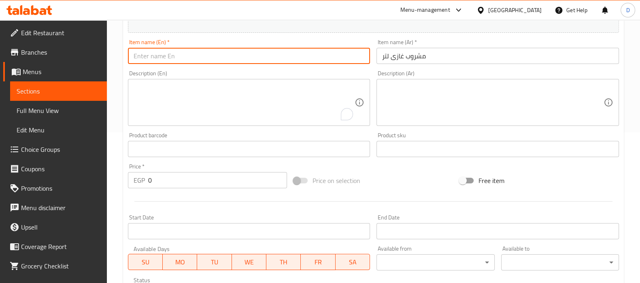
paste input "liter of soft drink"
click at [168, 56] on input "text" at bounding box center [249, 56] width 242 height 16
type input "liter of soft drink"
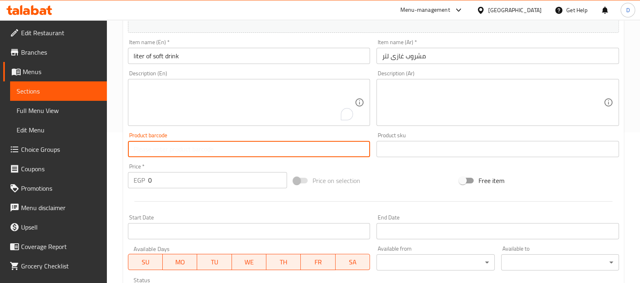
click at [324, 146] on input "text" at bounding box center [249, 149] width 242 height 16
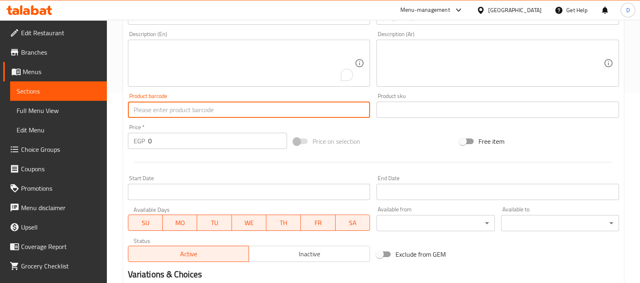
scroll to position [191, 0]
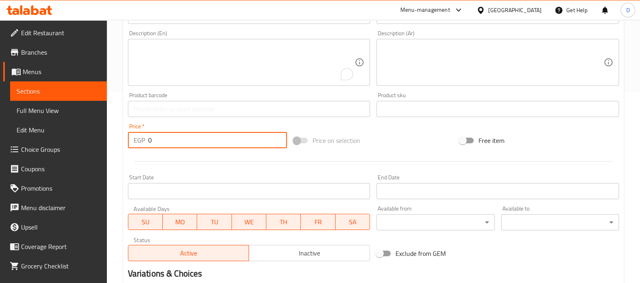
drag, startPoint x: 160, startPoint y: 144, endPoint x: 138, endPoint y: 144, distance: 21.5
click at [138, 144] on div "EGP 0 Price *" at bounding box center [207, 140] width 159 height 16
type input "3"
type input "40"
click at [132, 153] on div at bounding box center [373, 161] width 497 height 20
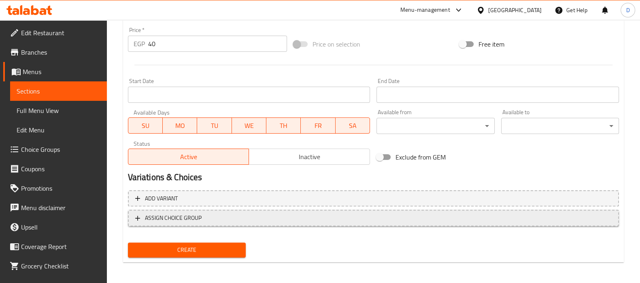
scroll to position [288, 0]
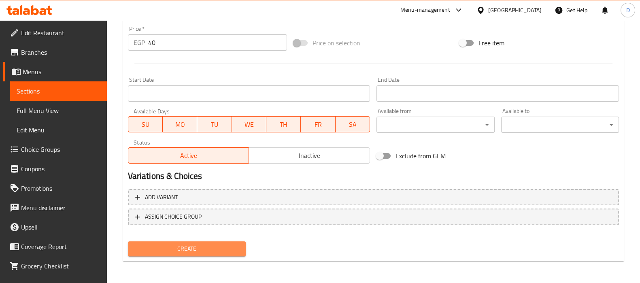
click at [155, 242] on button "Create" at bounding box center [187, 248] width 118 height 15
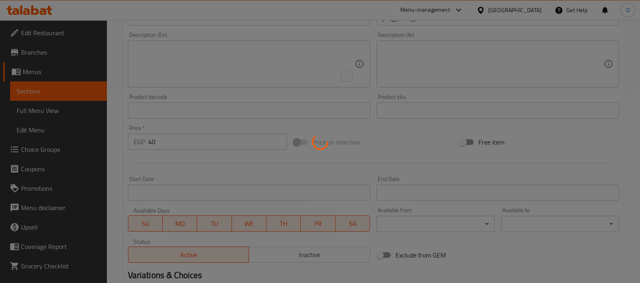
type input "0"
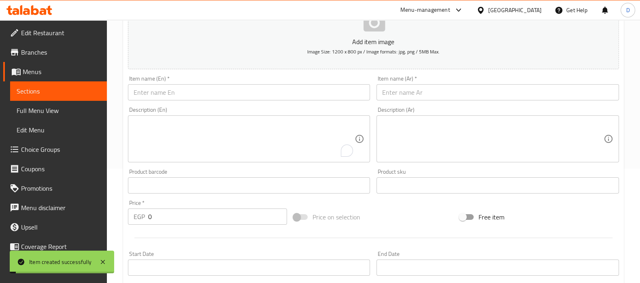
scroll to position [113, 0]
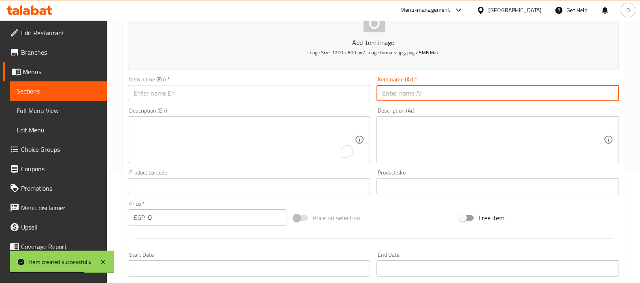
click at [428, 89] on input "text" at bounding box center [497, 93] width 242 height 16
paste input "عص ب"
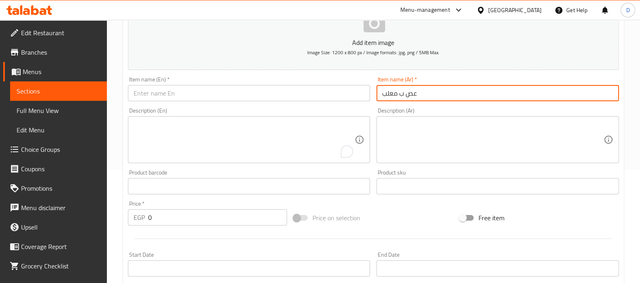
drag, startPoint x: 400, startPoint y: 96, endPoint x: 406, endPoint y: 96, distance: 6.1
click at [406, 96] on input "عص ب معلب" at bounding box center [497, 93] width 242 height 16
click at [406, 96] on input "عصير معلب" at bounding box center [497, 93] width 242 height 16
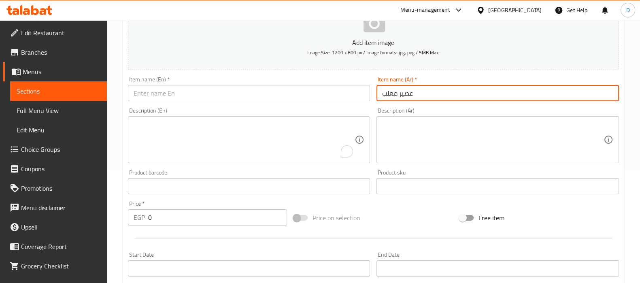
type input "عصير معلب"
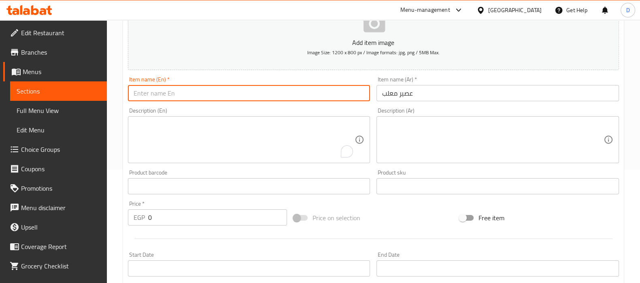
click at [210, 89] on input "text" at bounding box center [249, 93] width 242 height 16
paste input "canned juice"
type input "canned juice"
click at [322, 93] on input "canned juice" at bounding box center [249, 93] width 242 height 16
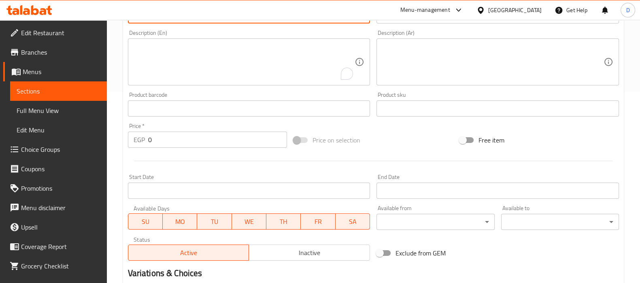
scroll to position [195, 0]
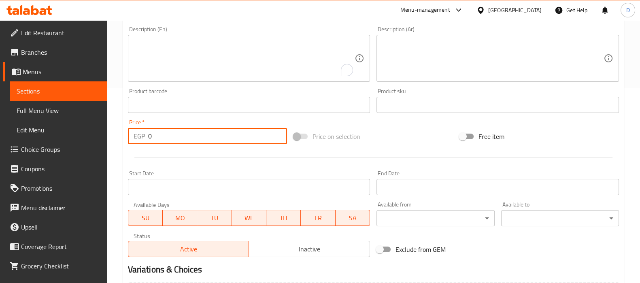
drag, startPoint x: 160, startPoint y: 141, endPoint x: 151, endPoint y: 141, distance: 9.3
click at [151, 141] on input "0" at bounding box center [217, 136] width 139 height 16
type input "25"
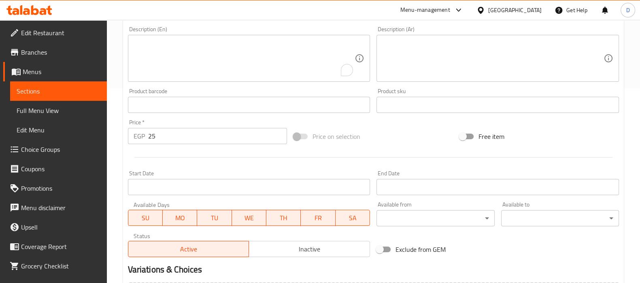
click at [146, 150] on div at bounding box center [373, 157] width 497 height 20
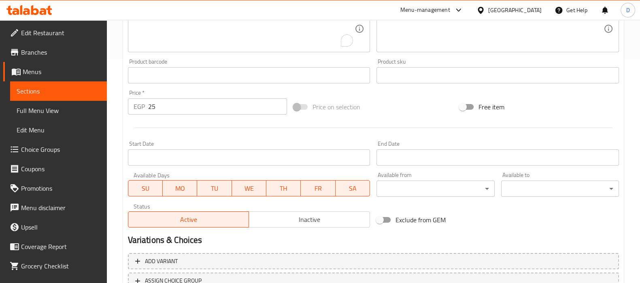
scroll to position [288, 0]
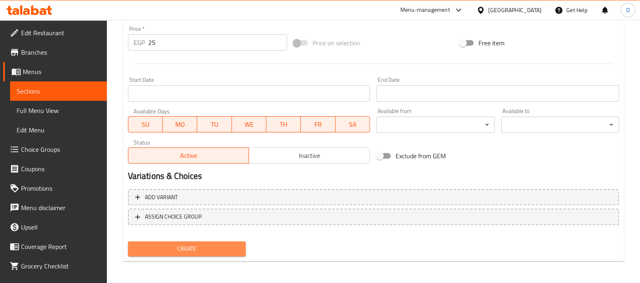
click at [181, 245] on span "Create" at bounding box center [186, 249] width 105 height 10
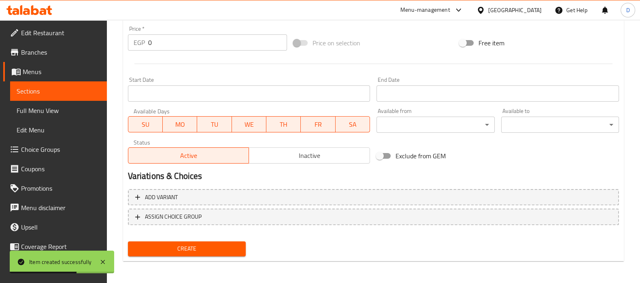
click at [474, 162] on div "Exclude from GEM" at bounding box center [456, 156] width 166 height 22
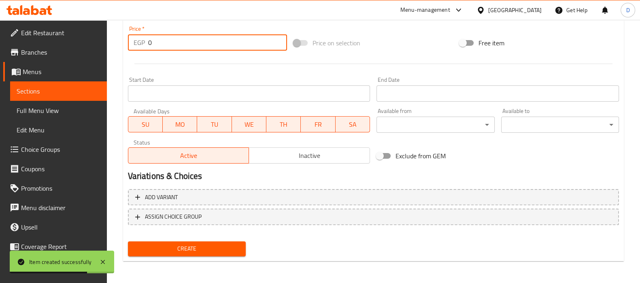
drag, startPoint x: 158, startPoint y: 44, endPoint x: 137, endPoint y: 43, distance: 21.5
click at [137, 43] on div "EGP 0 Price *" at bounding box center [207, 42] width 159 height 16
type input "15"
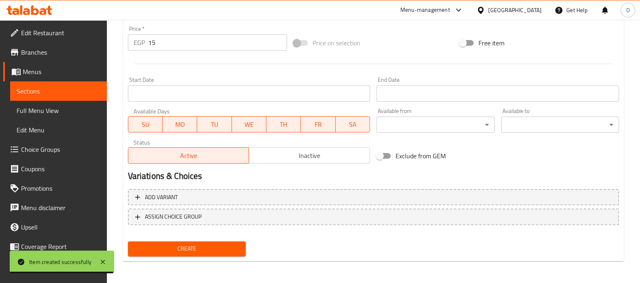
click at [125, 44] on div "Price   * EGP 15 Price *" at bounding box center [208, 38] width 166 height 31
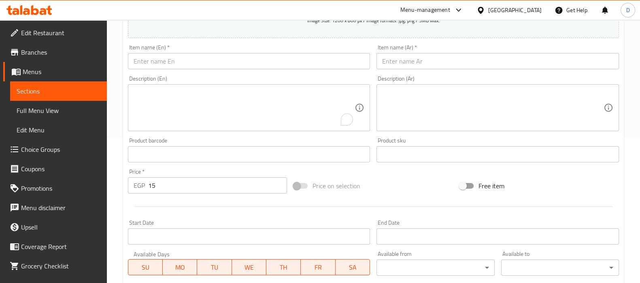
scroll to position [145, 0]
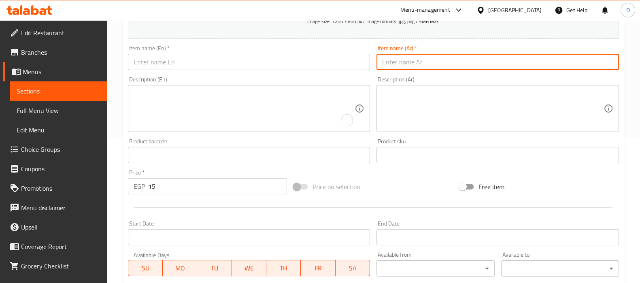
click at [439, 62] on input "text" at bounding box center [497, 62] width 242 height 16
click at [464, 62] on input "مياه" at bounding box center [497, 62] width 242 height 16
type input "مياه صغيرة"
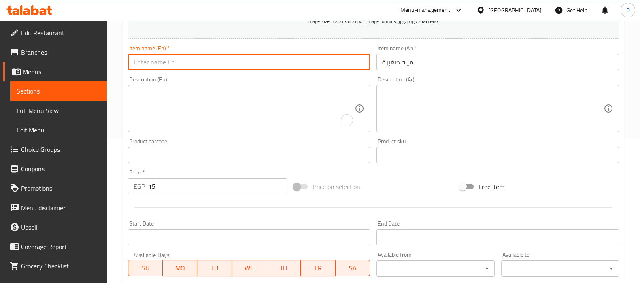
click at [307, 60] on input "text" at bounding box center [249, 62] width 242 height 16
type input "Small Water"
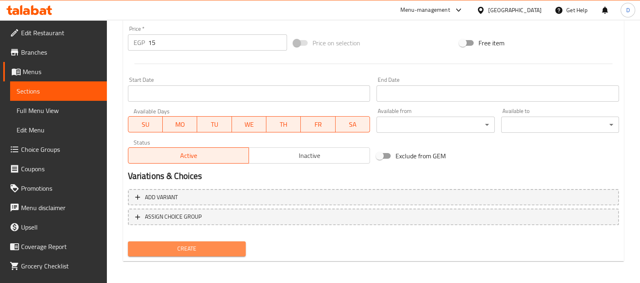
click at [170, 246] on span "Create" at bounding box center [186, 249] width 105 height 10
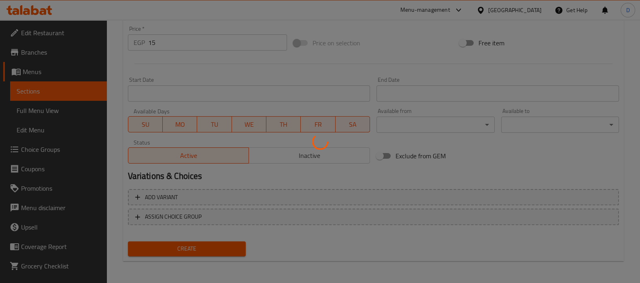
type input "0"
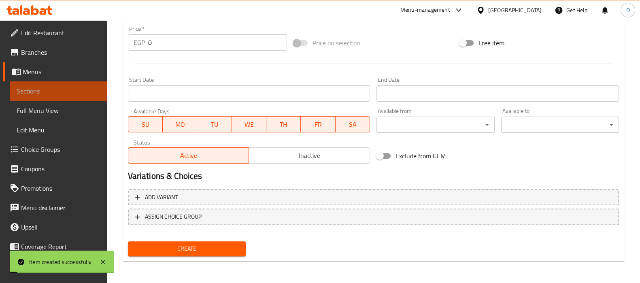
click at [62, 88] on span "Sections" at bounding box center [59, 91] width 84 height 10
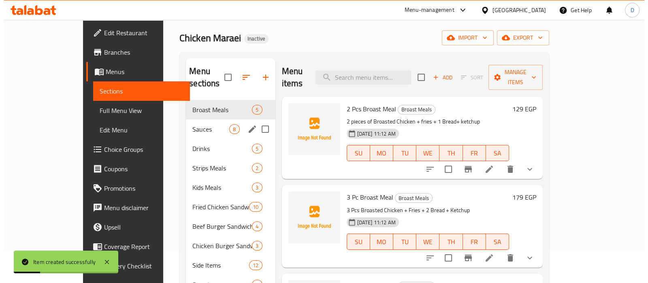
scroll to position [32, 0]
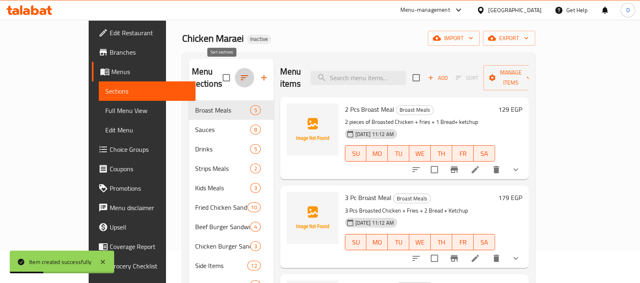
click at [235, 80] on button "button" at bounding box center [244, 77] width 19 height 19
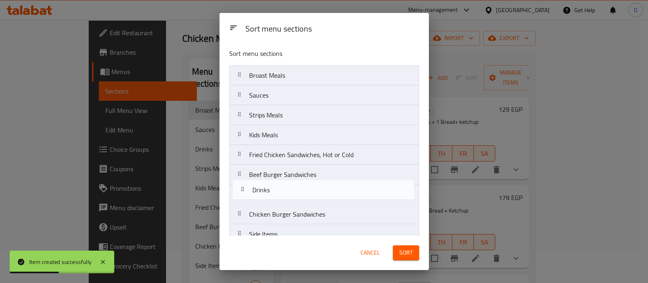
scroll to position [31, 0]
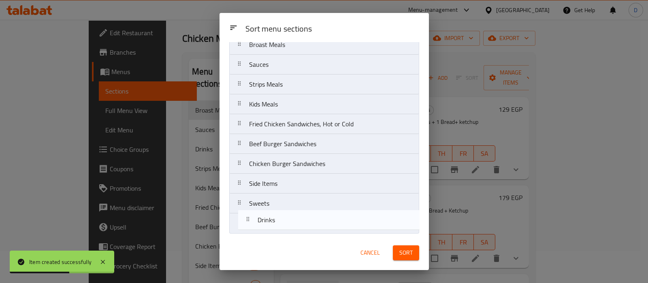
drag, startPoint x: 249, startPoint y: 117, endPoint x: 259, endPoint y: 224, distance: 107.7
click at [259, 224] on nav "Broast Meals Sauces Drinks Strips Meals Kids Meals Fried Chicken Sandwiches, Ho…" at bounding box center [324, 133] width 190 height 199
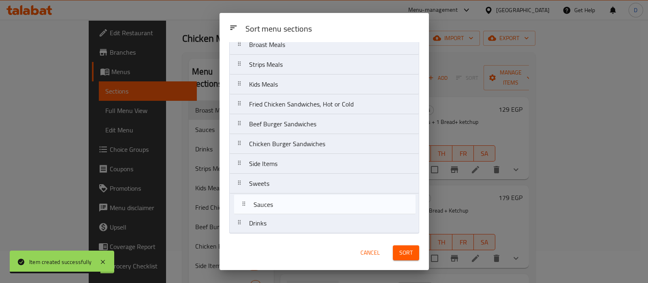
drag, startPoint x: 253, startPoint y: 100, endPoint x: 257, endPoint y: 209, distance: 109.4
click at [257, 209] on nav "Broast Meals Sauces Strips Meals Kids Meals Fried Chicken Sandwiches, Hot or Co…" at bounding box center [324, 133] width 190 height 199
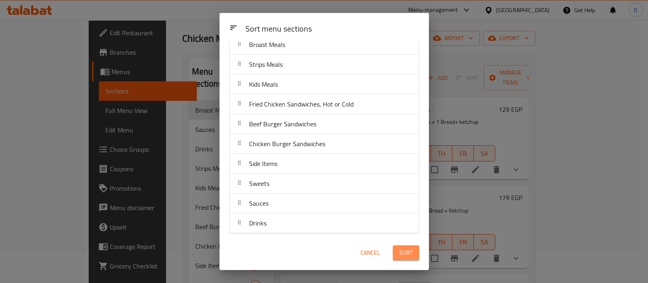
click at [410, 250] on span "Sort" at bounding box center [405, 253] width 13 height 10
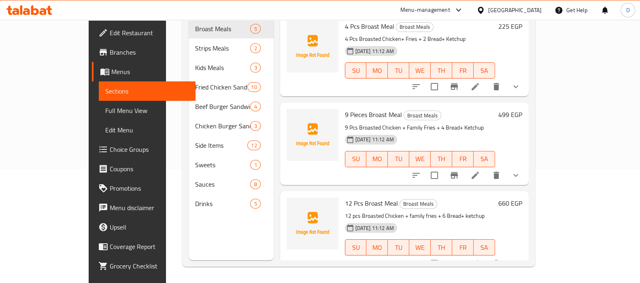
scroll to position [0, 0]
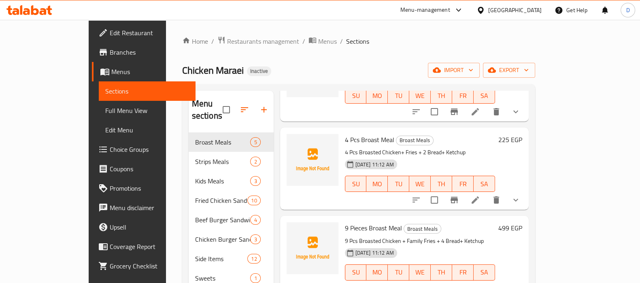
drag, startPoint x: 426, startPoint y: 34, endPoint x: 407, endPoint y: 33, distance: 19.1
click at [407, 33] on div "Home / Restaurants management / Menus / Sections Chicken Maraei Inactive import…" at bounding box center [358, 208] width 385 height 376
click at [496, 71] on icon "button" at bounding box center [492, 70] width 8 height 5
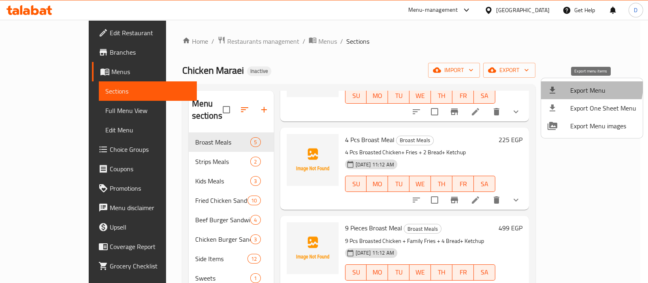
click at [574, 85] on span "Export Menu" at bounding box center [603, 90] width 66 height 10
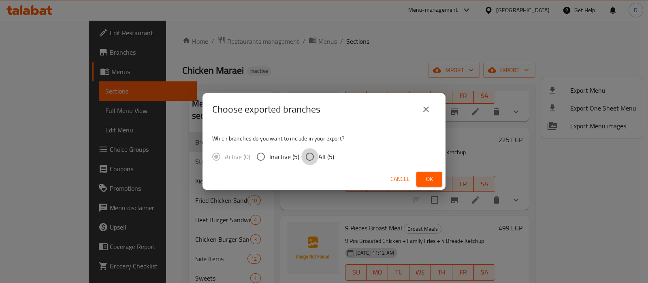
click at [314, 157] on input "All (5)" at bounding box center [309, 156] width 17 height 17
radio input "true"
click at [429, 174] on span "Ok" at bounding box center [429, 179] width 13 height 10
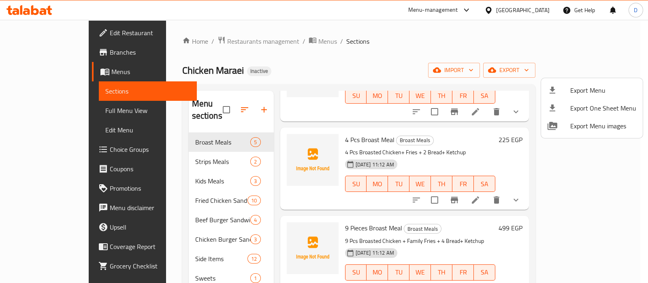
click at [120, 234] on div at bounding box center [324, 141] width 648 height 283
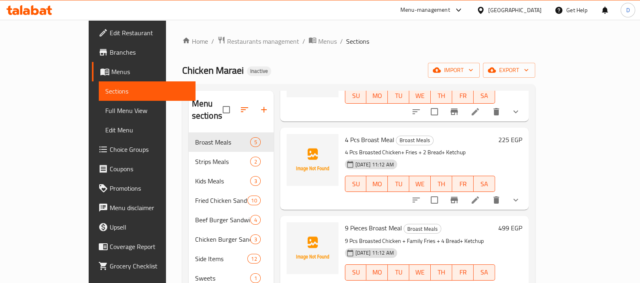
scroll to position [113, 0]
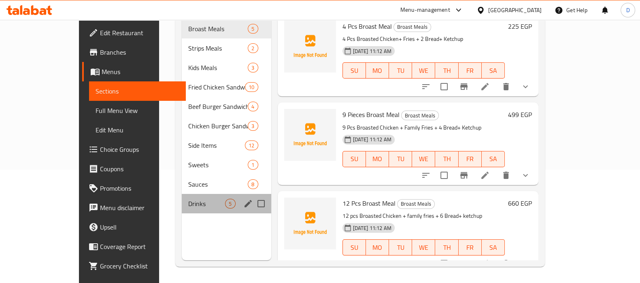
click at [182, 194] on div "Drinks 5" at bounding box center [226, 203] width 89 height 19
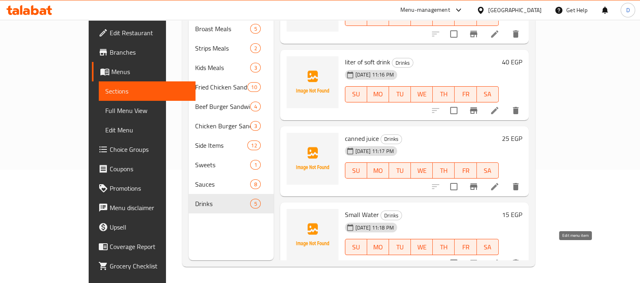
click at [498, 259] on icon at bounding box center [494, 262] width 7 height 7
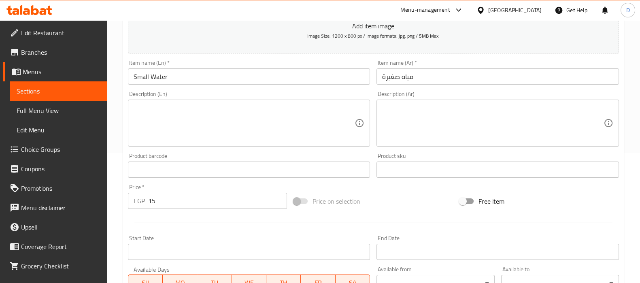
scroll to position [130, 0]
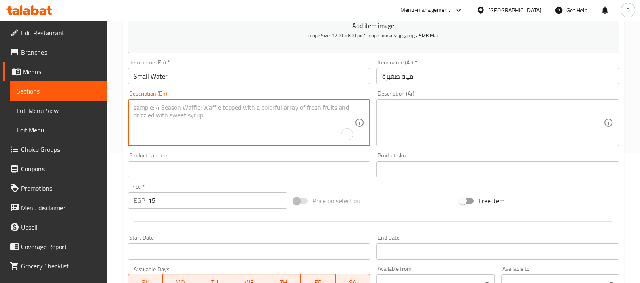
click at [230, 121] on textarea "To enrich screen reader interactions, please activate Accessibility in Grammarl…" at bounding box center [244, 123] width 221 height 38
paste textarea "Mineral Water"
type textarea "Mineral Water"
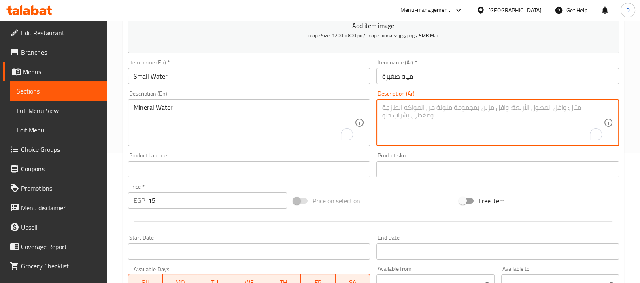
click at [419, 136] on textarea "To enrich screen reader interactions, please activate Accessibility in Grammarl…" at bounding box center [492, 123] width 221 height 38
paste textarea "مياه معدنية"
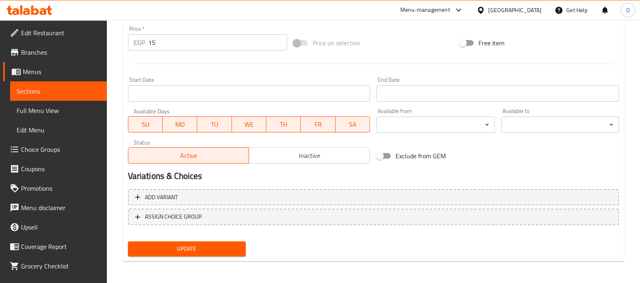
type textarea "مياه معدنية"
click at [168, 253] on span "Update" at bounding box center [186, 249] width 105 height 10
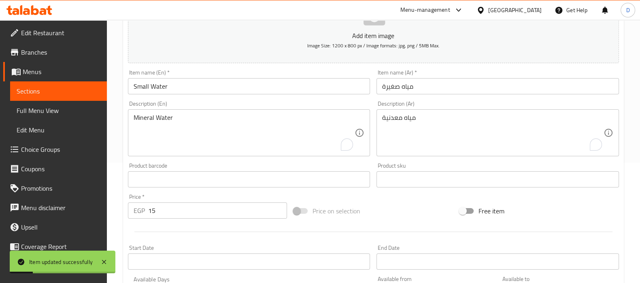
scroll to position [93, 0]
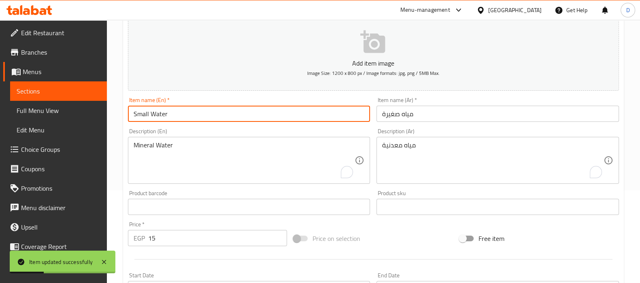
click at [171, 112] on input "Small Water" at bounding box center [249, 114] width 242 height 16
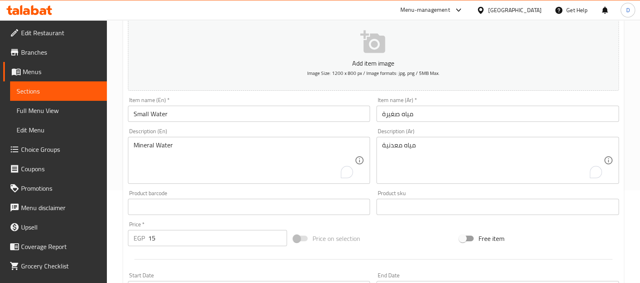
click at [123, 140] on div "Update Small Water Add item image Image Size: 1200 x 800 px / Image formats: jp…" at bounding box center [373, 221] width 501 height 471
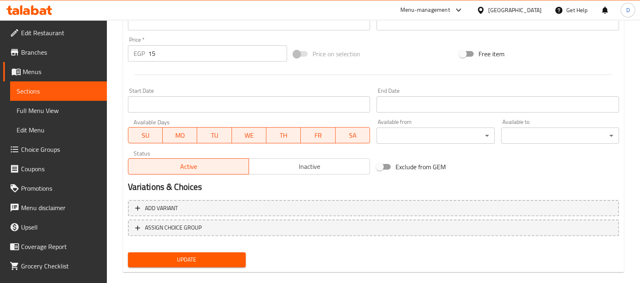
scroll to position [288, 0]
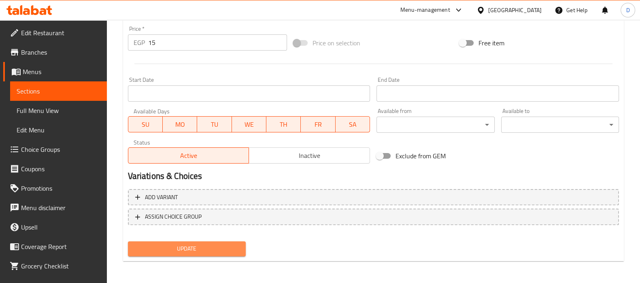
click at [193, 247] on span "Update" at bounding box center [186, 249] width 105 height 10
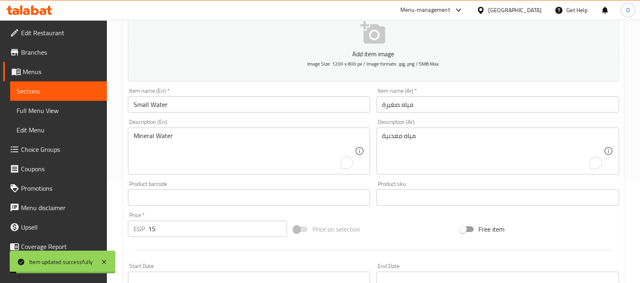
scroll to position [92, 0]
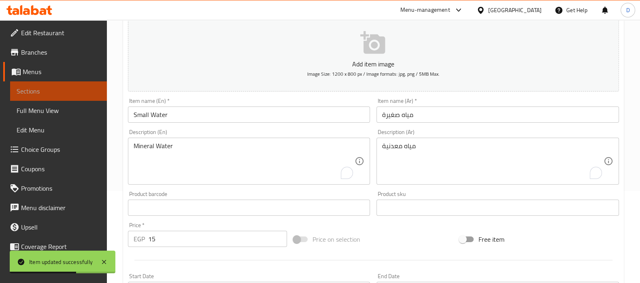
click at [88, 83] on link "Sections" at bounding box center [58, 90] width 97 height 19
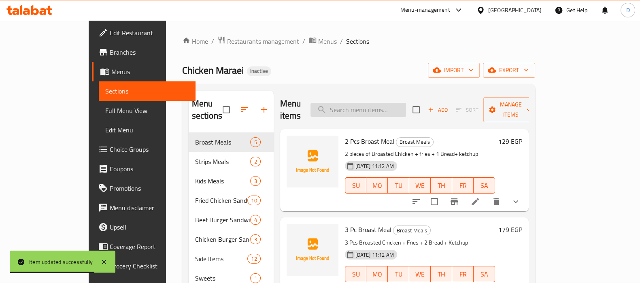
click at [383, 103] on input "search" at bounding box center [358, 110] width 96 height 14
paste input "Ranch sauce"
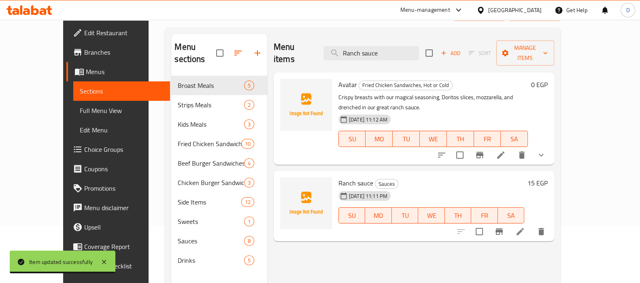
scroll to position [113, 0]
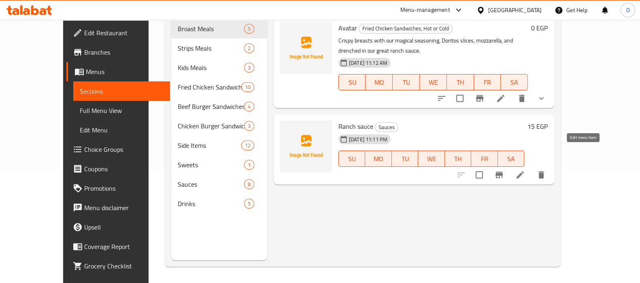
type input "Ranch sauce"
click at [525, 170] on icon at bounding box center [520, 175] width 10 height 10
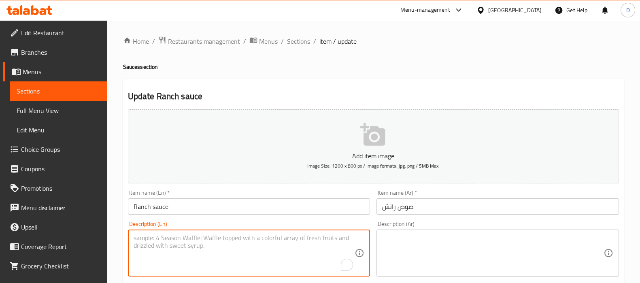
click at [172, 268] on textarea "To enrich screen reader interactions, please activate Accessibility in Grammarl…" at bounding box center [244, 253] width 221 height 38
paste textarea "Made with a blend of herbs and spices"
type textarea "Made with a blend of herbs and spices"
click at [397, 254] on textarea at bounding box center [492, 253] width 221 height 38
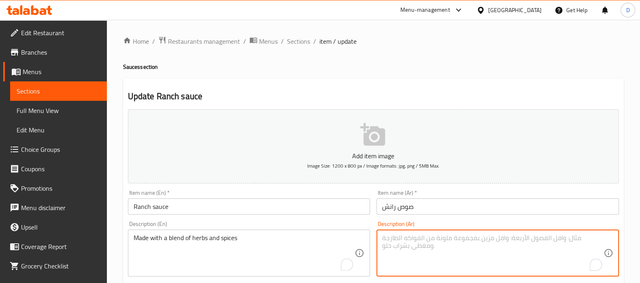
paste textarea "مصنوع بمزيج من الأعشاب والتوابل"
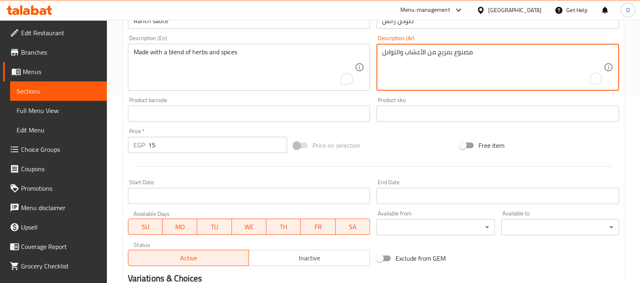
scroll to position [288, 0]
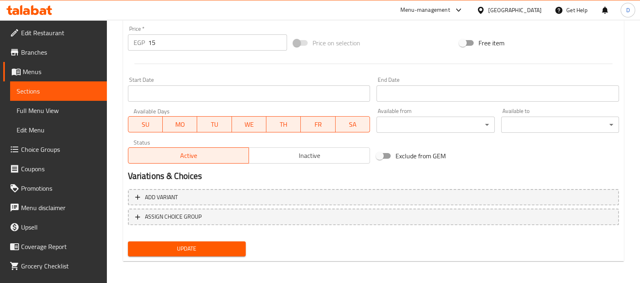
type textarea "مصنوع بمزيج من الأعشاب والتوابل"
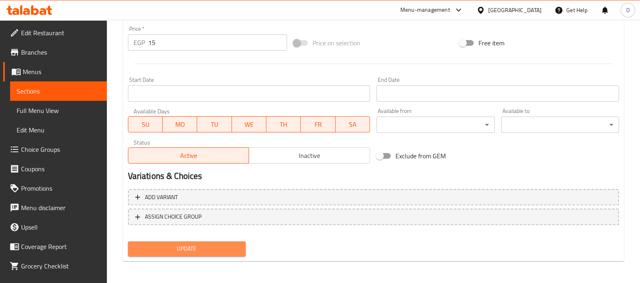
click at [233, 246] on span "Update" at bounding box center [186, 249] width 105 height 10
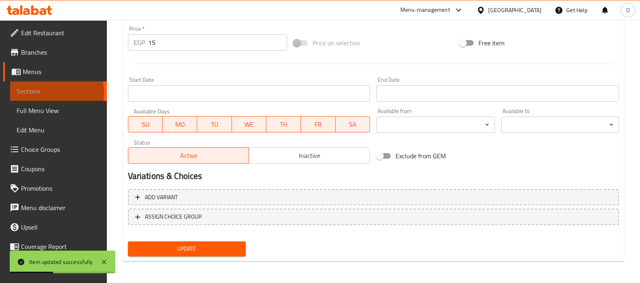
click at [56, 92] on span "Sections" at bounding box center [59, 91] width 84 height 10
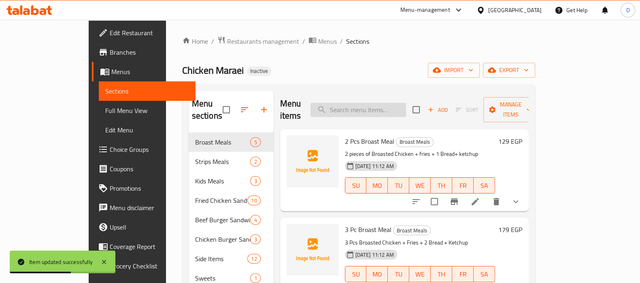
click at [366, 106] on input "search" at bounding box center [358, 110] width 96 height 14
paste input "Thousand Island Sauce"
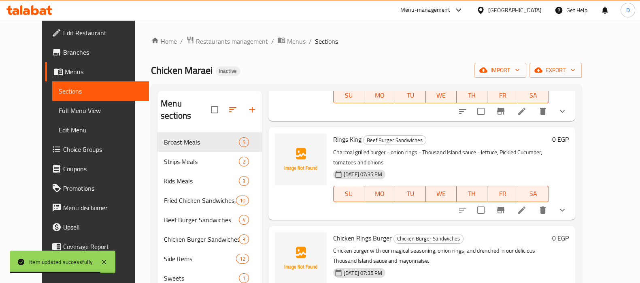
scroll to position [113, 0]
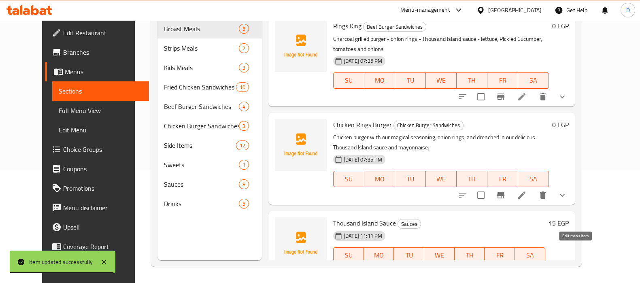
type input "Thousand Island Sauce"
click at [545, 268] on icon at bounding box center [541, 271] width 7 height 7
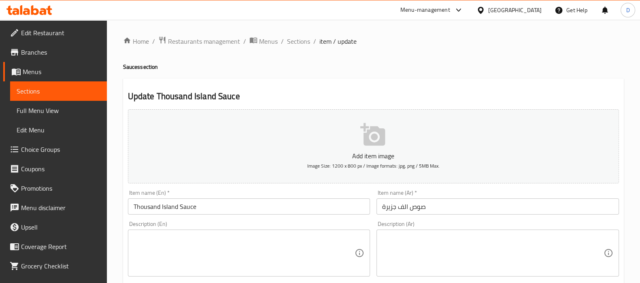
click at [77, 89] on span "Sections" at bounding box center [59, 91] width 84 height 10
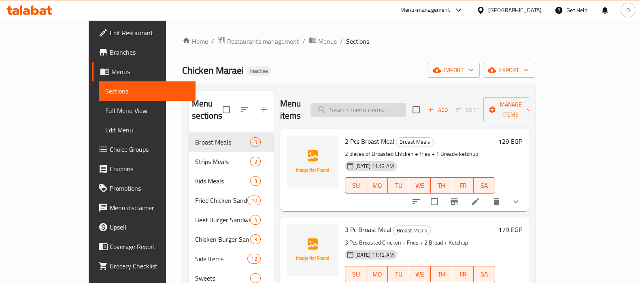
click at [361, 104] on input "search" at bounding box center [358, 110] width 96 height 14
paste input "barbecue sauce"
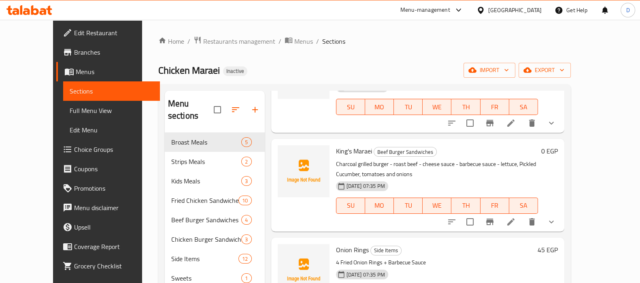
scroll to position [113, 0]
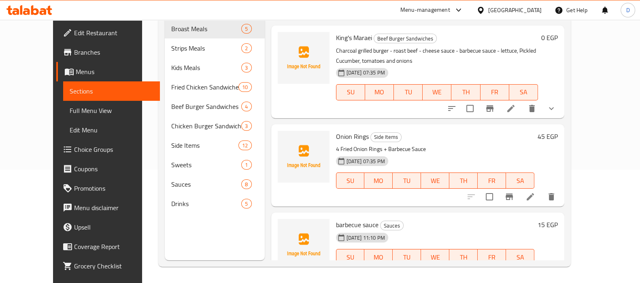
type input "barbecue sauce"
click at [542, 266] on li at bounding box center [530, 273] width 23 height 15
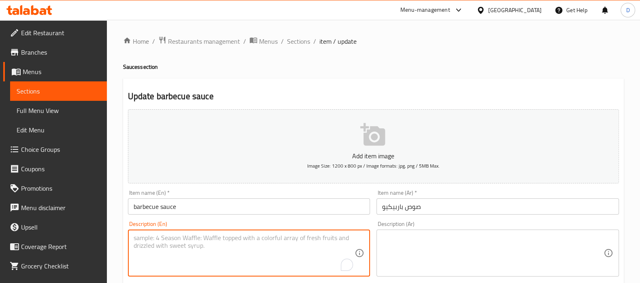
click at [157, 255] on textarea "To enrich screen reader interactions, please activate Accessibility in Grammarl…" at bounding box center [244, 253] width 221 height 38
paste textarea "Smokey flavor bbq sauce made with perfect balance of sweet, spicy and savory in…"
type textarea "Smokey flavor bbq sauce made with perfect balance of sweet, spicy and savory in…"
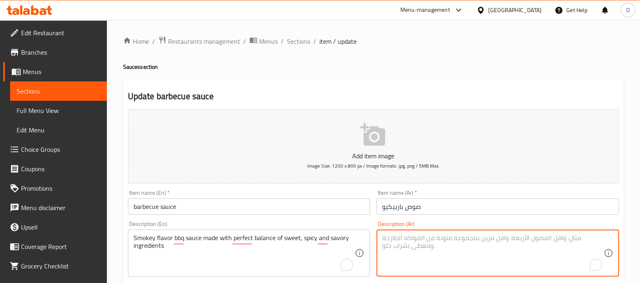
click at [399, 251] on textarea "To enrich screen reader interactions, please activate Accessibility in Grammarl…" at bounding box center [492, 253] width 221 height 38
paste textarea "صلصة الباربيكيو ذات النكهة الغنية والمدخنة مع توازن مثالي بين المكونات الحلوة و…"
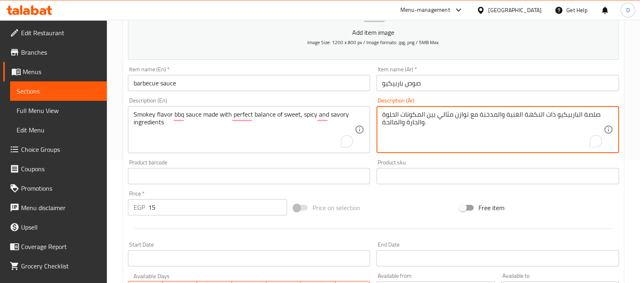
scroll to position [124, 0]
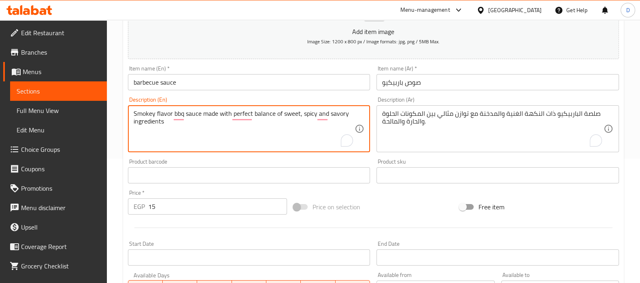
drag, startPoint x: 154, startPoint y: 115, endPoint x: 338, endPoint y: 106, distance: 184.0
click at [219, 123] on textarea "Smokey flavor bbq sauce made with perfect balance of sweet, spicy and savory in…" at bounding box center [244, 129] width 221 height 38
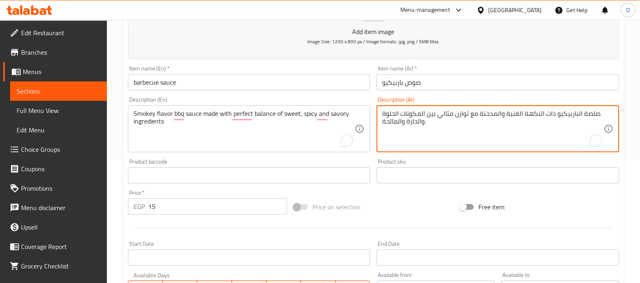
drag, startPoint x: 501, startPoint y: 112, endPoint x: 520, endPoint y: 113, distance: 19.1
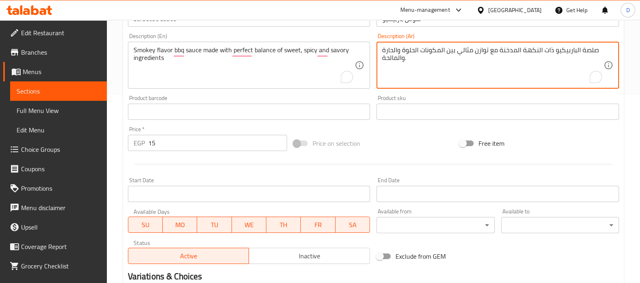
scroll to position [288, 0]
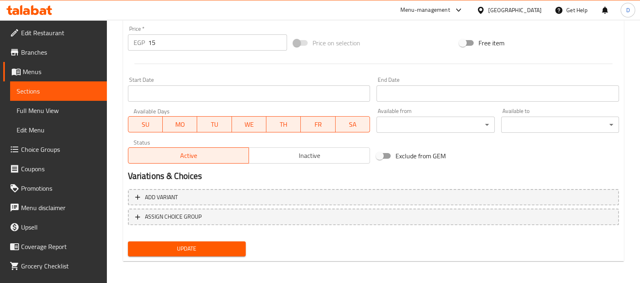
type textarea "صلصة الباربيكيو ذات النكهة المدخنة مع توازن مثالي بين المكونات الحلوة والحارة و…"
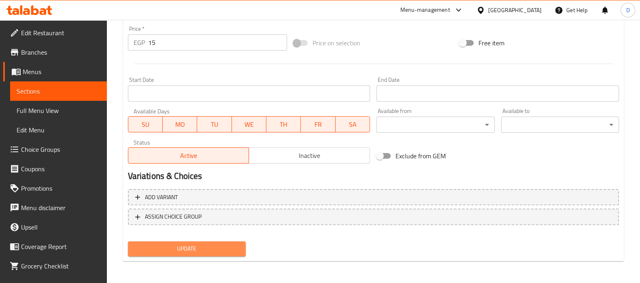
click at [225, 250] on span "Update" at bounding box center [186, 249] width 105 height 10
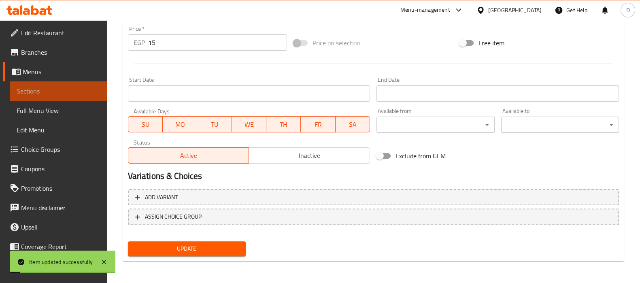
click at [62, 95] on span "Sections" at bounding box center [59, 91] width 84 height 10
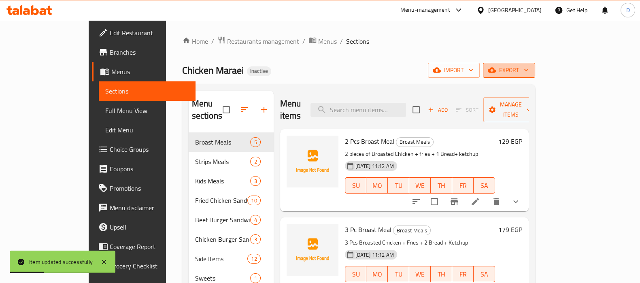
click at [529, 73] on span "export" at bounding box center [508, 70] width 39 height 10
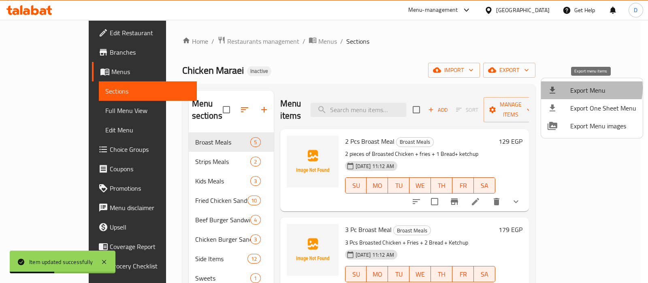
click at [583, 88] on span "Export Menu" at bounding box center [603, 90] width 66 height 10
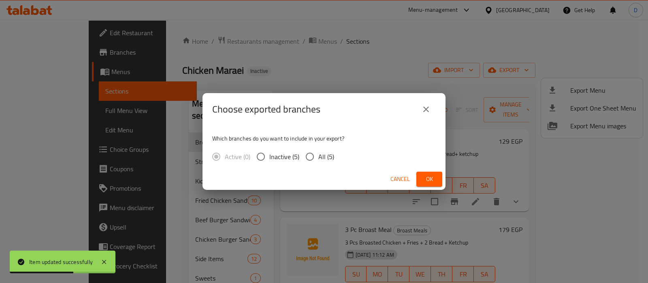
click at [318, 161] on span "All (5)" at bounding box center [326, 157] width 16 height 10
click at [318, 161] on input "All (5)" at bounding box center [309, 156] width 17 height 17
radio input "true"
click at [433, 179] on span "Ok" at bounding box center [429, 179] width 13 height 10
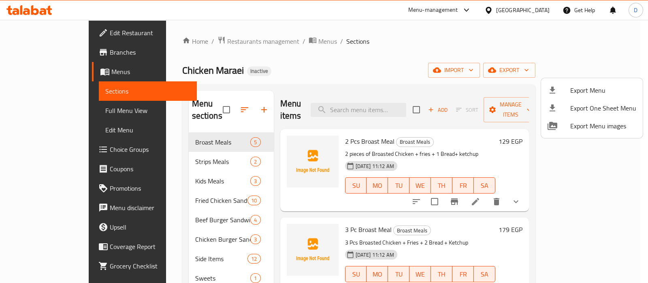
click at [167, 204] on div at bounding box center [324, 141] width 648 height 283
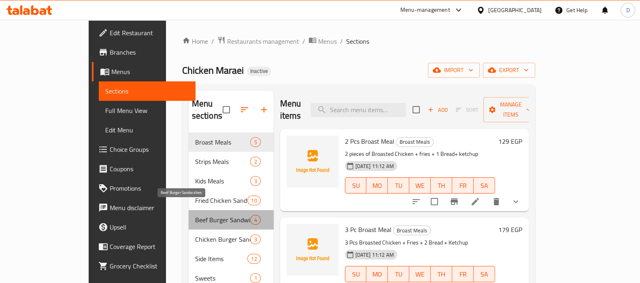
click at [195, 215] on span "Beef Burger Sandwiches" at bounding box center [222, 220] width 55 height 10
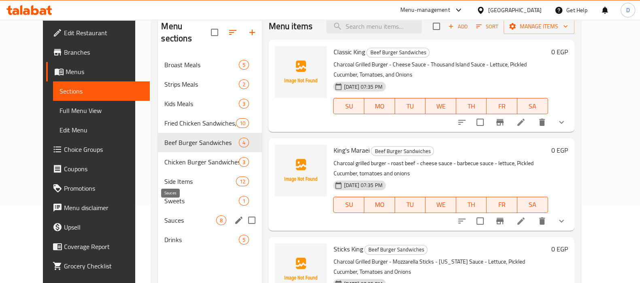
scroll to position [78, 0]
click at [167, 215] on span "Sauces" at bounding box center [190, 220] width 52 height 10
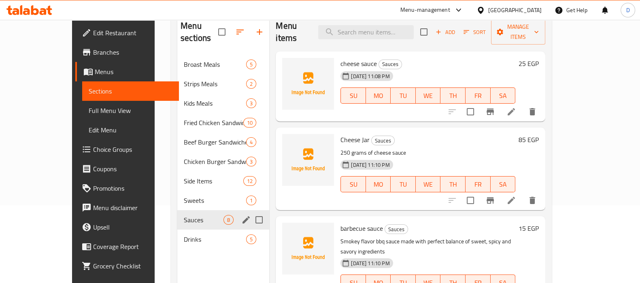
scroll to position [75, 0]
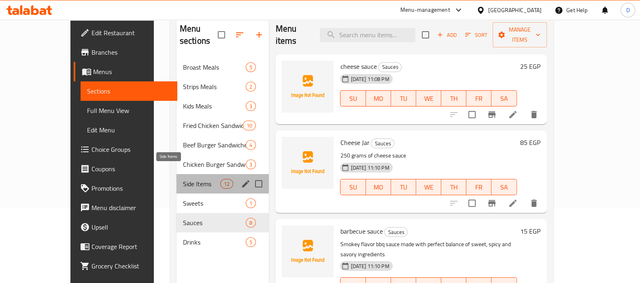
click at [183, 179] on span "Side Items" at bounding box center [201, 184] width 37 height 10
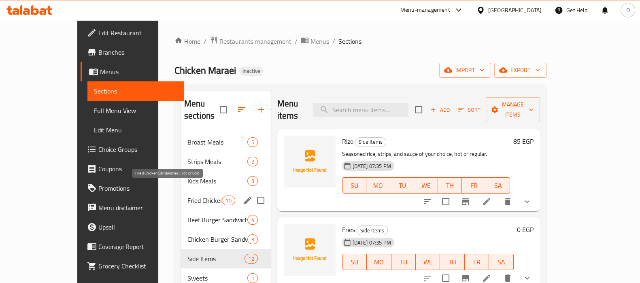
scroll to position [113, 0]
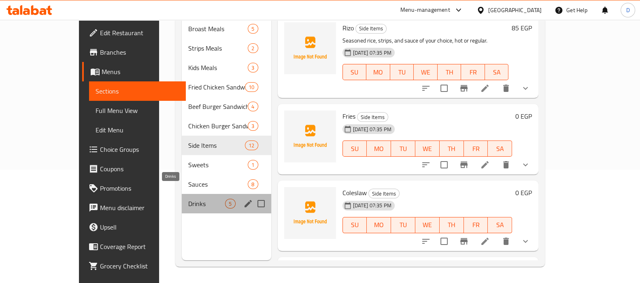
click at [188, 199] on span "Drinks" at bounding box center [206, 204] width 37 height 10
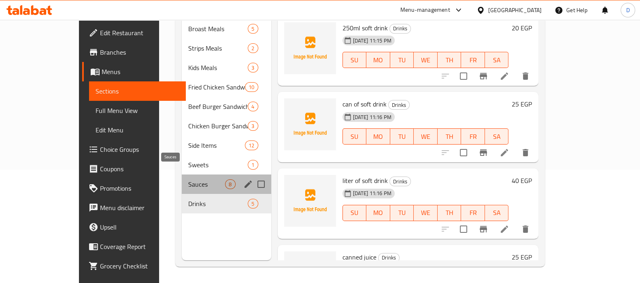
click at [188, 179] on span "Sauces" at bounding box center [206, 184] width 37 height 10
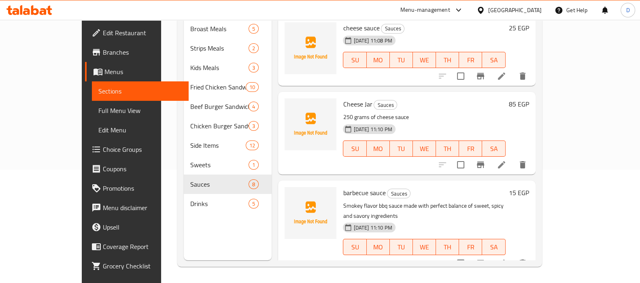
click at [455, 74] on div "cheese sauce Sauces 10-08-2025 11:08 PM SU MO TU WE TH FR SA 25 EGP" at bounding box center [406, 51] width 257 height 70
click at [45, 7] on icon at bounding box center [29, 10] width 46 height 10
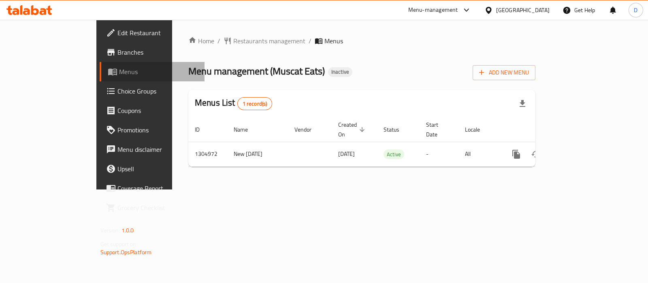
click at [119, 67] on span "Menus" at bounding box center [158, 72] width 79 height 10
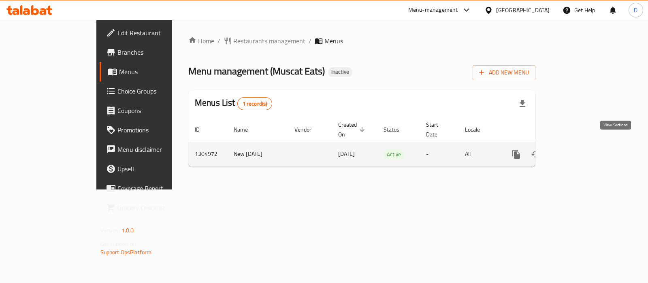
click at [584, 145] on link "enhanced table" at bounding box center [574, 154] width 19 height 19
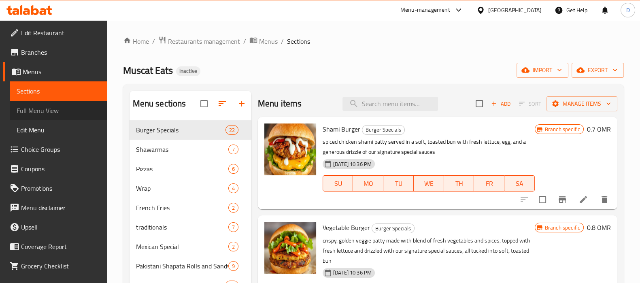
click at [64, 107] on span "Full Menu View" at bounding box center [59, 111] width 84 height 10
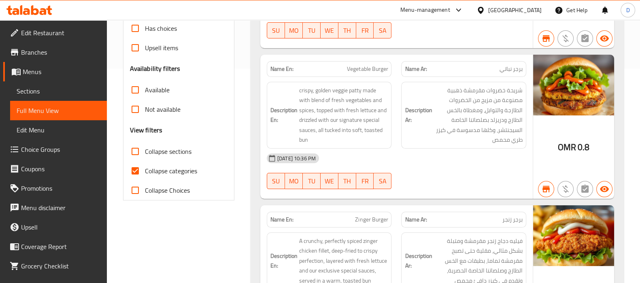
scroll to position [217, 0]
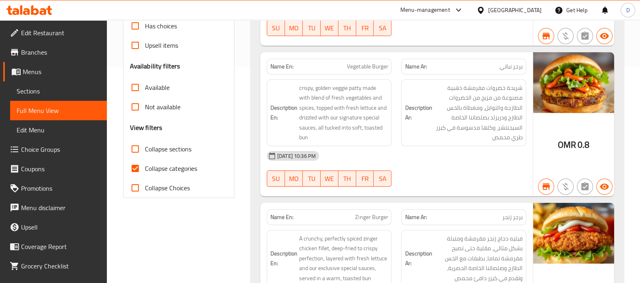
click at [159, 166] on span "Collapse categories" at bounding box center [171, 169] width 52 height 10
click at [145, 166] on input "Collapse categories" at bounding box center [134, 168] width 19 height 19
checkbox input "false"
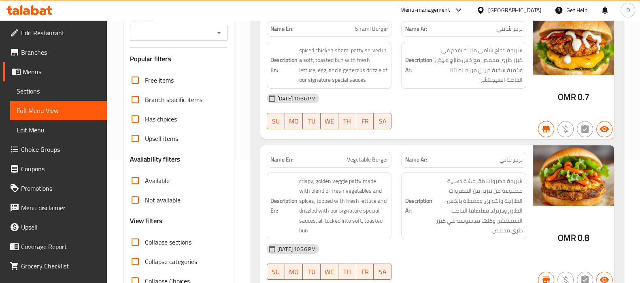
scroll to position [0, 0]
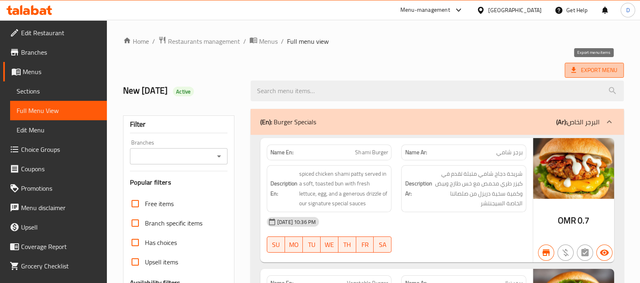
click at [573, 70] on icon at bounding box center [573, 70] width 5 height 6
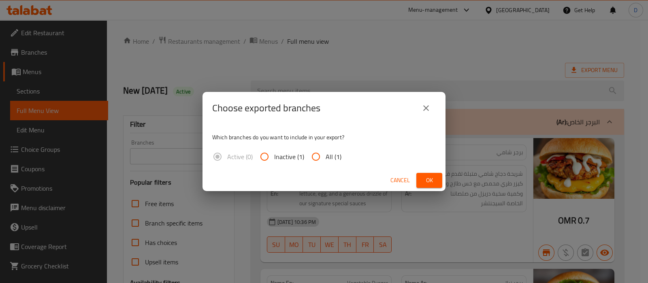
click at [339, 152] on span "All (1)" at bounding box center [333, 157] width 16 height 10
click at [325, 150] on input "All (1)" at bounding box center [315, 156] width 19 height 19
radio input "true"
click at [423, 176] on span "Ok" at bounding box center [429, 180] width 13 height 10
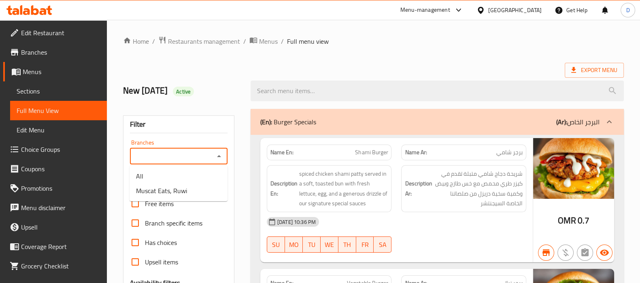
click at [165, 156] on input "Branches" at bounding box center [171, 156] width 79 height 11
click at [166, 193] on span "Muscat Eats, Ruwi" at bounding box center [161, 191] width 51 height 10
type input "Muscat Eats, Ruwi"
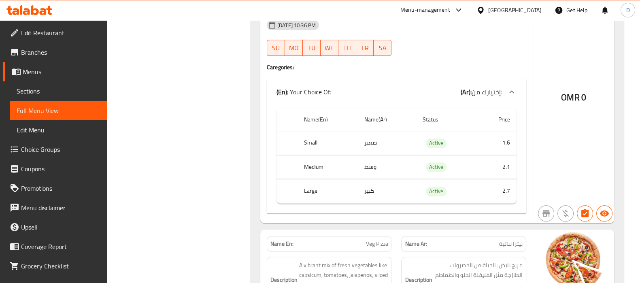
scroll to position [4562, 0]
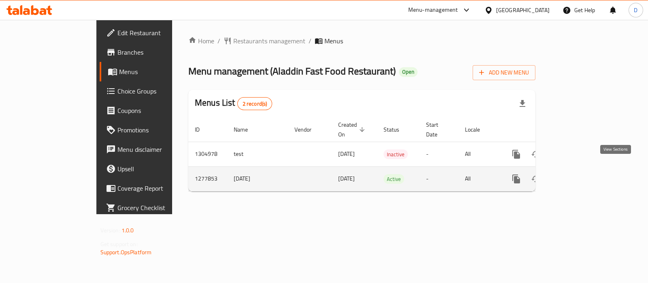
click at [579, 174] on icon "enhanced table" at bounding box center [575, 179] width 10 height 10
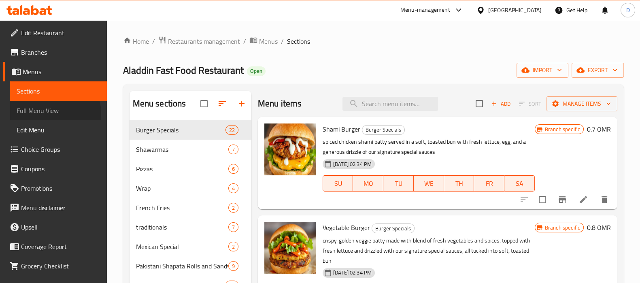
click at [49, 113] on span "Full Menu View" at bounding box center [59, 111] width 84 height 10
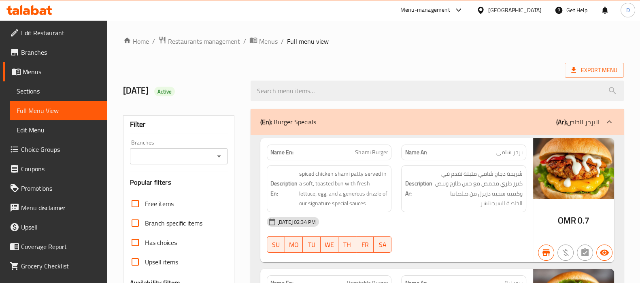
click at [147, 153] on input "Branches" at bounding box center [171, 156] width 79 height 11
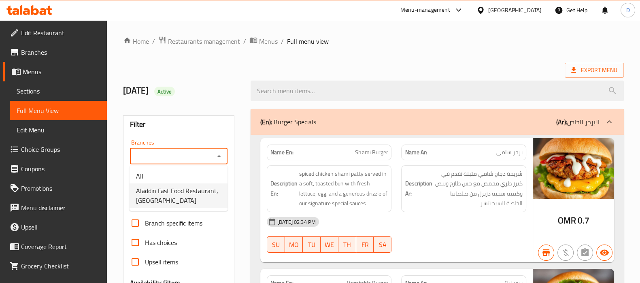
click at [166, 194] on span "Aladdin Fast Food Restaurant, [GEOGRAPHIC_DATA]" at bounding box center [178, 195] width 85 height 19
type input "Aladdin Fast Food Restaurant, [GEOGRAPHIC_DATA]"
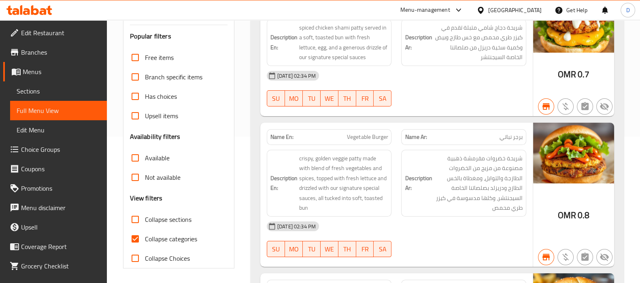
scroll to position [147, 0]
click at [135, 240] on input "Collapse categories" at bounding box center [134, 238] width 19 height 19
checkbox input "false"
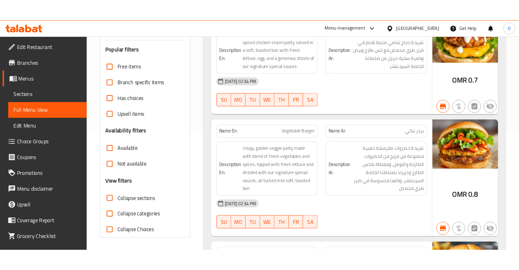
scroll to position [41, 0]
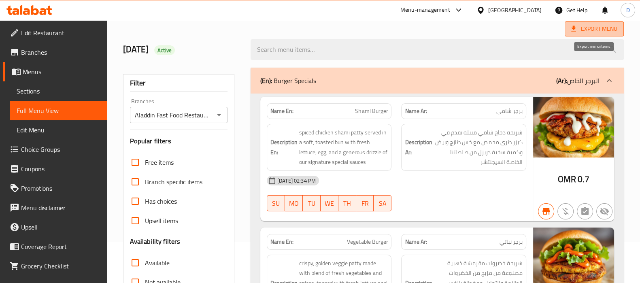
click at [595, 34] on span "Export Menu" at bounding box center [594, 28] width 59 height 15
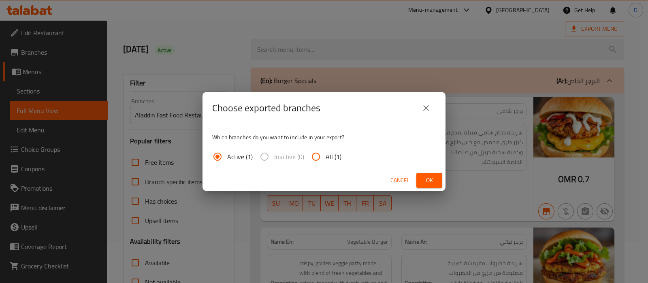
click at [334, 155] on span "All (1)" at bounding box center [333, 157] width 16 height 10
click at [325, 155] on input "All (1)" at bounding box center [315, 156] width 19 height 19
radio input "true"
click at [431, 177] on span "Ok" at bounding box center [429, 180] width 13 height 10
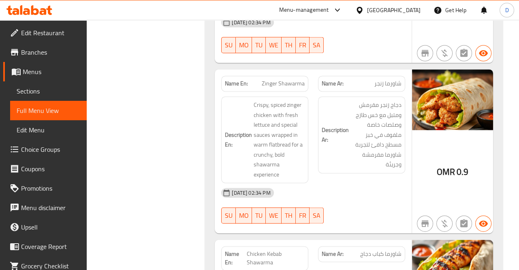
scroll to position [4339, 0]
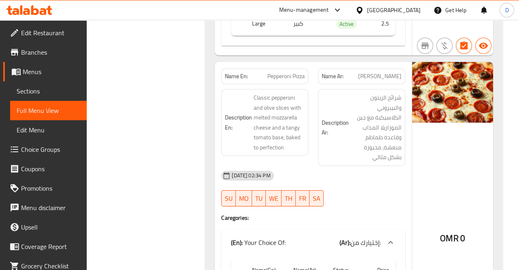
scroll to position [6175, 0]
